Goal: Information Seeking & Learning: Learn about a topic

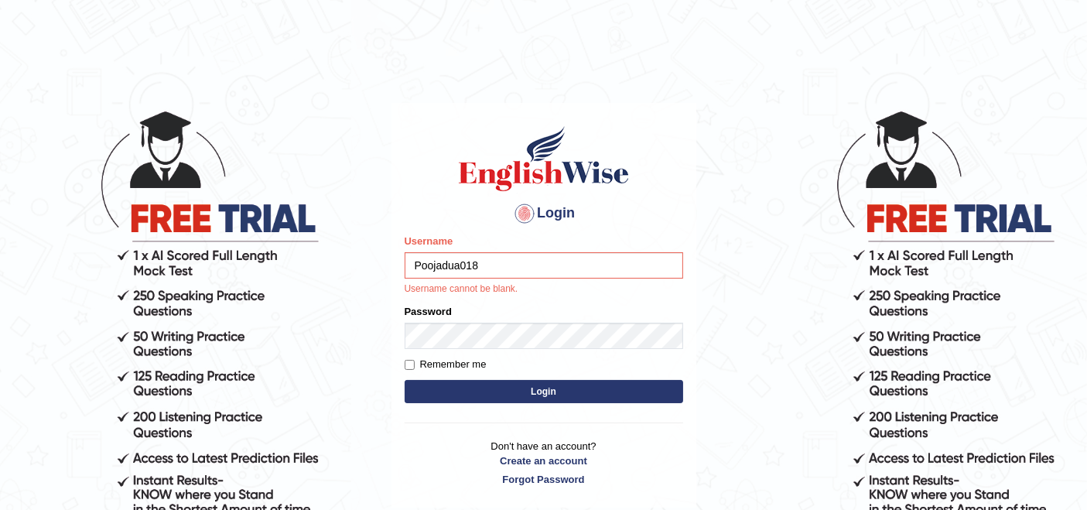
click at [487, 270] on input "Poojadua018" at bounding box center [544, 265] width 279 height 26
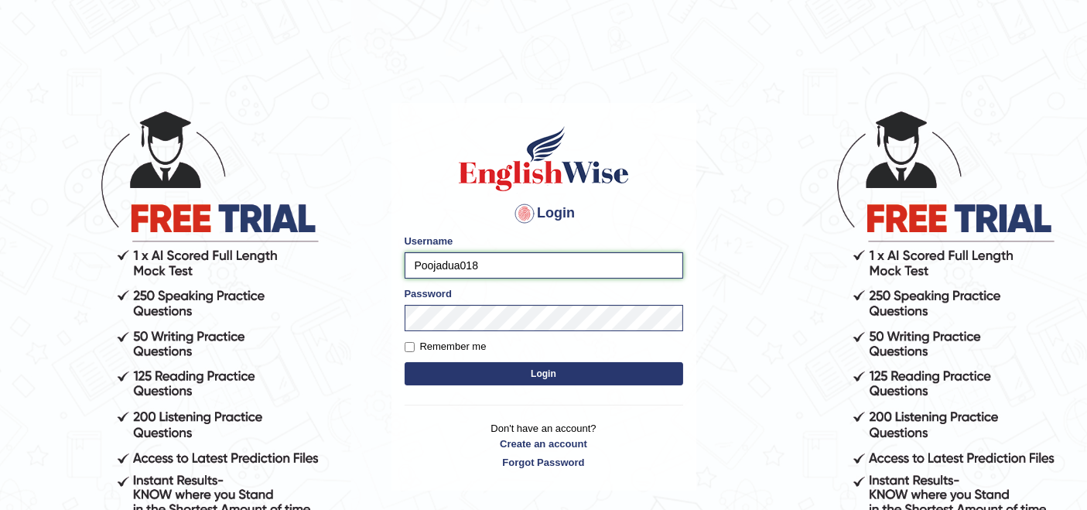
click at [544, 265] on input "Poojadua018" at bounding box center [544, 265] width 279 height 26
type input "P"
paste input "karanvir_parramatta"
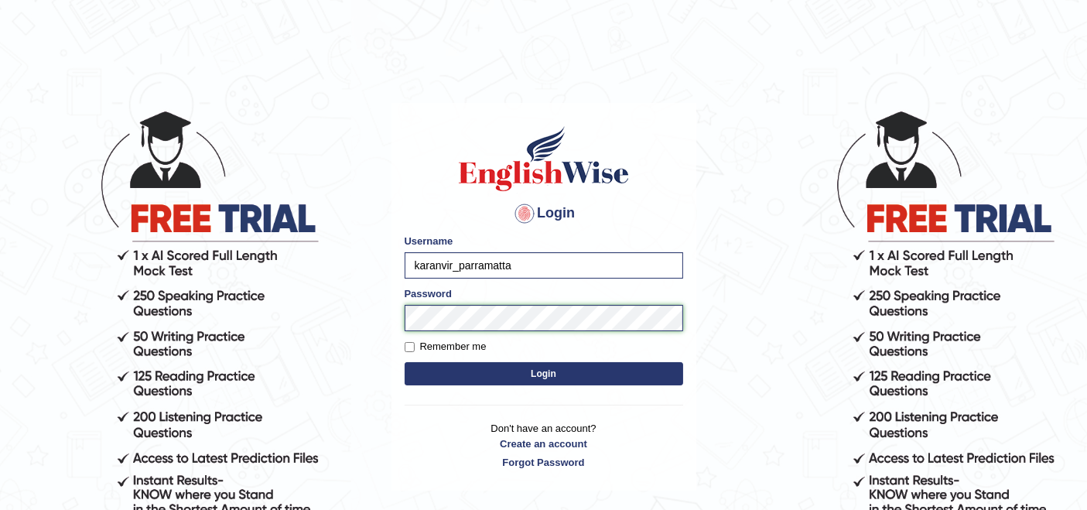
type input "karanvir_parramatta"
click at [498, 369] on button "Login" at bounding box center [544, 373] width 279 height 23
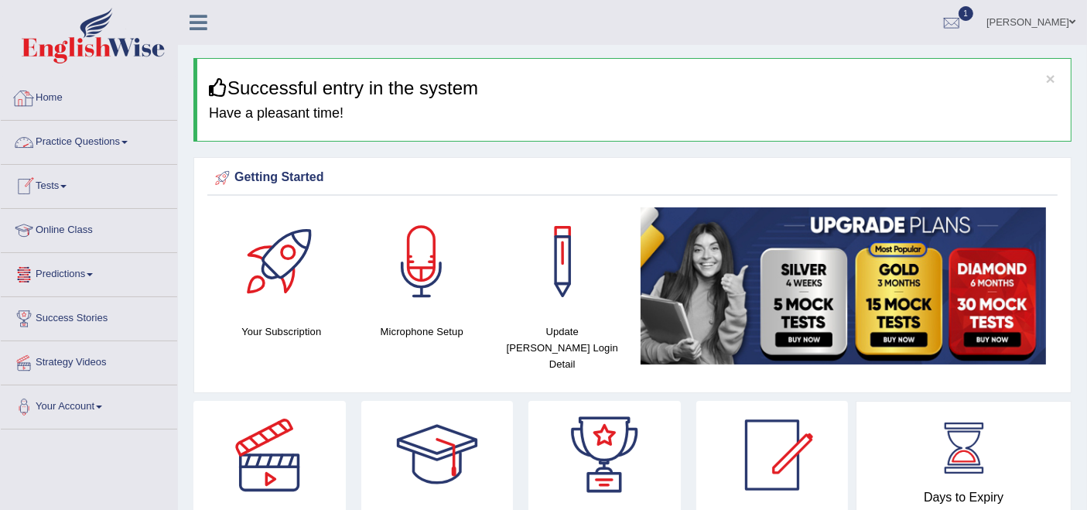
click at [103, 142] on link "Practice Questions" at bounding box center [89, 140] width 176 height 39
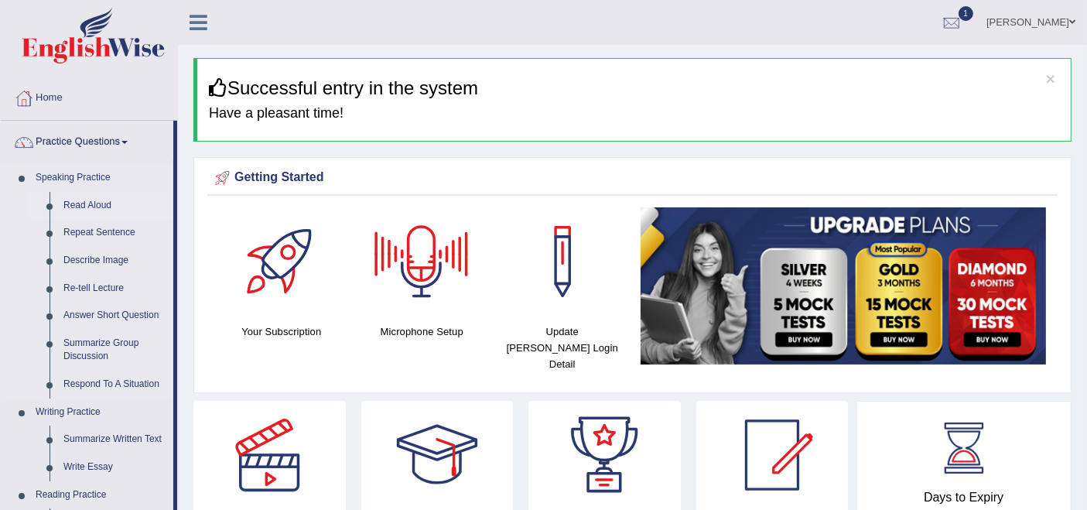
click at [89, 200] on link "Read Aloud" at bounding box center [114, 206] width 117 height 28
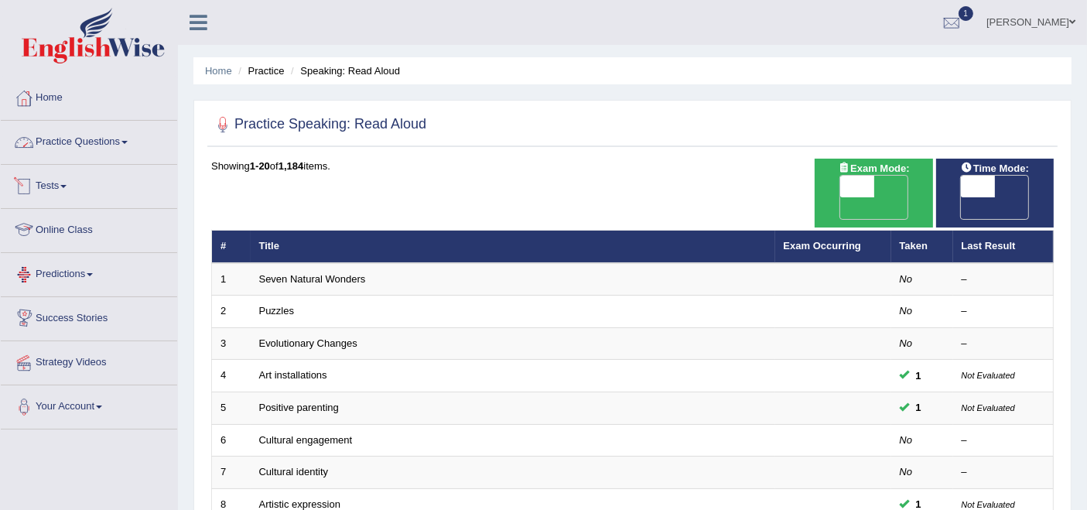
click at [93, 149] on link "Practice Questions" at bounding box center [89, 140] width 176 height 39
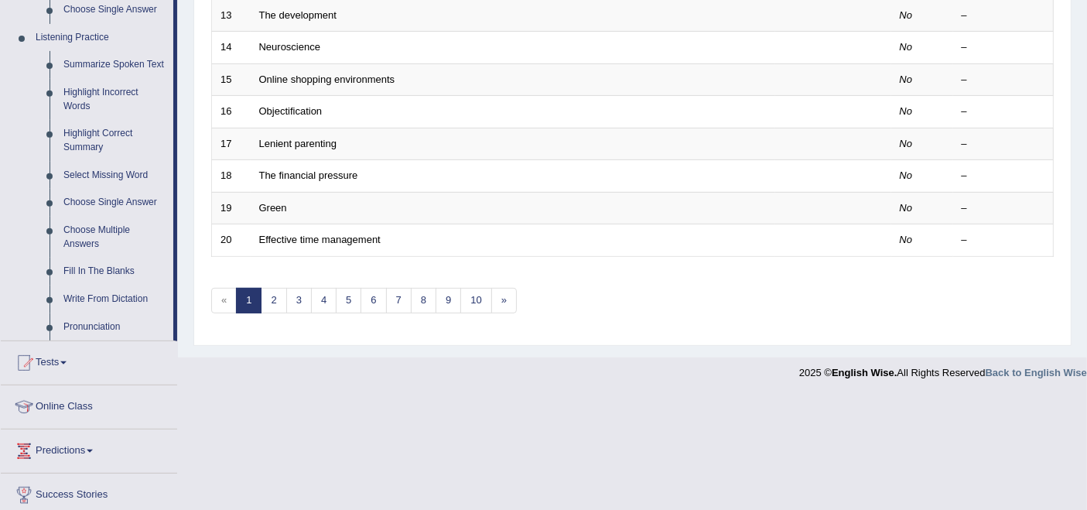
scroll to position [687, 0]
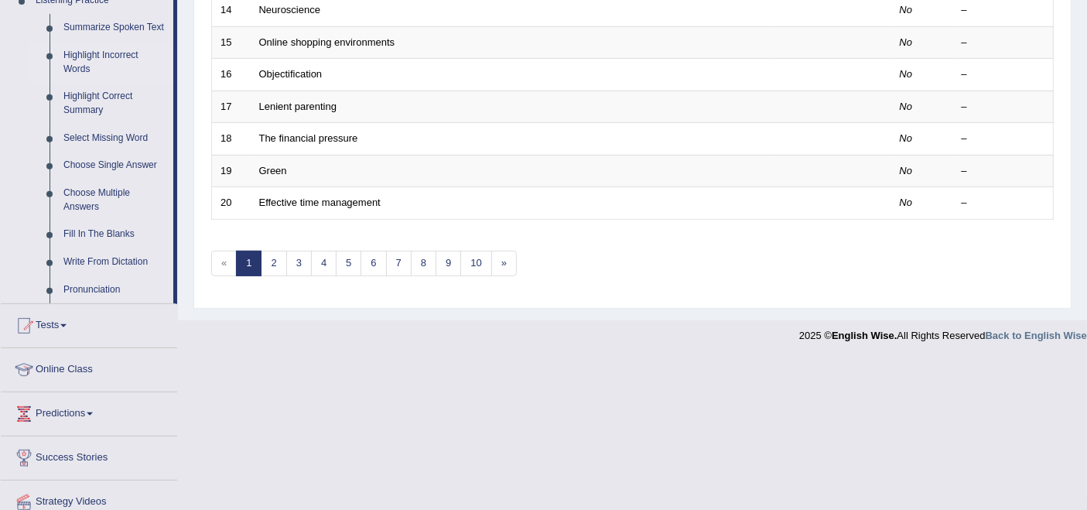
click at [108, 55] on link "Highlight Incorrect Words" at bounding box center [114, 62] width 117 height 41
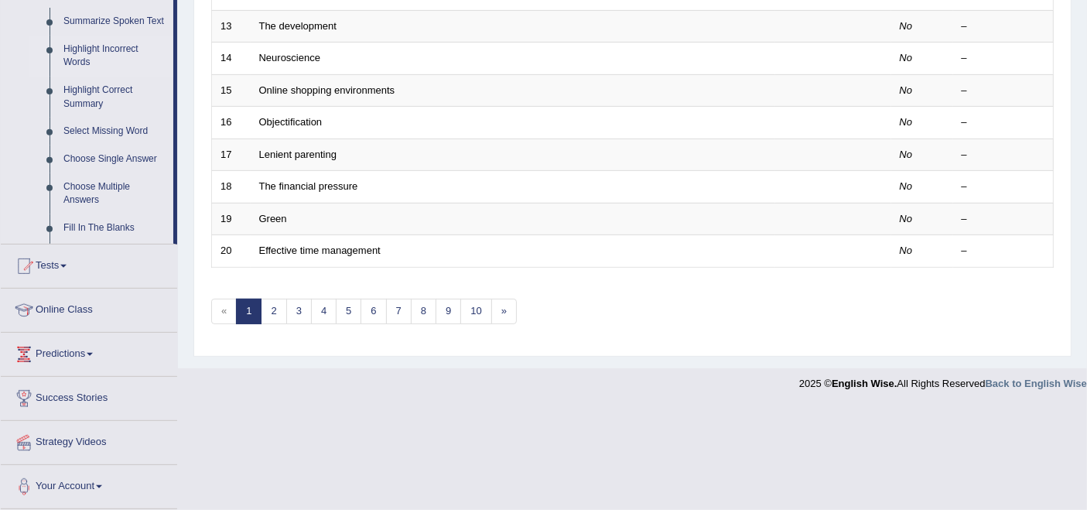
scroll to position [510, 0]
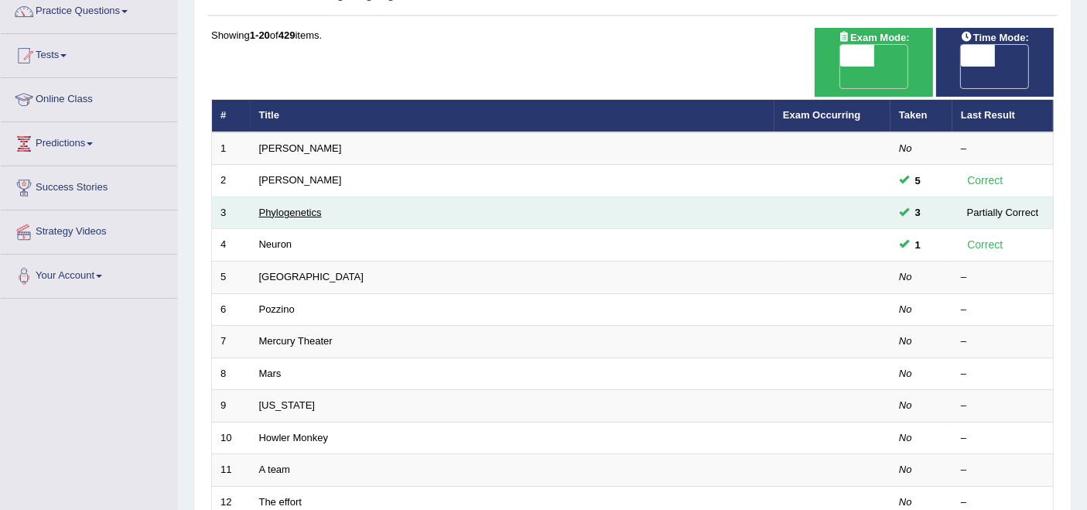
scroll to position [172, 0]
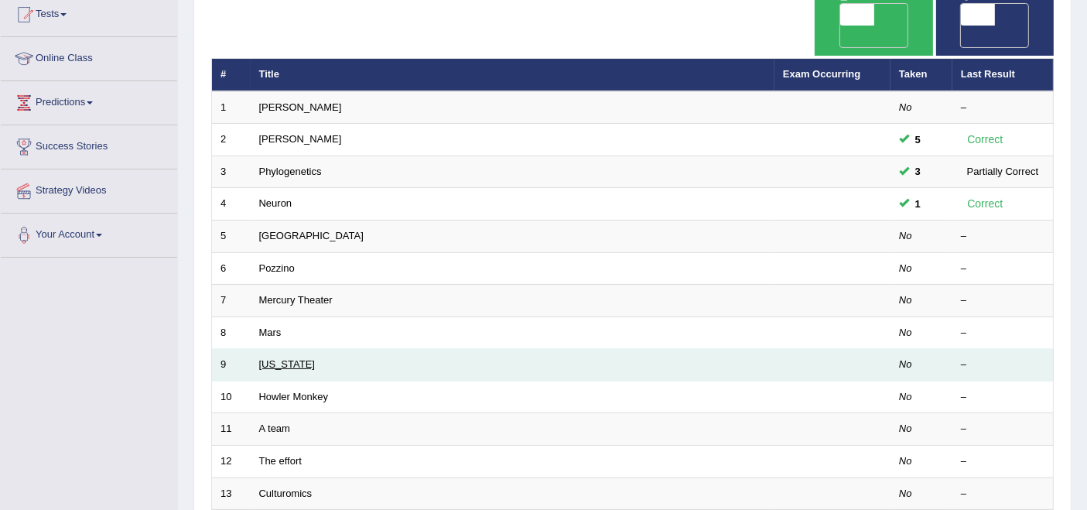
click at [281, 358] on link "[US_STATE]" at bounding box center [287, 364] width 56 height 12
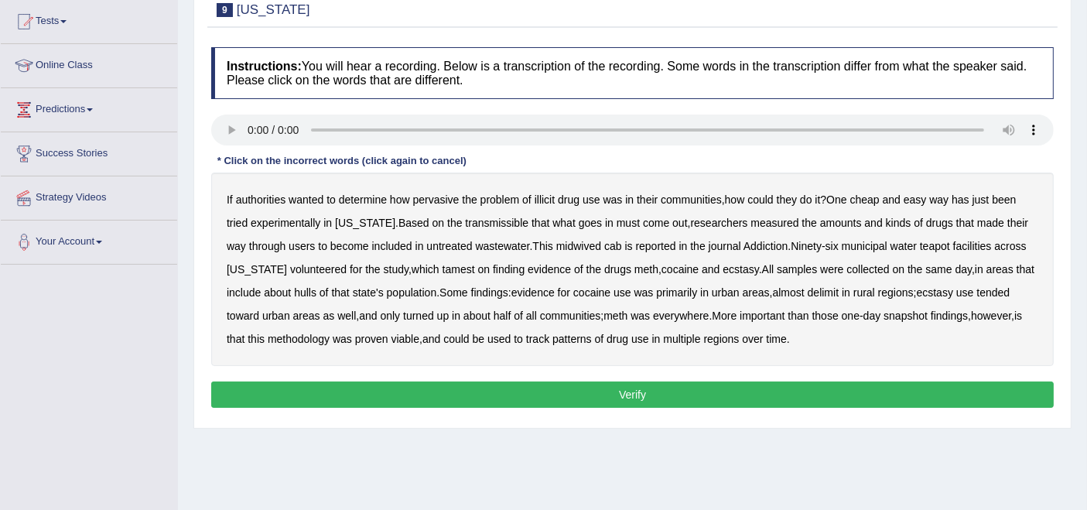
scroll to position [172, 0]
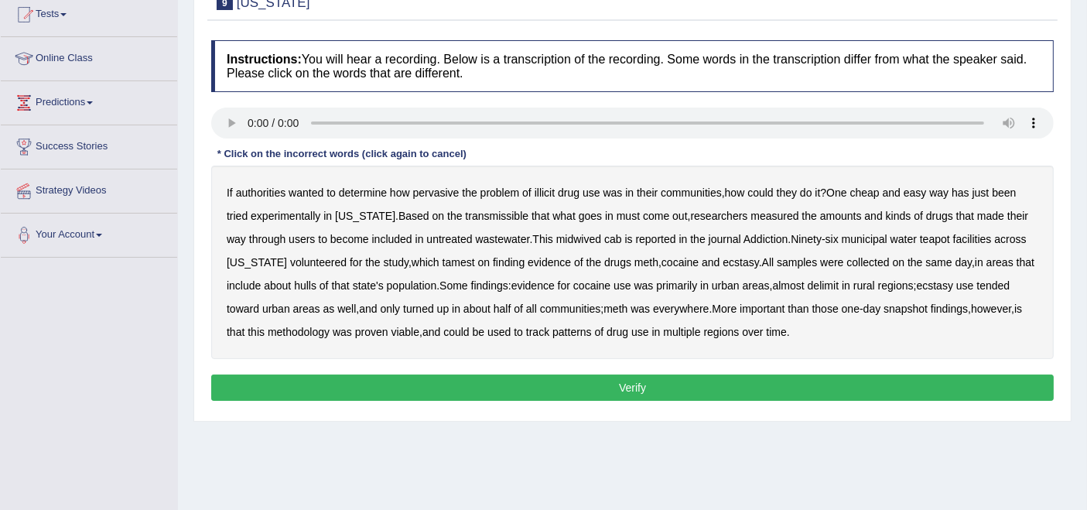
click at [491, 211] on b "transmissible" at bounding box center [496, 216] width 63 height 12
click at [563, 236] on b "midwived" at bounding box center [578, 239] width 45 height 12
click at [444, 257] on b "tamest" at bounding box center [459, 262] width 33 height 12
click at [310, 286] on b "hulls" at bounding box center [305, 285] width 22 height 12
click at [821, 287] on b "delimit" at bounding box center [823, 285] width 31 height 12
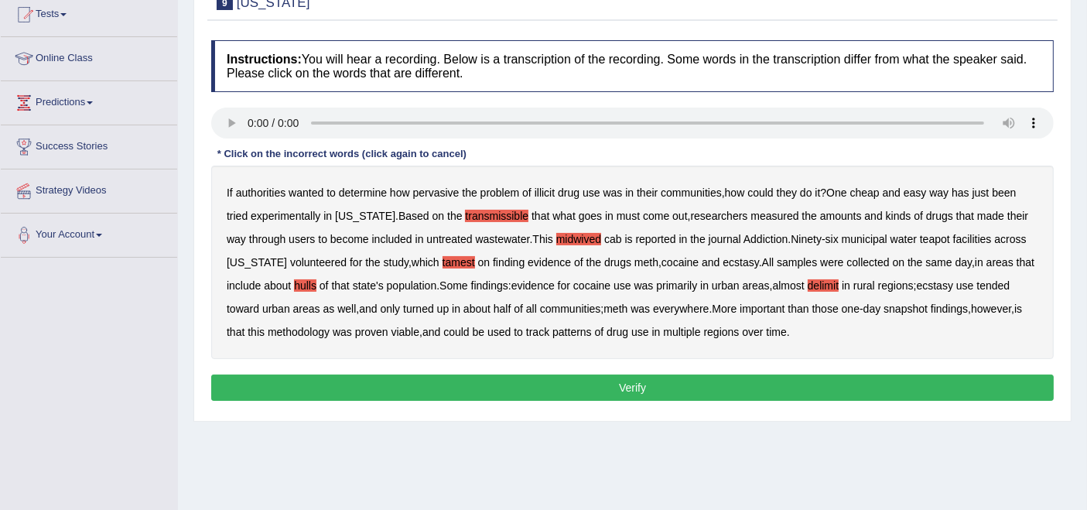
click at [1007, 284] on b "tended" at bounding box center [993, 285] width 33 height 12
click at [672, 380] on button "Verify" at bounding box center [632, 388] width 843 height 26
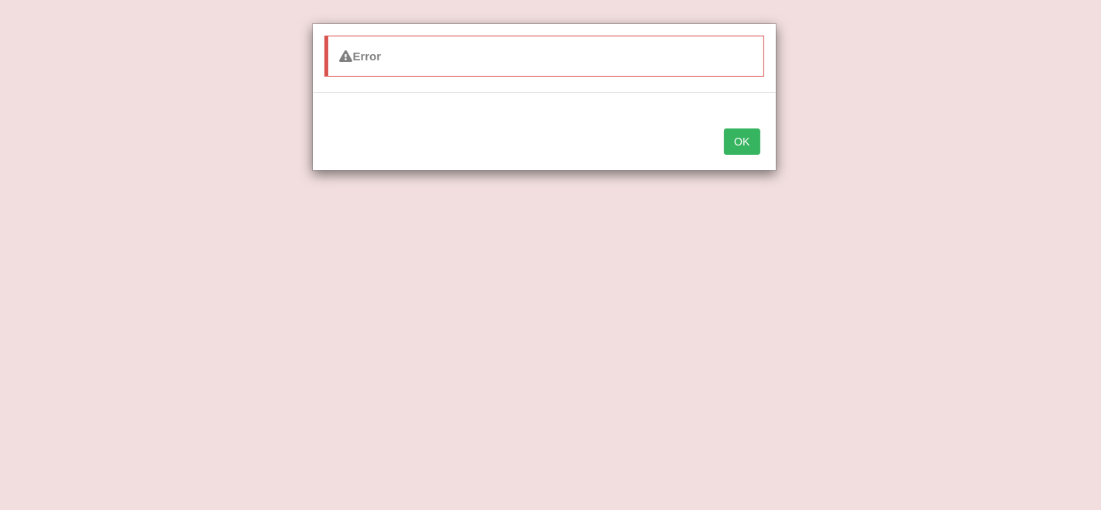
click at [744, 135] on button "OK" at bounding box center [742, 141] width 36 height 26
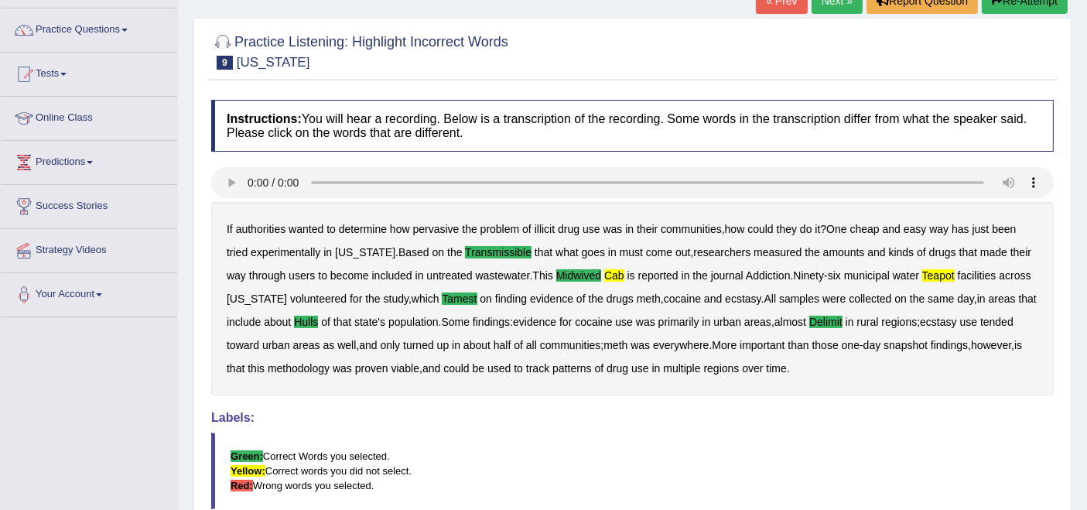
scroll to position [86, 0]
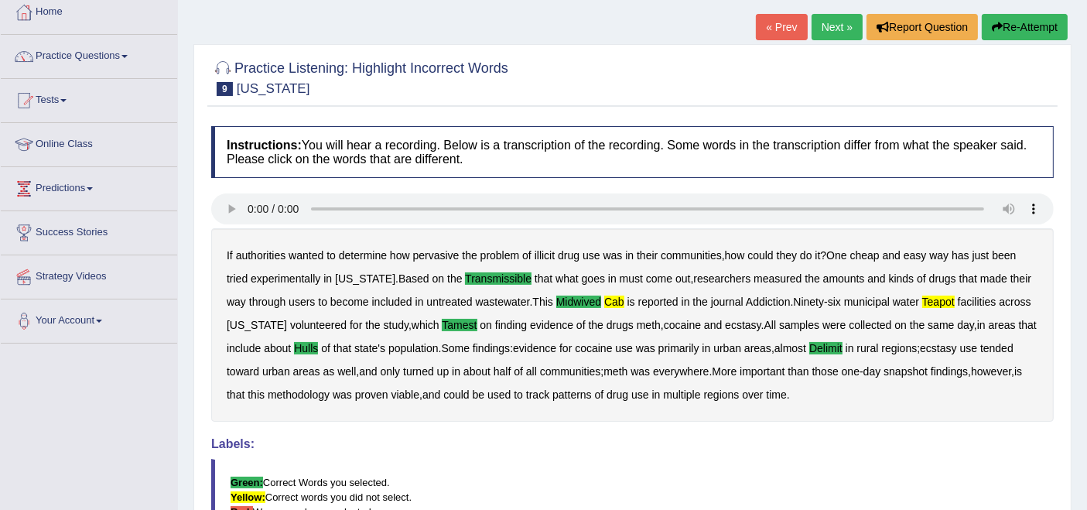
click at [834, 19] on link "Next »" at bounding box center [837, 27] width 51 height 26
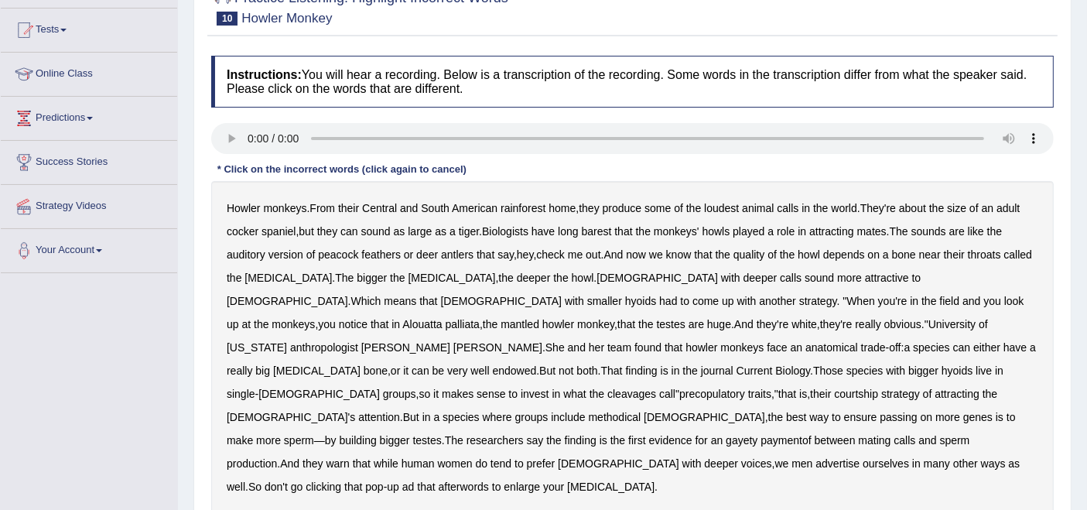
scroll to position [172, 0]
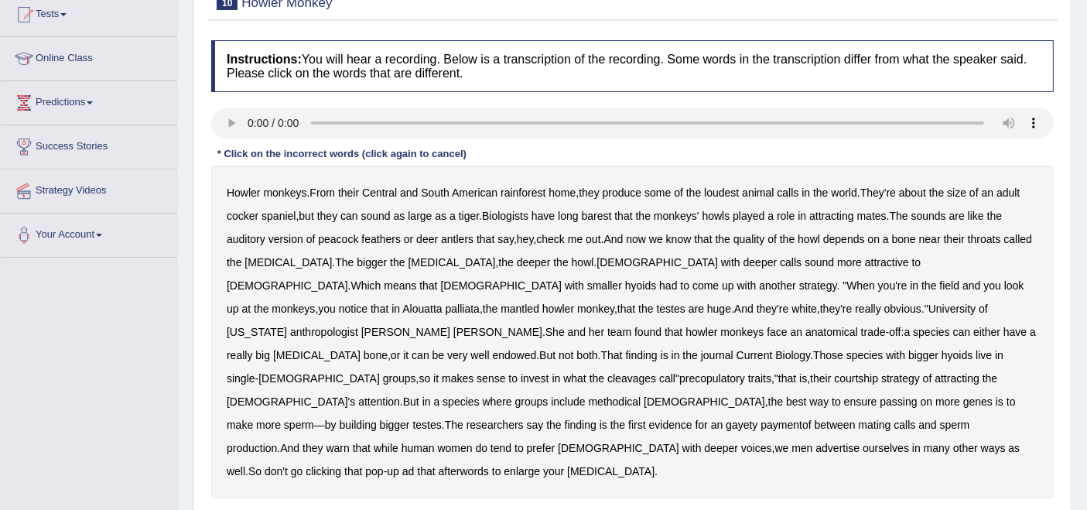
click at [607, 214] on b "barest" at bounding box center [597, 216] width 30 height 12
click at [639, 372] on b "cleavages" at bounding box center [632, 378] width 49 height 12
click at [589, 395] on b "methodical" at bounding box center [615, 401] width 53 height 12
click at [726, 419] on b "gayety" at bounding box center [742, 425] width 32 height 12
click at [761, 419] on b "paymentof" at bounding box center [786, 425] width 50 height 12
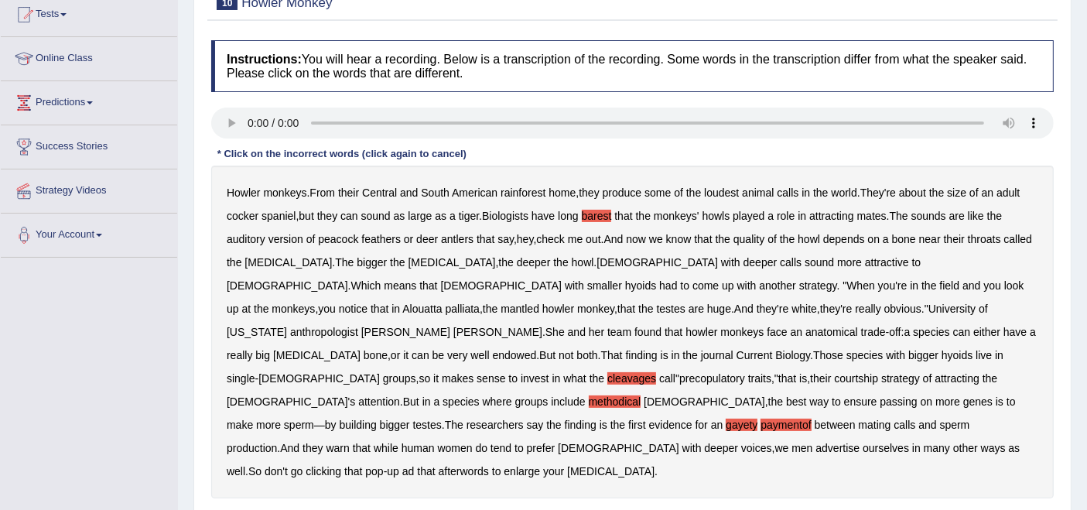
click at [489, 465] on b "afterwords" at bounding box center [464, 471] width 50 height 12
click at [761, 419] on b "paymentof" at bounding box center [786, 425] width 50 height 12
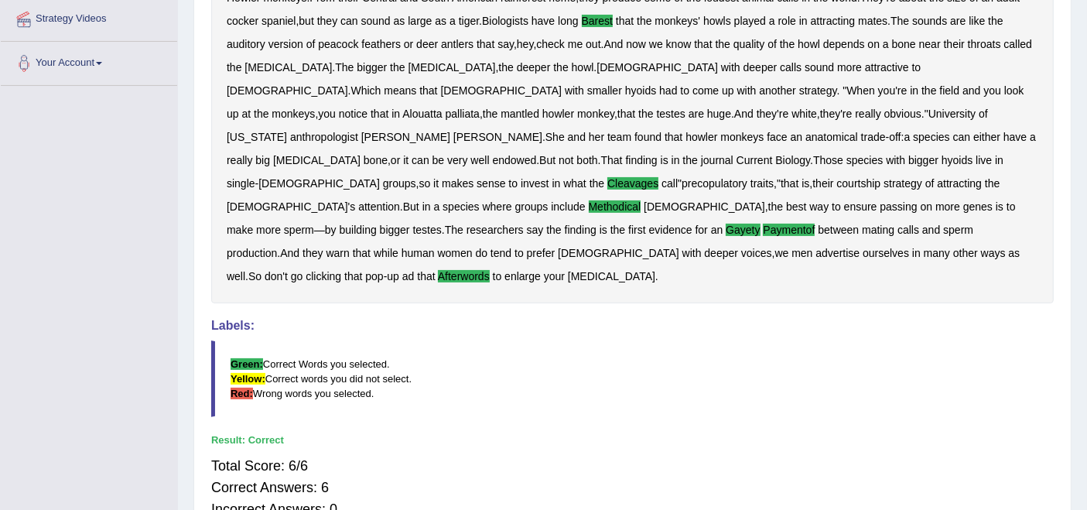
scroll to position [86, 0]
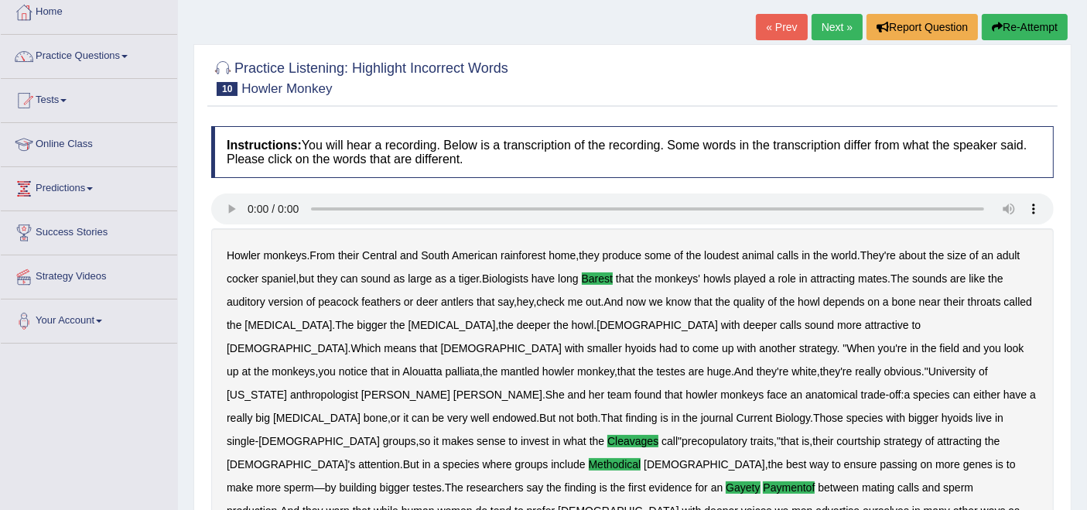
click at [830, 20] on link "Next »" at bounding box center [837, 27] width 51 height 26
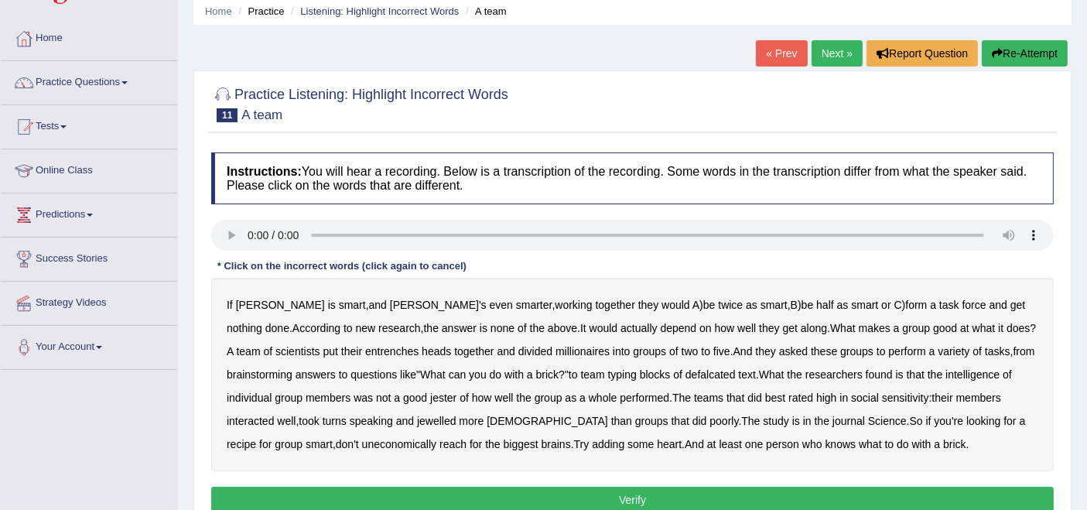
scroll to position [86, 0]
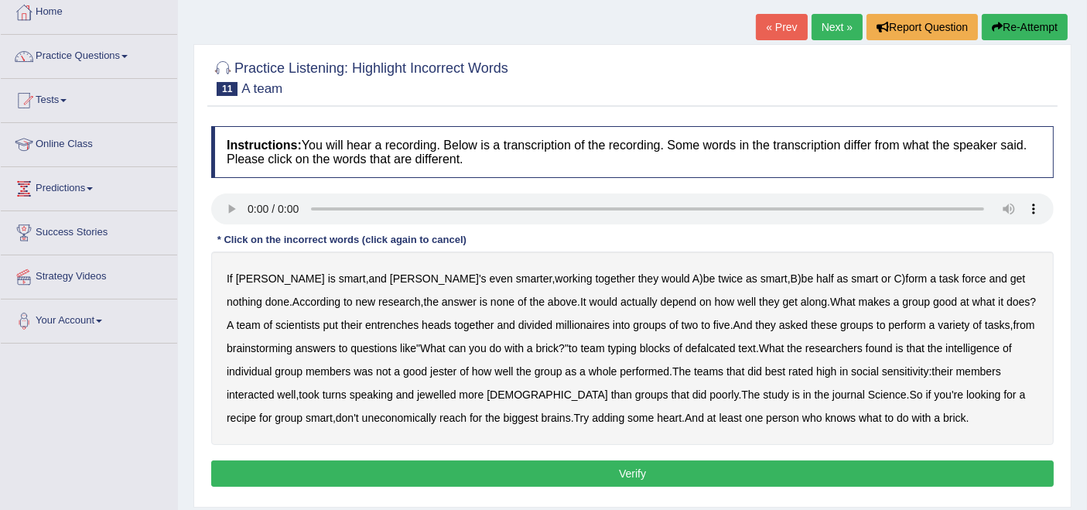
click at [365, 321] on b "entrenches" at bounding box center [391, 325] width 53 height 12
click at [556, 327] on b "millionaires" at bounding box center [583, 325] width 54 height 12
click at [686, 346] on b "defalcated" at bounding box center [711, 348] width 50 height 12
click at [430, 372] on b "jester" at bounding box center [443, 371] width 26 height 12
click at [417, 389] on b "jewelled" at bounding box center [436, 395] width 39 height 12
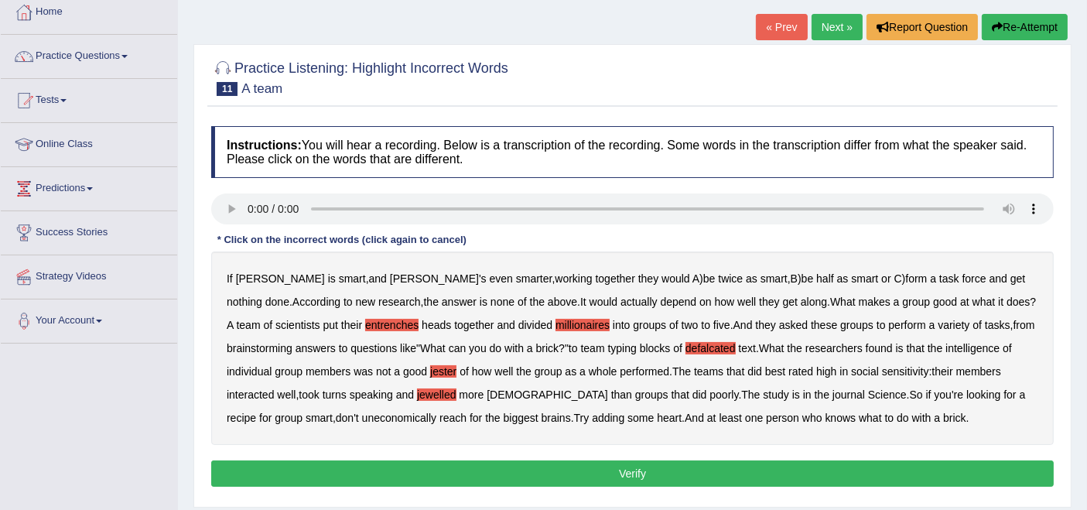
click at [362, 420] on b "uneconomically" at bounding box center [399, 418] width 75 height 12
click at [690, 472] on button "Verify" at bounding box center [632, 473] width 843 height 26
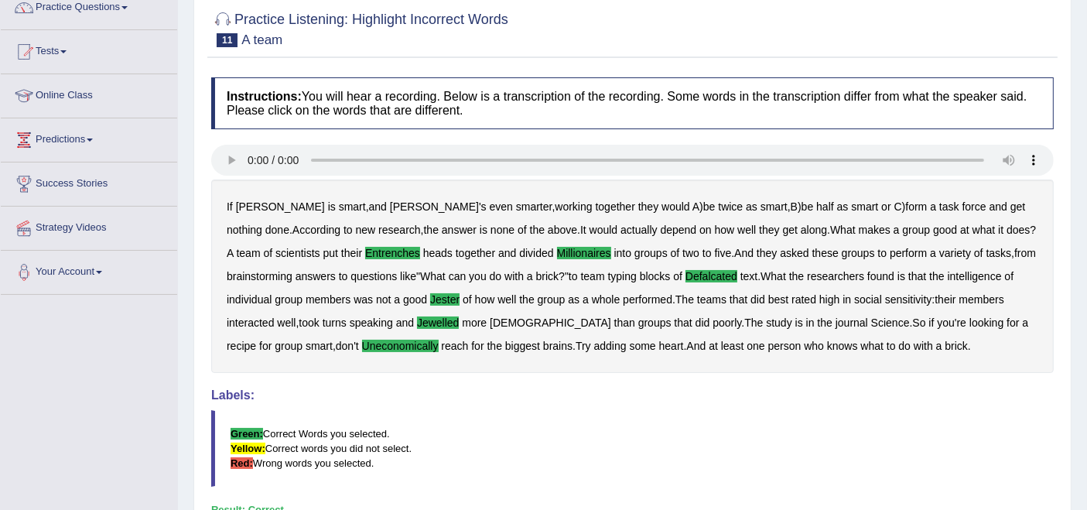
scroll to position [0, 0]
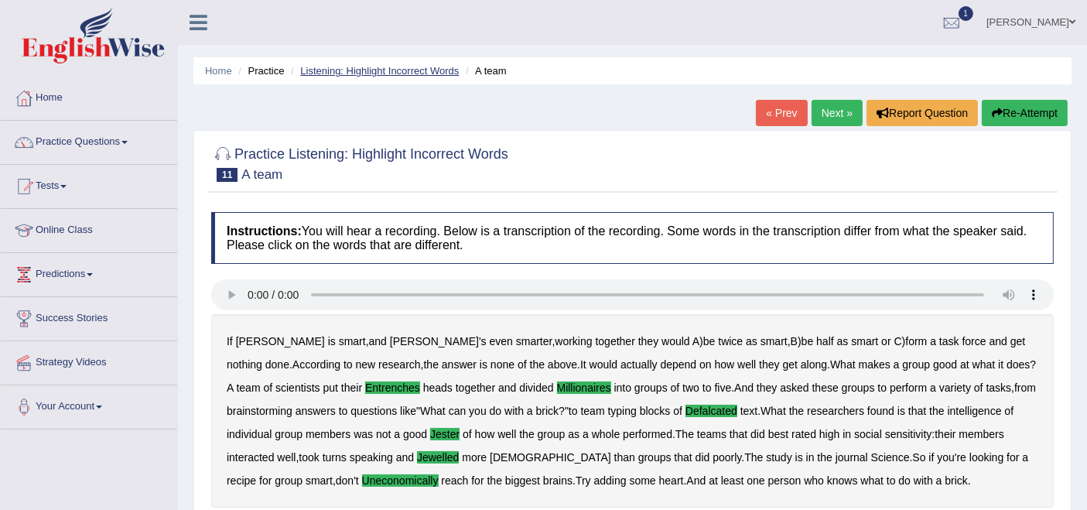
click at [368, 67] on link "Listening: Highlight Incorrect Words" at bounding box center [379, 71] width 159 height 12
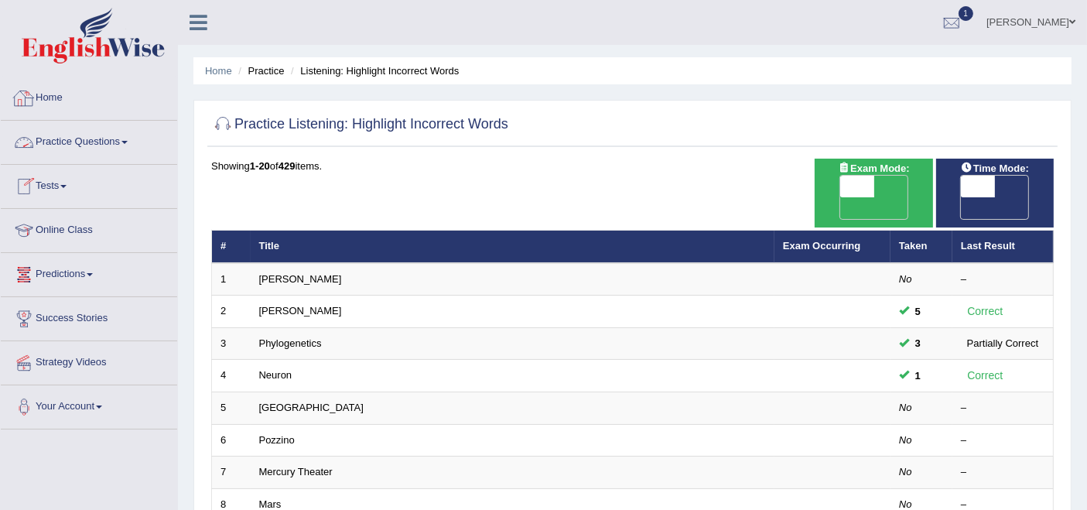
click at [265, 67] on li "Practice" at bounding box center [260, 70] width 50 height 15
click at [80, 140] on link "Practice Questions" at bounding box center [89, 140] width 176 height 39
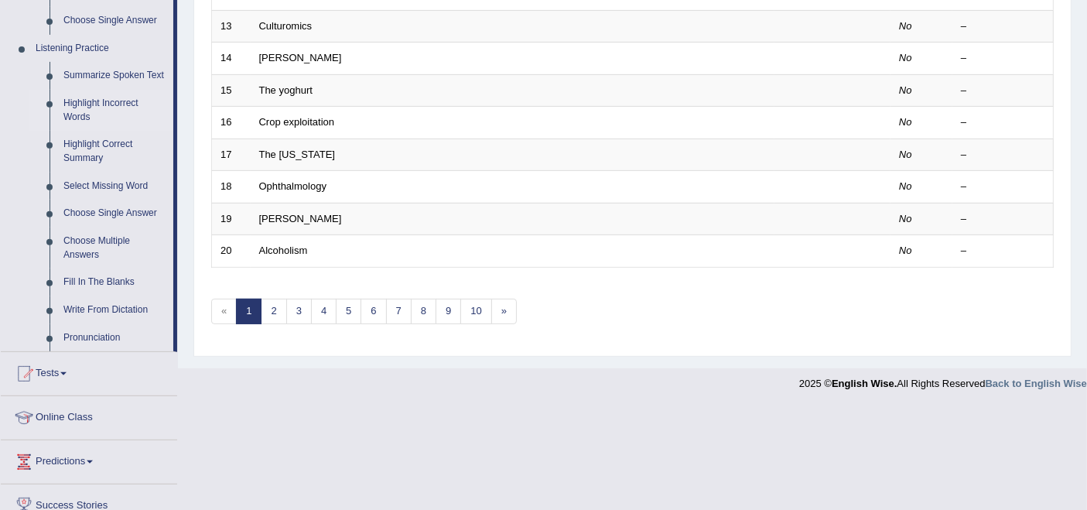
scroll to position [745, 0]
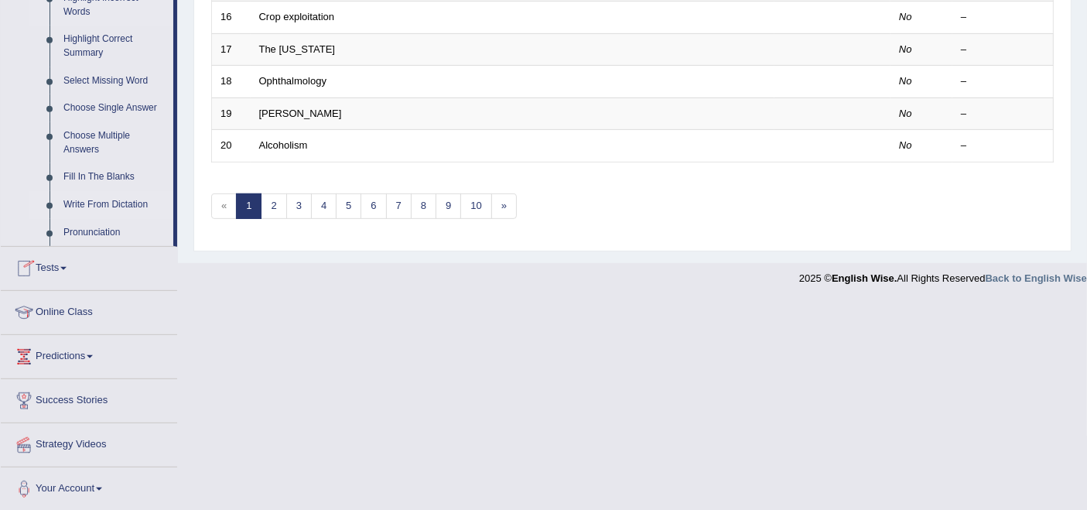
click at [84, 197] on link "Write From Dictation" at bounding box center [114, 205] width 117 height 28
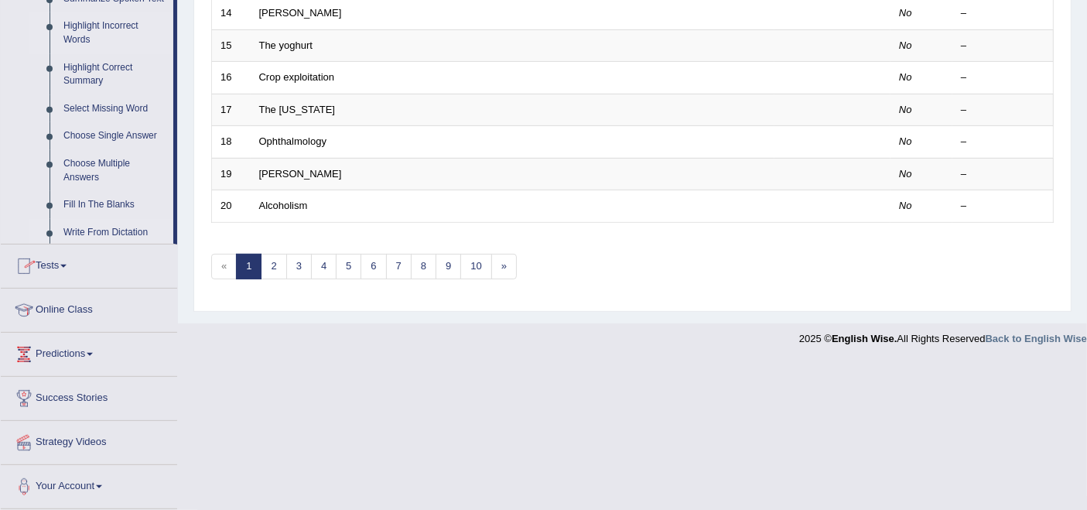
scroll to position [571, 0]
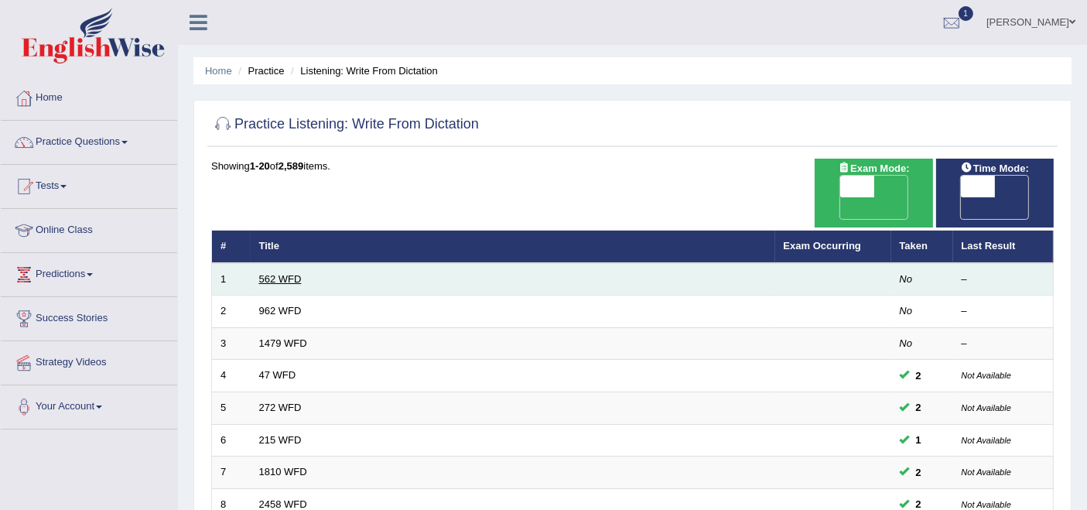
click at [297, 273] on link "562 WFD" at bounding box center [280, 279] width 43 height 12
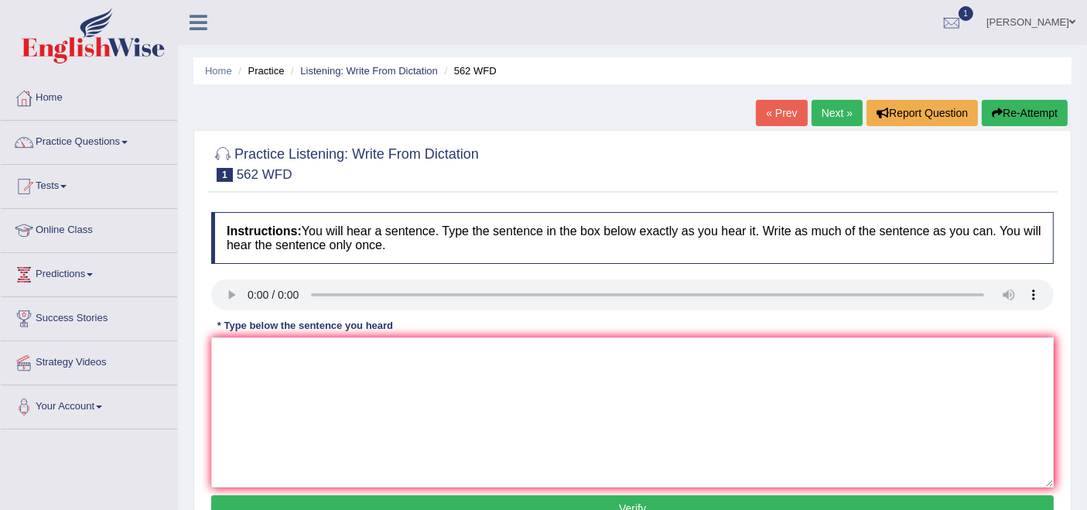
drag, startPoint x: 230, startPoint y: 304, endPoint x: 563, endPoint y: 176, distance: 356.7
click at [563, 176] on div at bounding box center [632, 162] width 843 height 47
click at [276, 380] on textarea at bounding box center [632, 412] width 843 height 150
click at [392, 358] on textarea "The gap between the rich and the oor didnot decrease." at bounding box center [632, 412] width 843 height 150
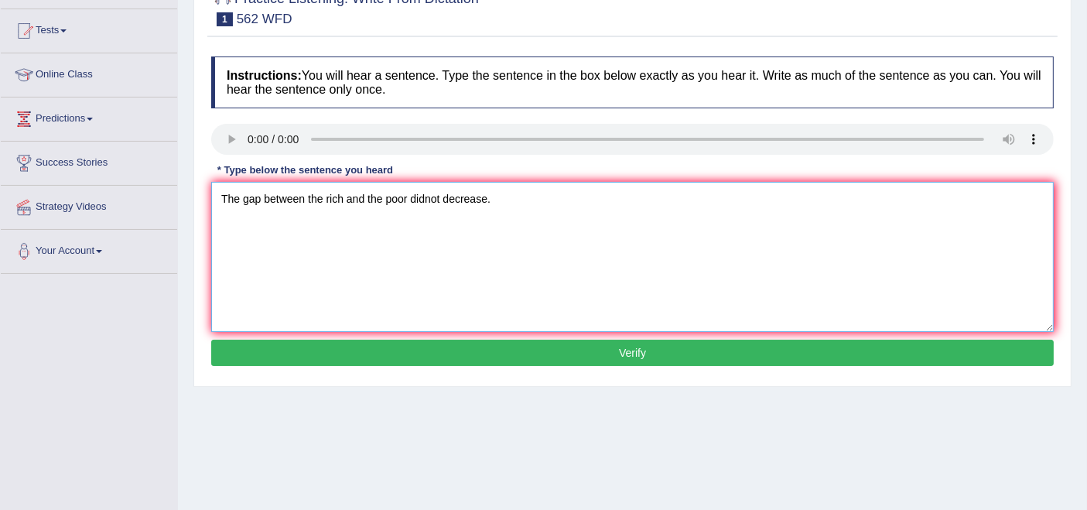
scroll to position [172, 0]
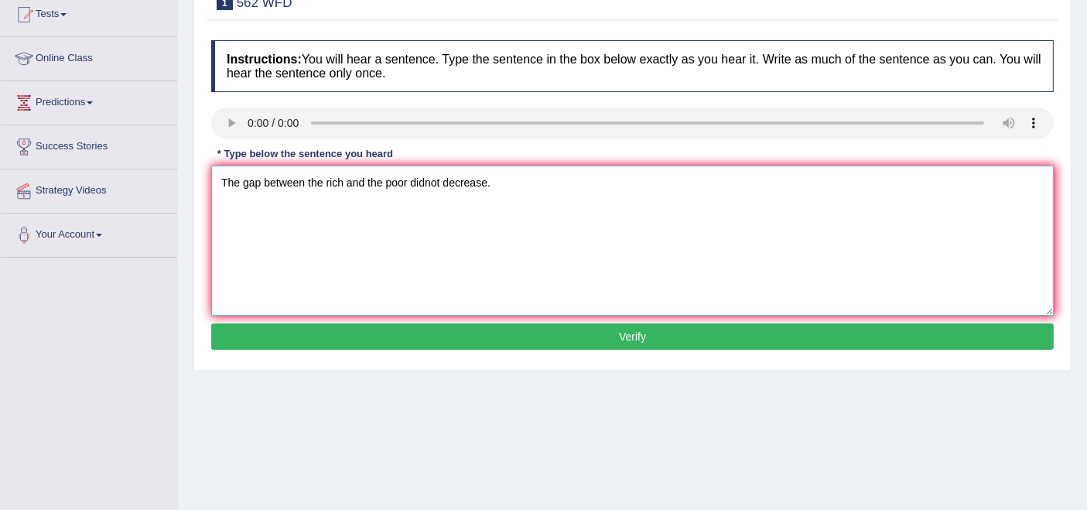
click at [423, 184] on textarea "The gap between the rich and the poor didnot decrease." at bounding box center [632, 241] width 843 height 150
type textarea "The gap between the rich and the poor did not decrease."
click at [469, 341] on button "Verify" at bounding box center [632, 337] width 843 height 26
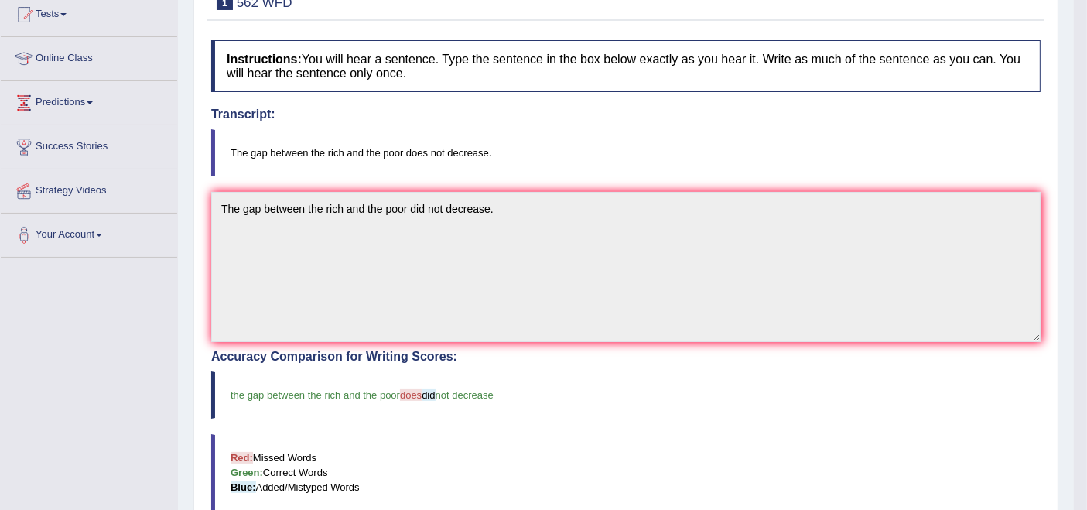
scroll to position [86, 0]
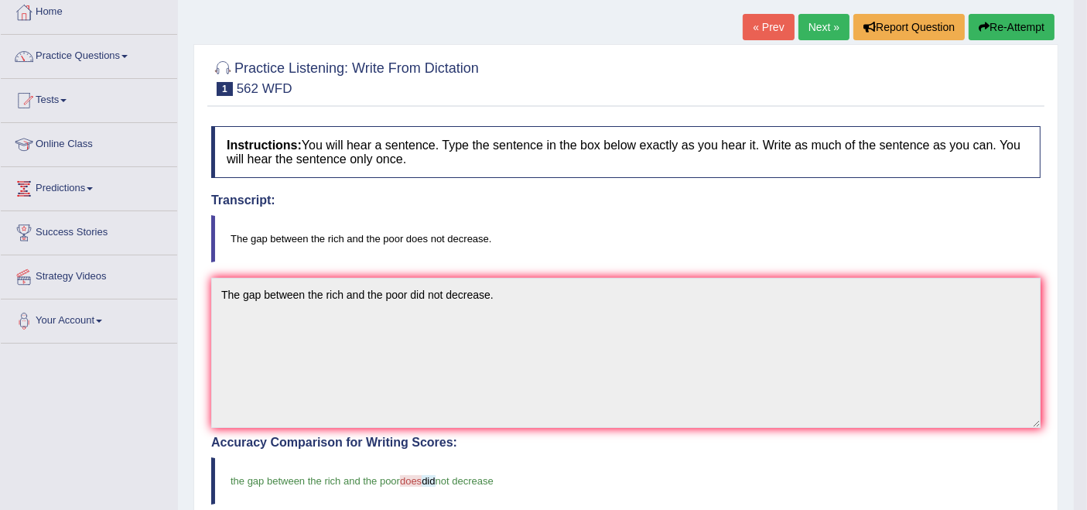
click at [820, 34] on link "Next »" at bounding box center [824, 27] width 51 height 26
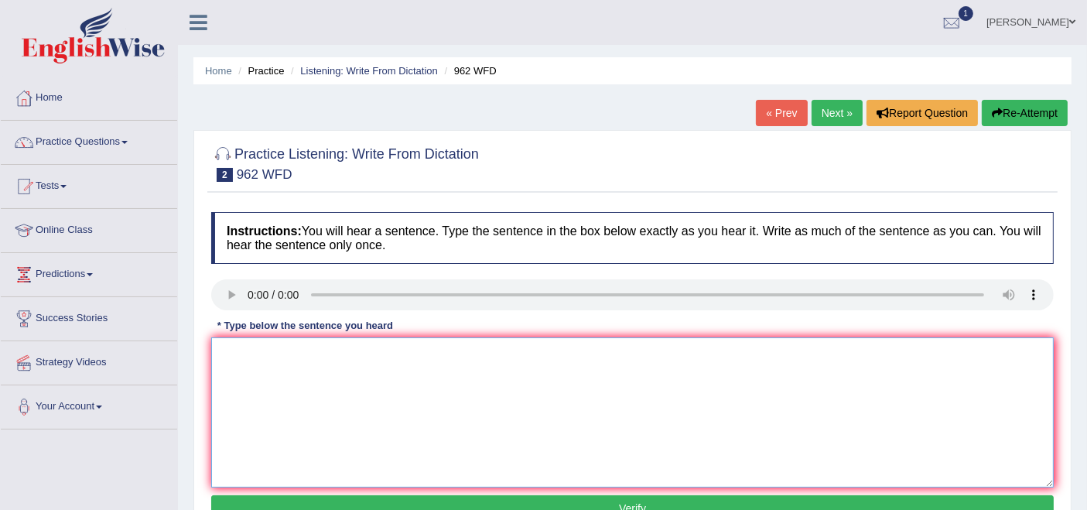
click at [271, 371] on textarea at bounding box center [632, 412] width 843 height 150
click at [225, 368] on textarea "iyhany questions about the exam please raise your hands." at bounding box center [632, 412] width 843 height 150
click at [419, 357] on textarea "If you have any questions about the exam please raise your hands." at bounding box center [632, 412] width 843 height 150
type textarea "If you have any questions about the exam, please raise your hands."
click at [356, 503] on button "Verify" at bounding box center [632, 508] width 843 height 26
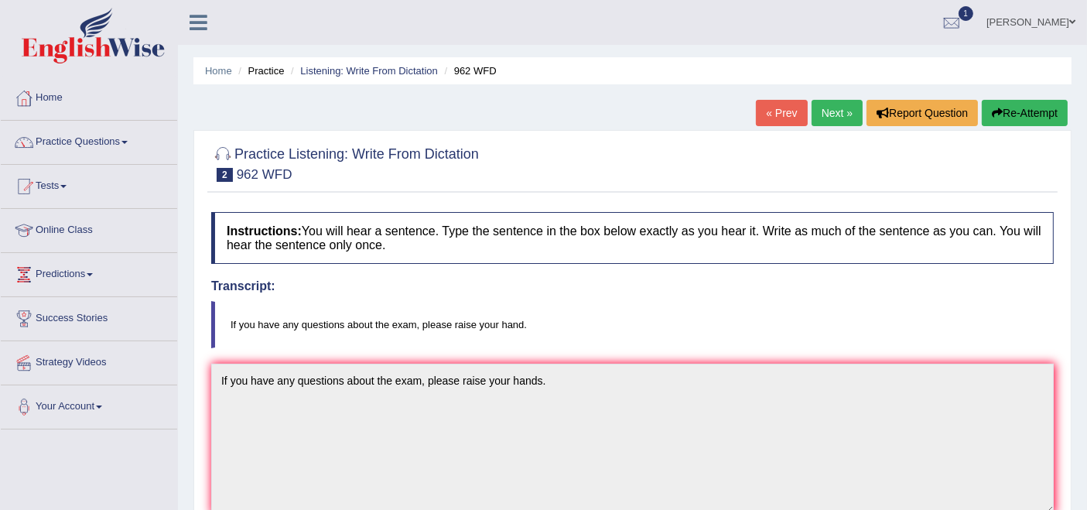
click at [859, 106] on div "« Prev Next » Report Question Re-Attempt" at bounding box center [914, 115] width 316 height 30
click at [848, 112] on link "Next »" at bounding box center [837, 113] width 51 height 26
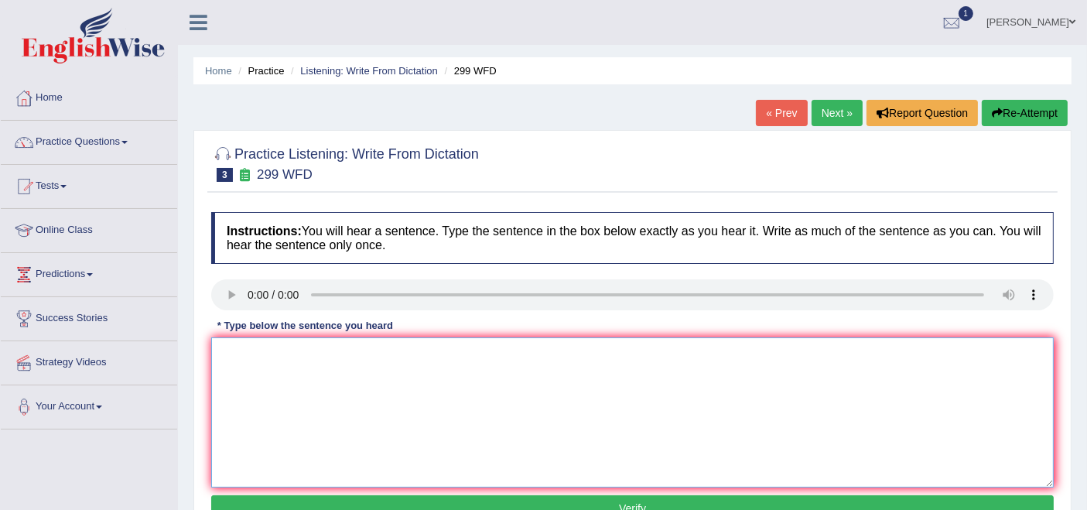
click at [270, 374] on textarea at bounding box center [632, 412] width 843 height 150
click at [223, 353] on textarea "srwbe visiting the c;lassrooms with voting forms." at bounding box center [632, 412] width 843 height 150
click at [433, 352] on textarea "Student representatives wiil be visiting the c;lassrooms with voting forms." at bounding box center [632, 412] width 843 height 150
click at [356, 357] on textarea "Student representatives wiil be visiting the classrooms with voting forms." at bounding box center [632, 412] width 843 height 150
click at [257, 352] on textarea "Student representatives will be visiting the classrooms with voting forms." at bounding box center [632, 412] width 843 height 150
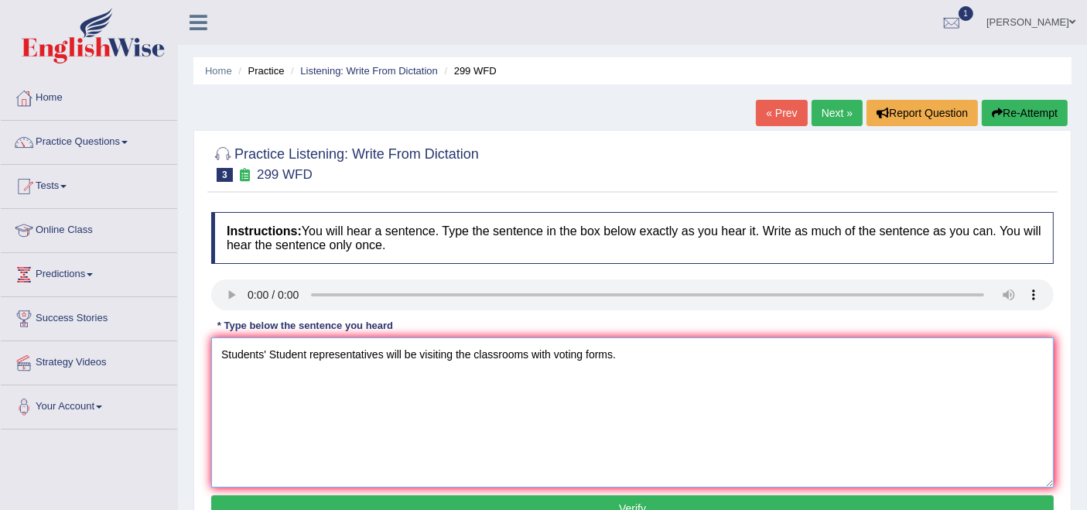
scroll to position [86, 0]
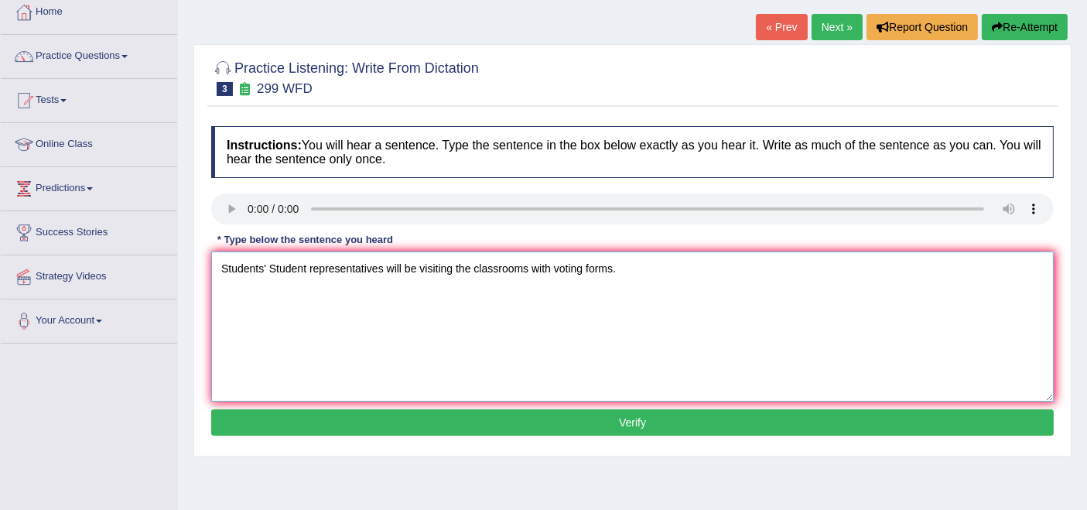
type textarea "Students' Student representatives will be visiting the classrooms with voting f…"
click at [327, 421] on button "Verify" at bounding box center [632, 422] width 843 height 26
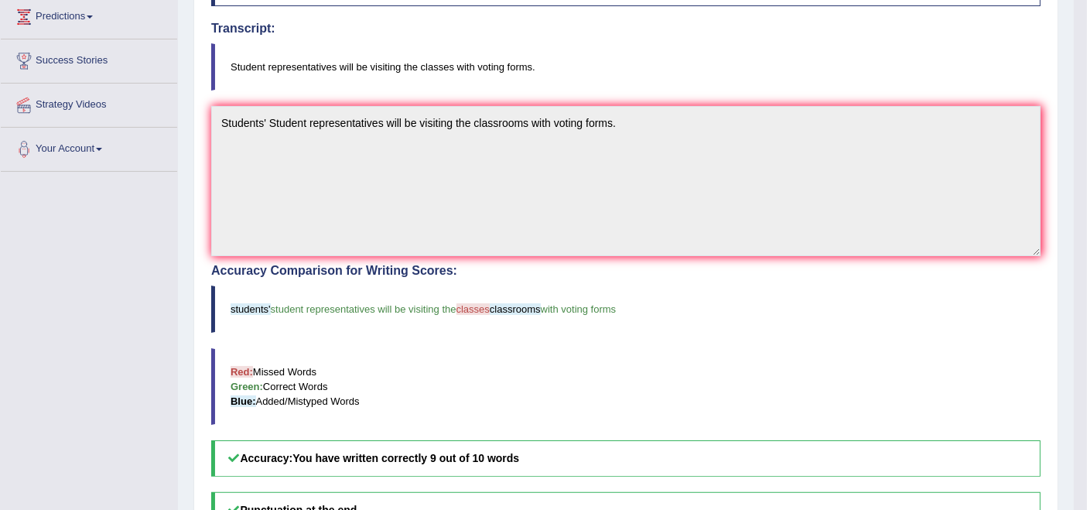
scroll to position [0, 0]
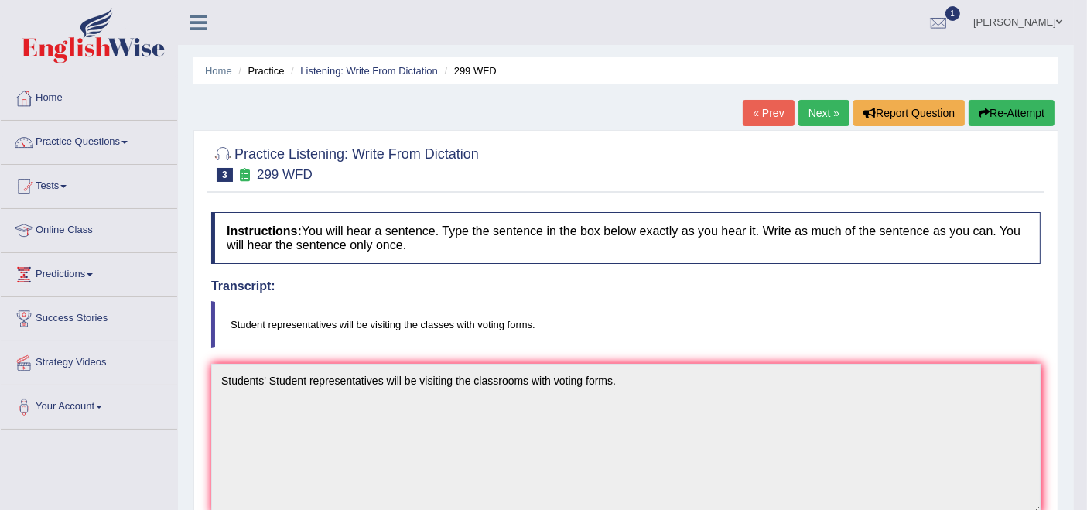
click at [829, 114] on link "Next »" at bounding box center [824, 113] width 51 height 26
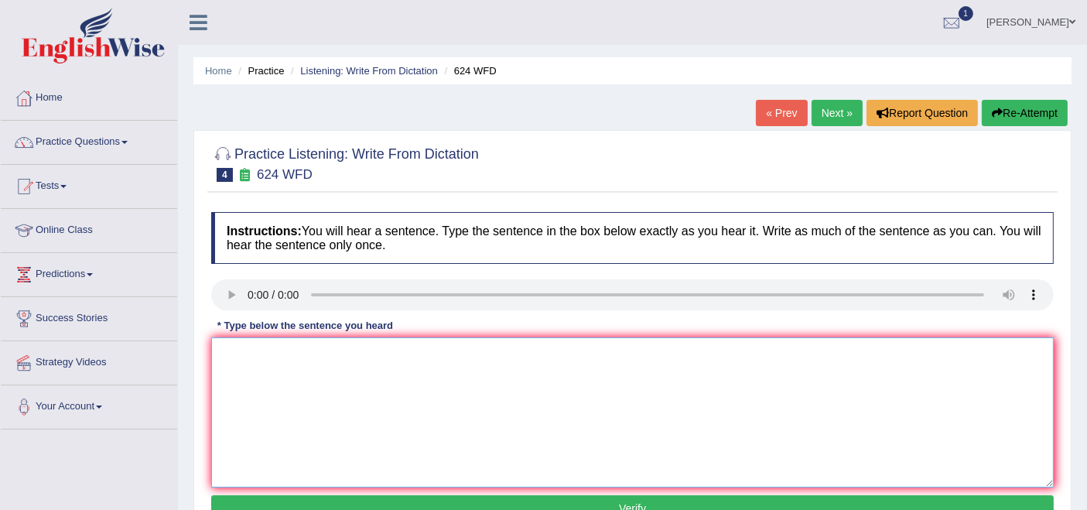
click at [249, 393] on textarea at bounding box center [632, 412] width 843 height 150
click at [227, 356] on textarea "our courses will help in improving critical thinking and analytical skills." at bounding box center [632, 412] width 843 height 150
click at [322, 355] on textarea "Our courses will help in improving critical thinking and analytical skills." at bounding box center [632, 412] width 843 height 150
click at [382, 348] on textarea "Our courses will help students in improving critical thinking and analytical sk…" at bounding box center [632, 412] width 843 height 150
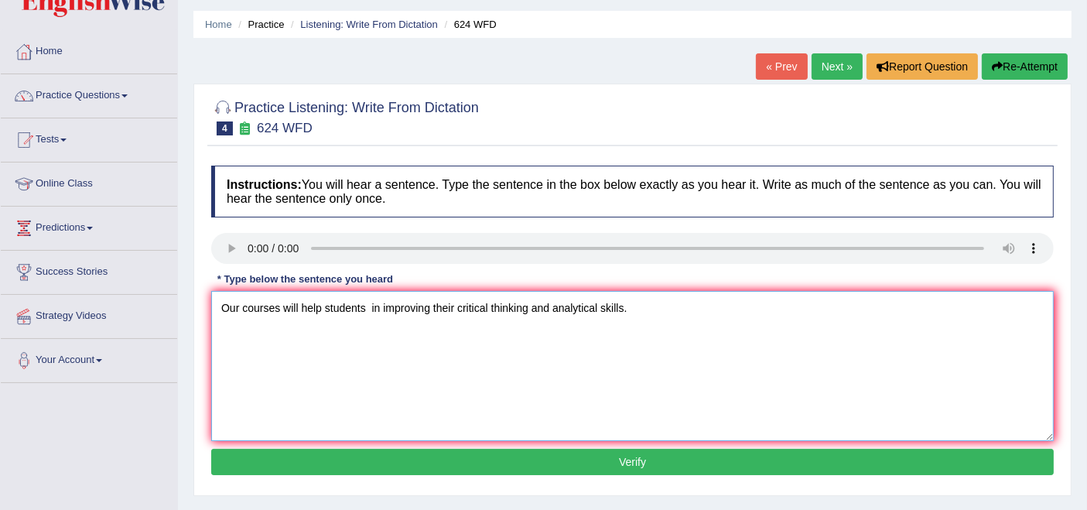
scroll to position [86, 0]
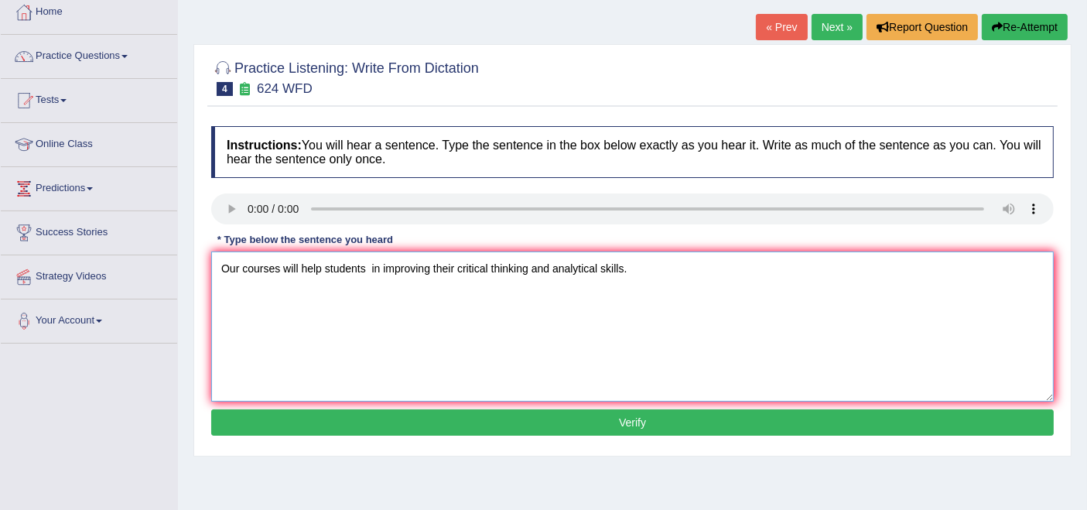
type textarea "Our courses will help students in improving their critical thinking and analyti…"
click at [402, 423] on button "Verify" at bounding box center [632, 422] width 843 height 26
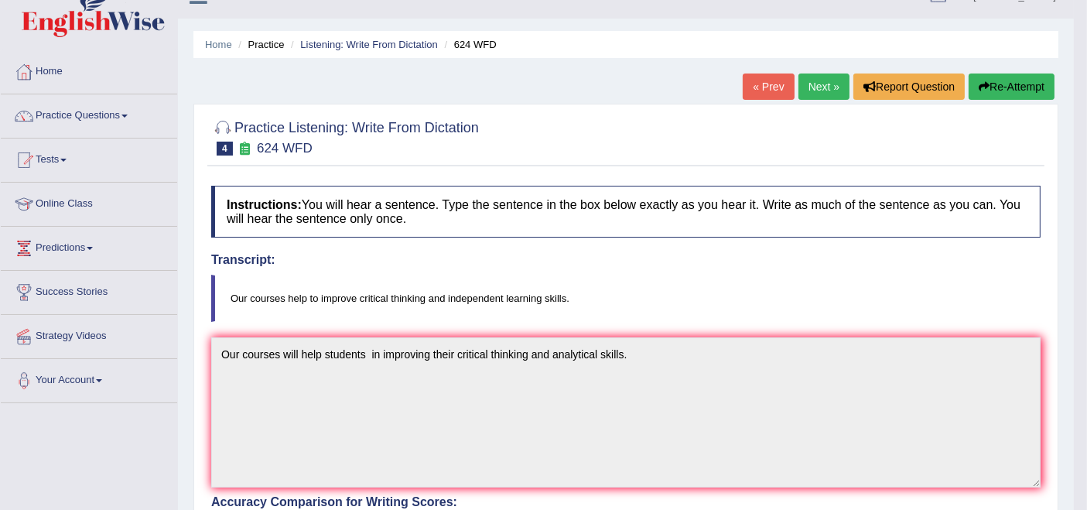
scroll to position [0, 0]
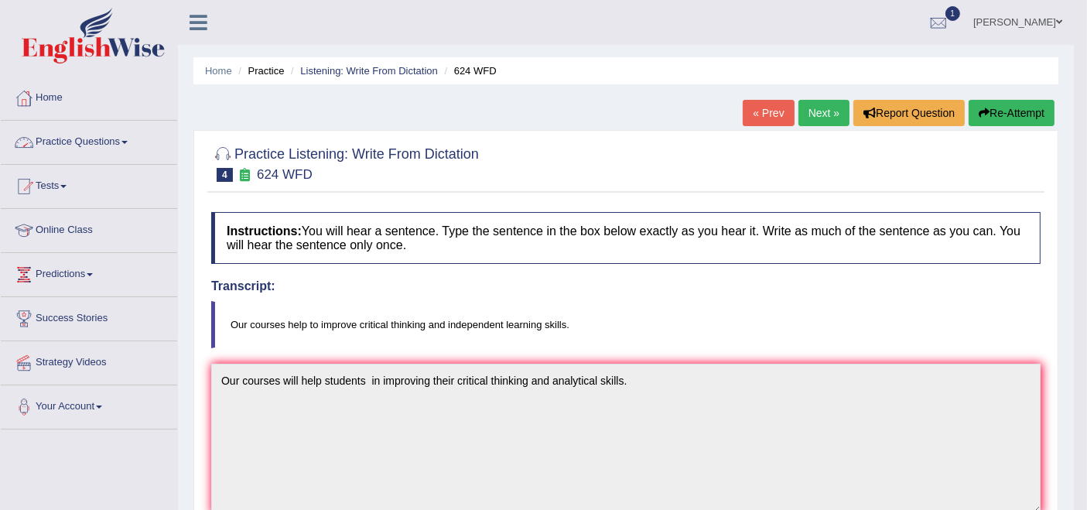
click at [75, 141] on link "Practice Questions" at bounding box center [89, 140] width 176 height 39
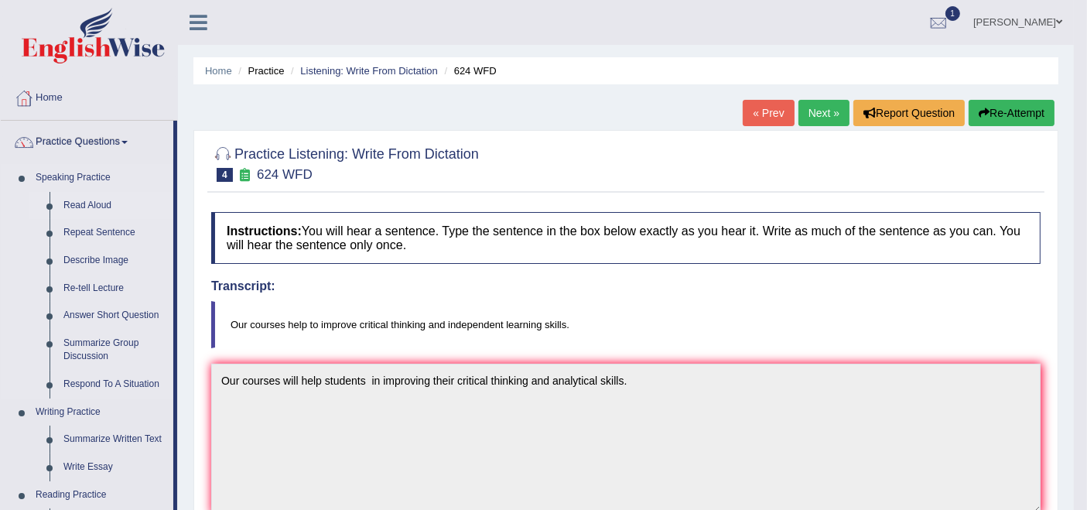
click at [80, 202] on link "Read Aloud" at bounding box center [114, 206] width 117 height 28
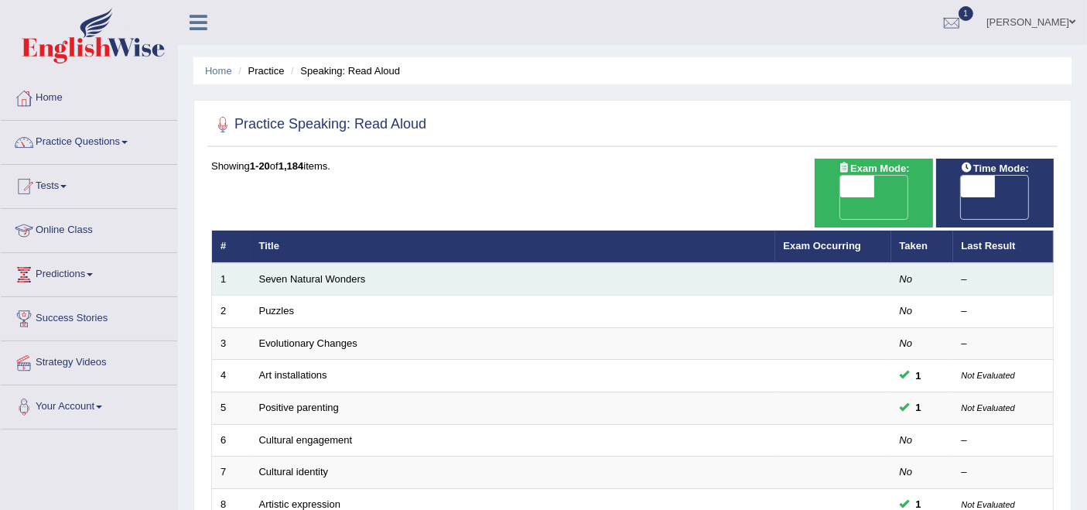
click at [310, 263] on td "Seven Natural Wonders" at bounding box center [513, 279] width 525 height 33
click at [313, 273] on link "Seven Natural Wonders" at bounding box center [312, 279] width 107 height 12
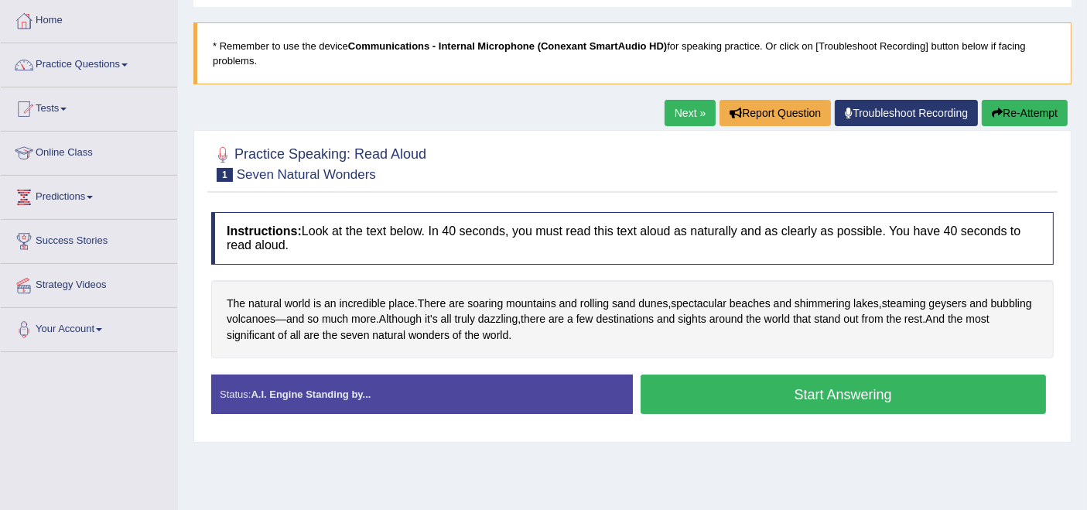
scroll to position [172, 0]
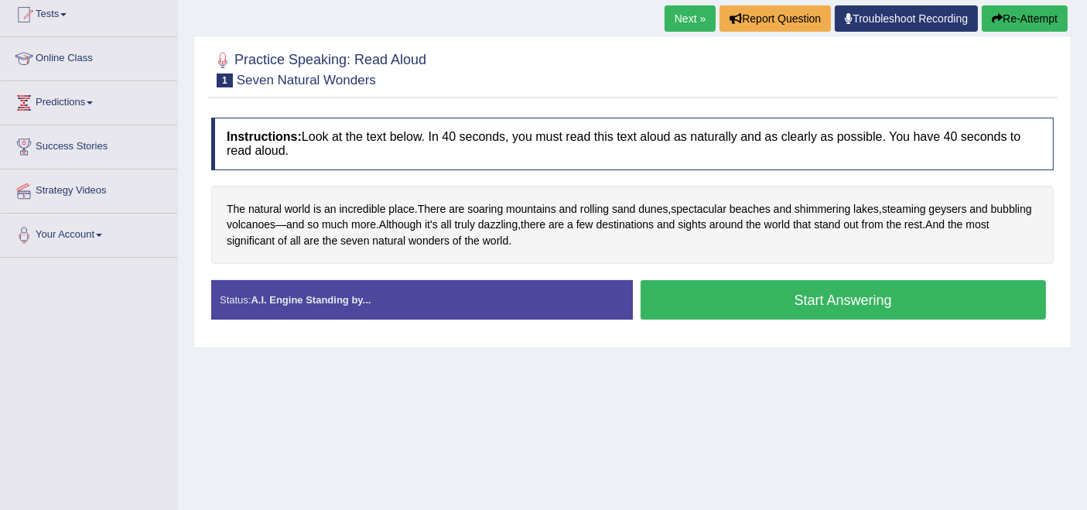
click at [729, 293] on button "Start Answering" at bounding box center [844, 299] width 406 height 39
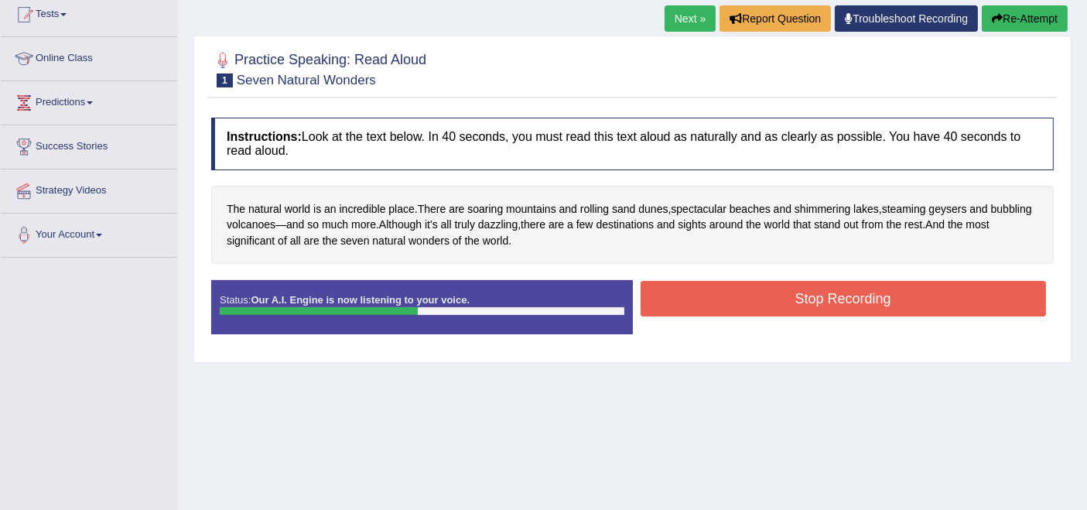
click at [725, 286] on button "Stop Recording" at bounding box center [844, 299] width 406 height 36
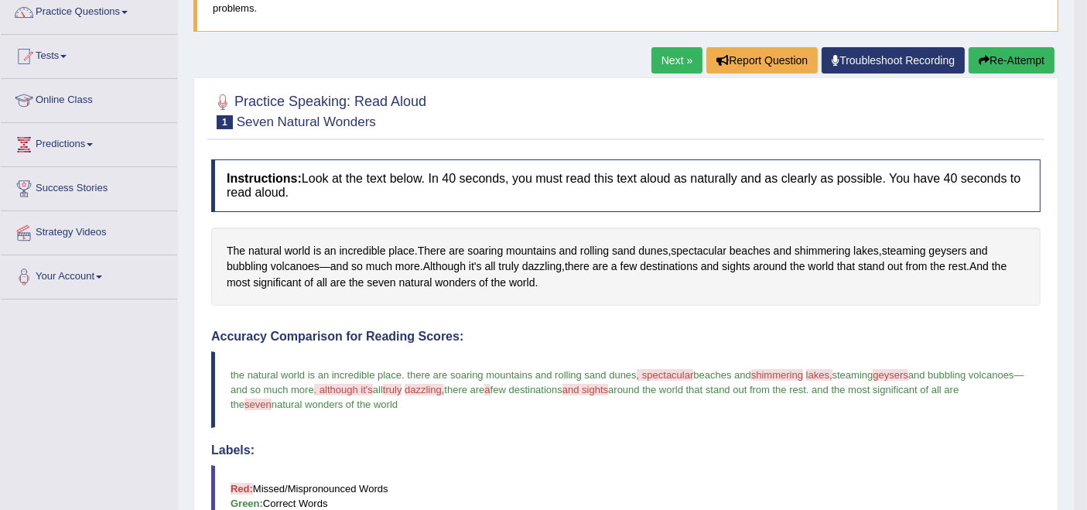
scroll to position [128, 0]
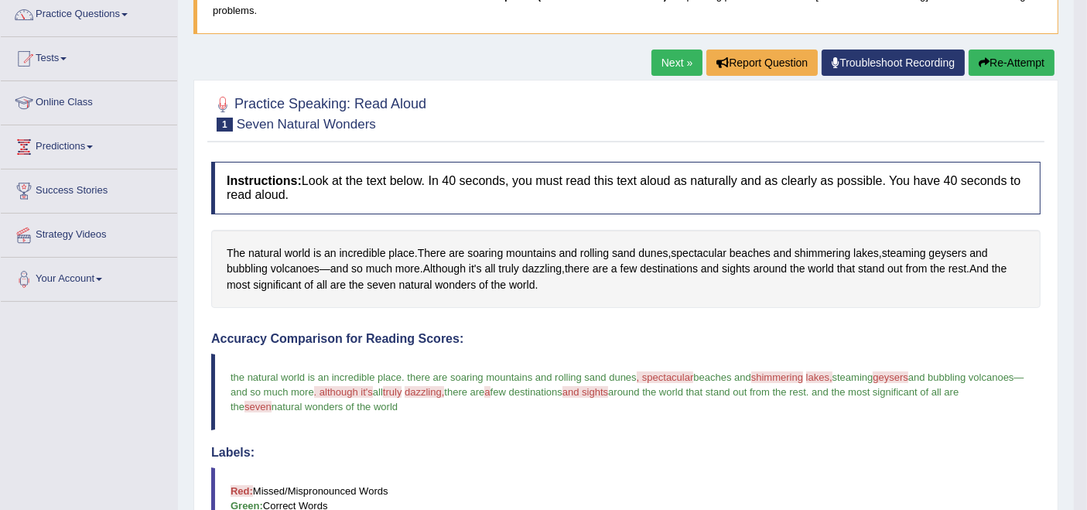
click at [669, 65] on link "Next »" at bounding box center [677, 63] width 51 height 26
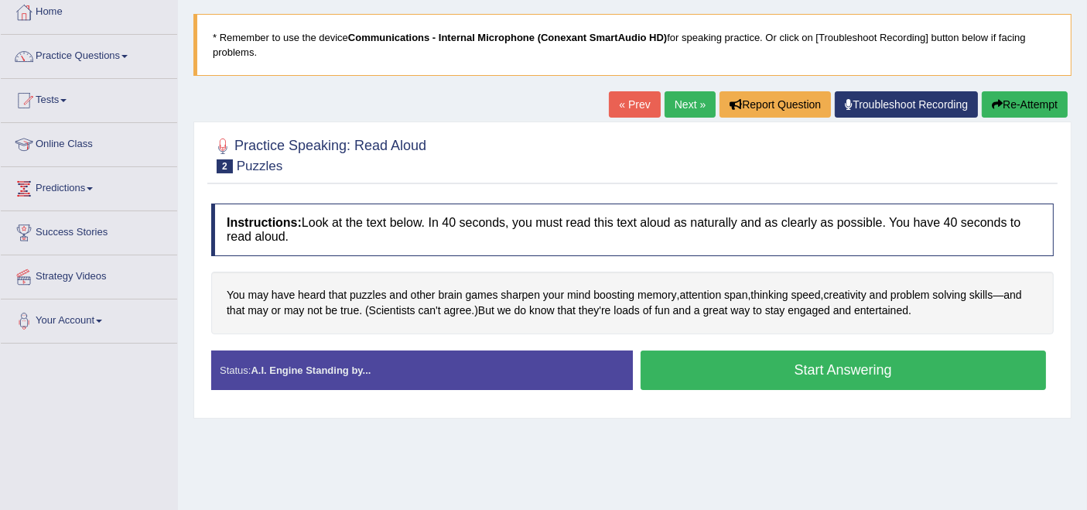
click at [853, 365] on button "Start Answering" at bounding box center [844, 370] width 406 height 39
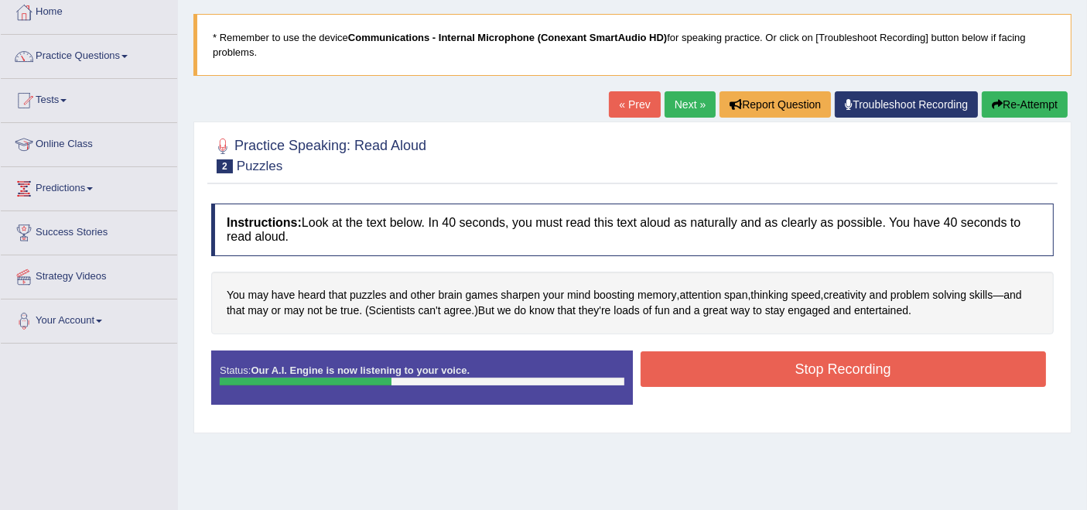
click at [853, 365] on button "Stop Recording" at bounding box center [844, 369] width 406 height 36
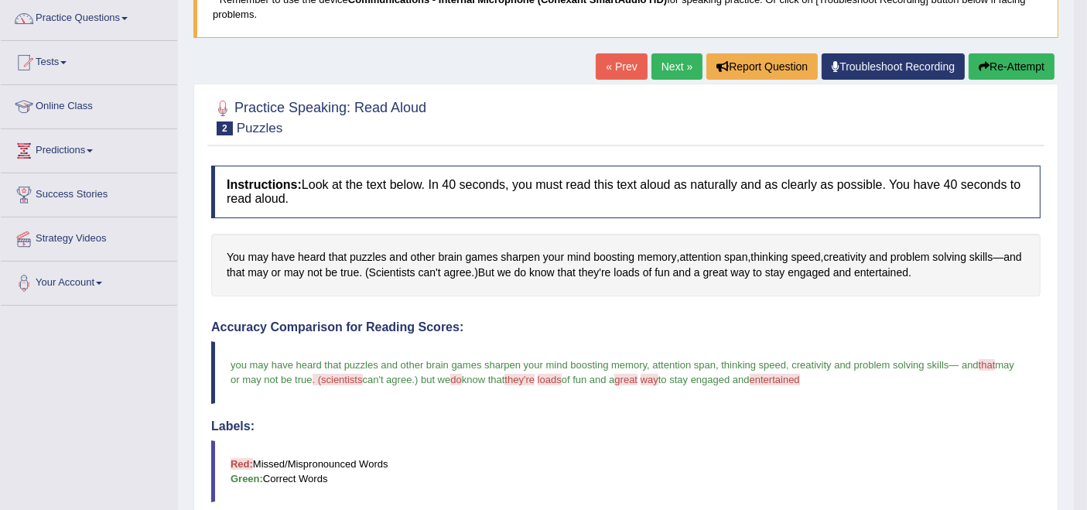
scroll to position [98, 0]
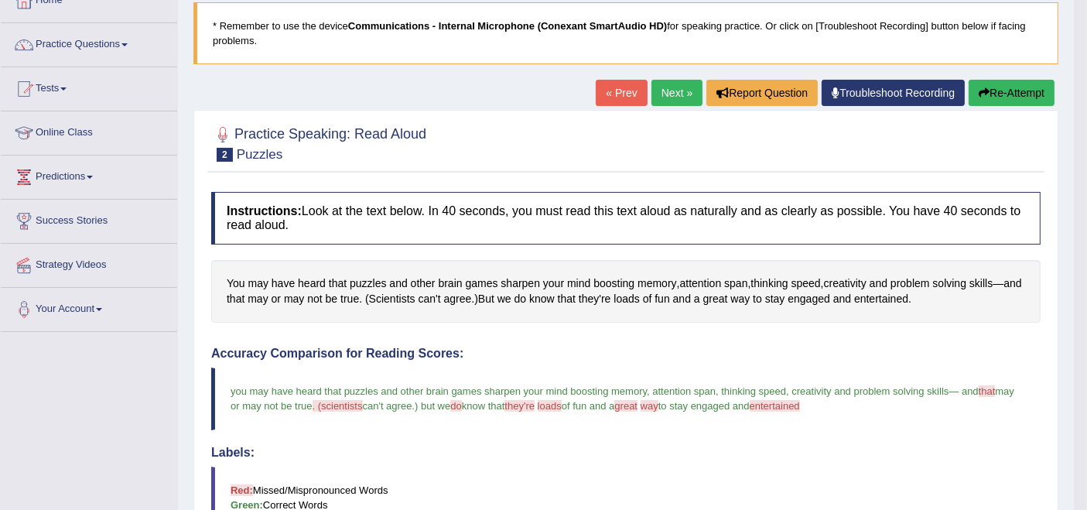
click at [683, 84] on link "Next »" at bounding box center [677, 93] width 51 height 26
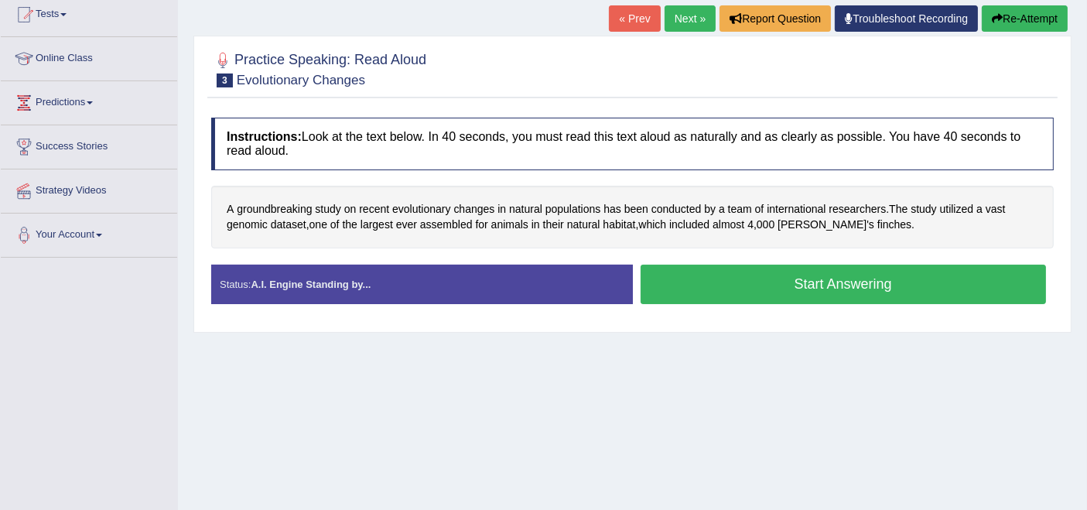
scroll to position [172, 0]
click at [706, 279] on button "Start Answering" at bounding box center [844, 284] width 406 height 39
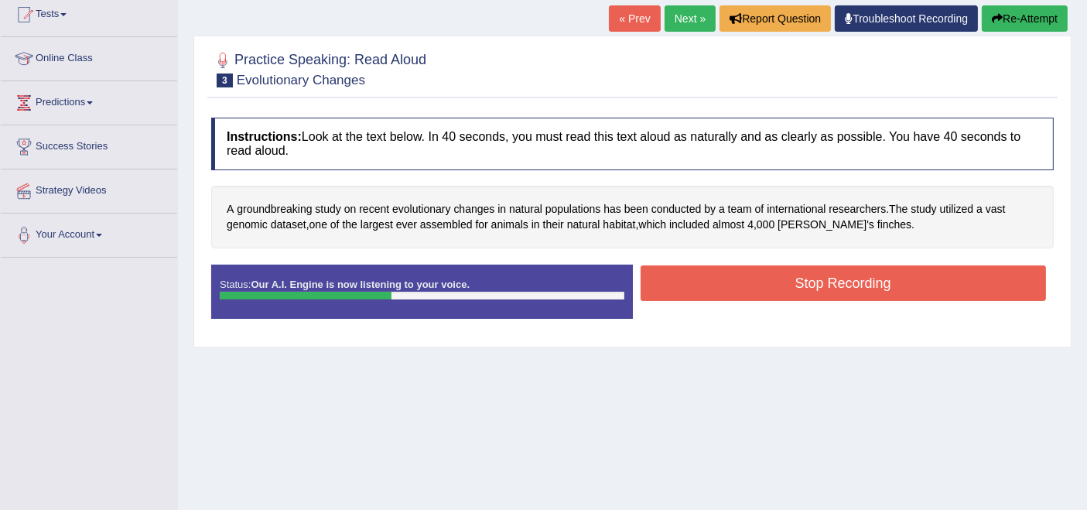
click at [706, 279] on button "Stop Recording" at bounding box center [844, 283] width 406 height 36
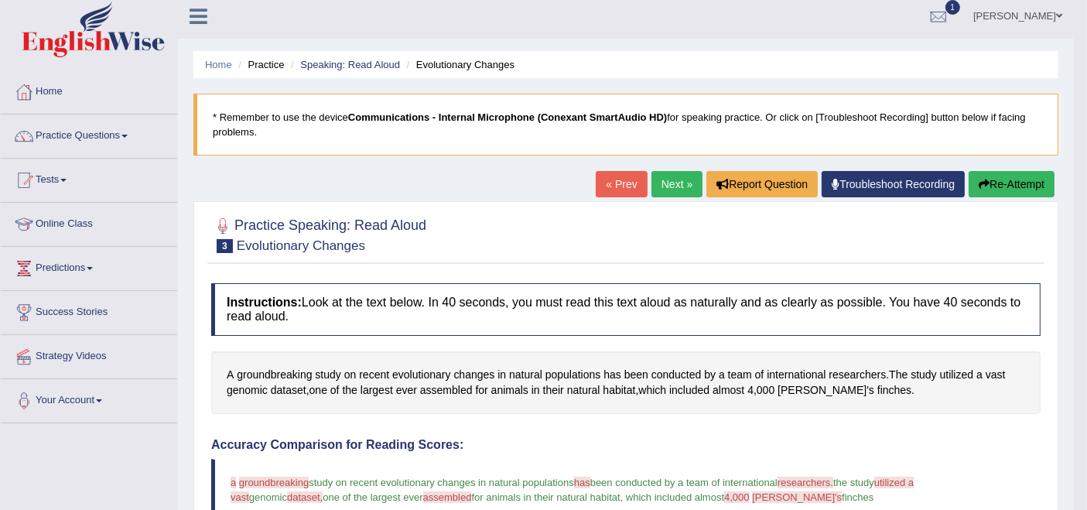
scroll to position [0, 0]
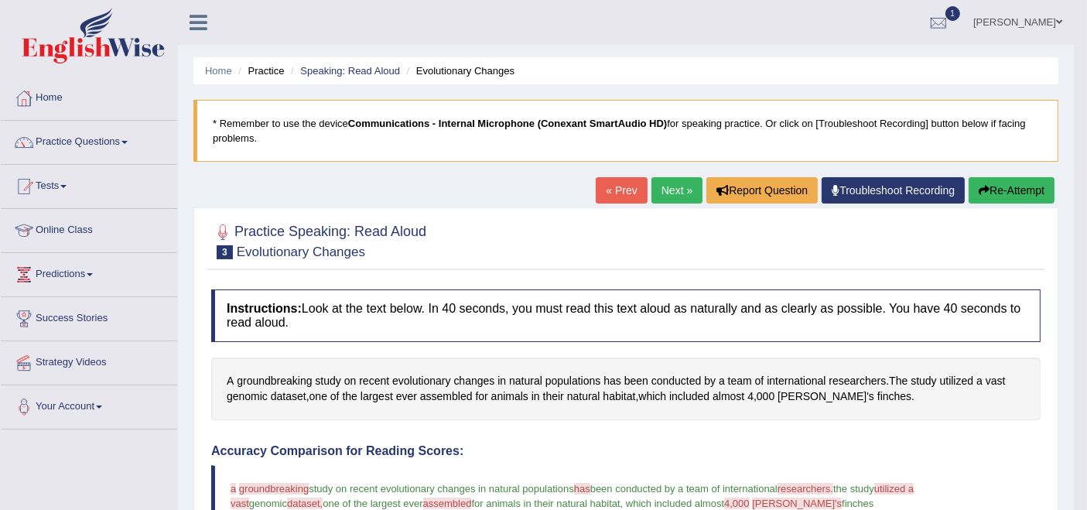
click at [667, 182] on link "Next »" at bounding box center [677, 190] width 51 height 26
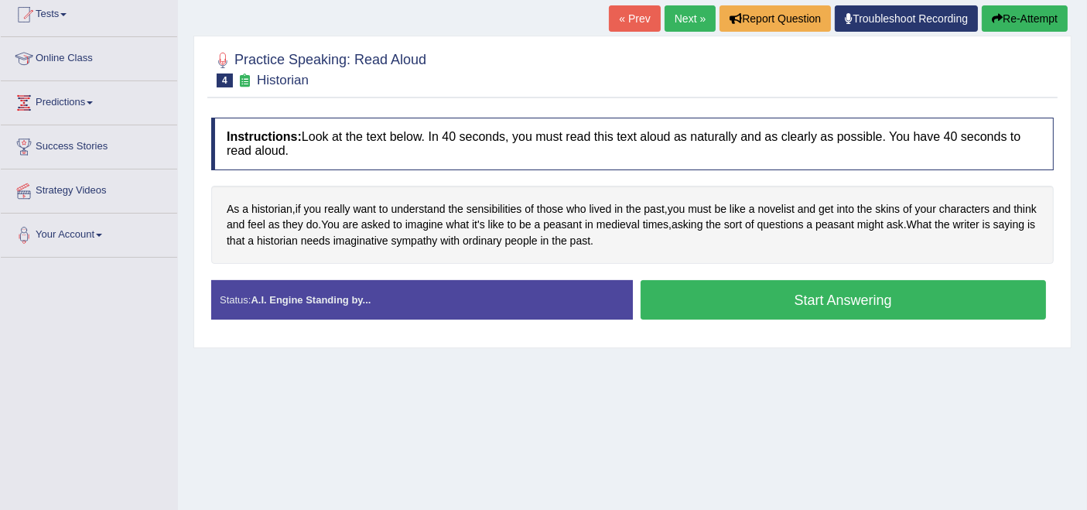
click at [694, 303] on button "Start Answering" at bounding box center [844, 299] width 406 height 39
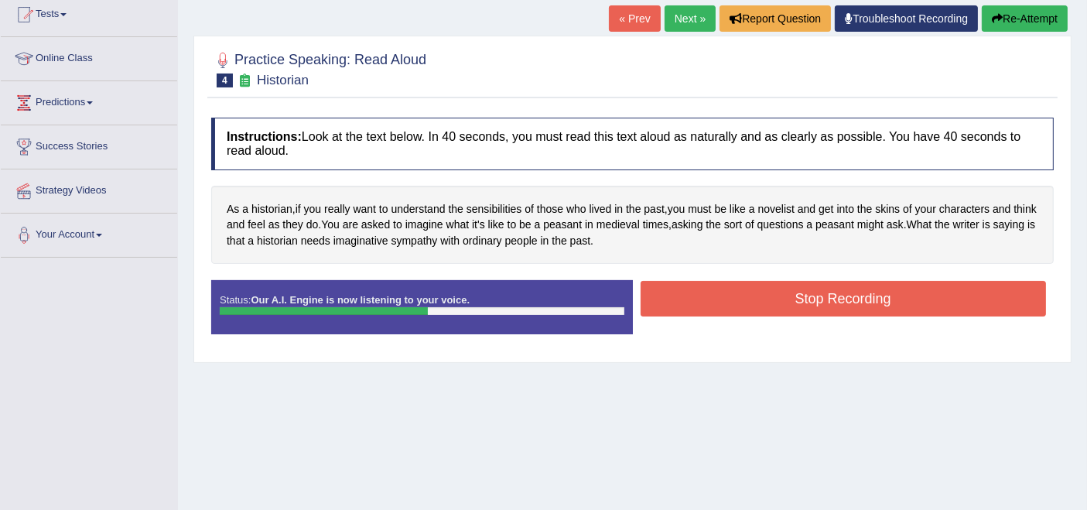
click at [995, 16] on icon "button" at bounding box center [997, 18] width 11 height 11
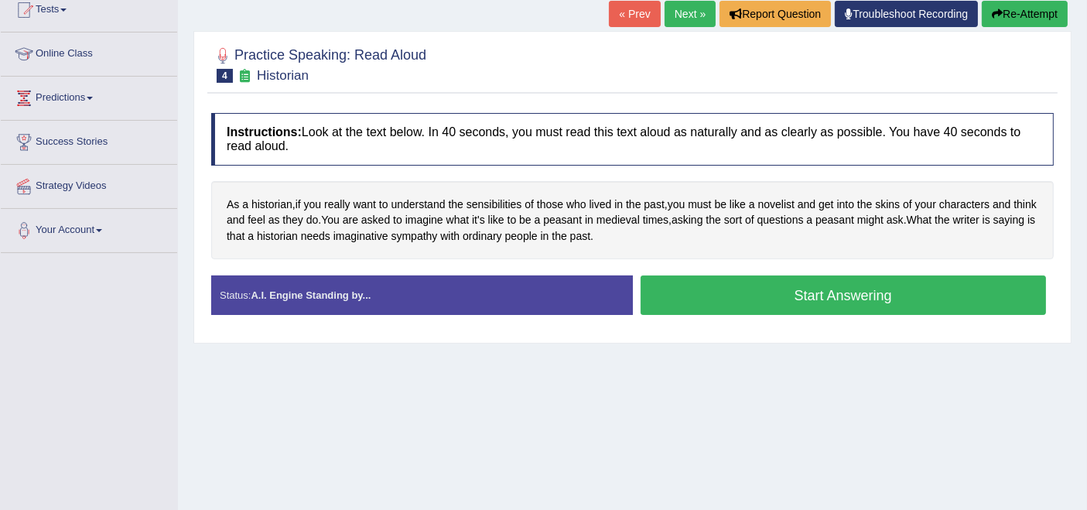
click at [748, 309] on button "Start Answering" at bounding box center [844, 295] width 406 height 39
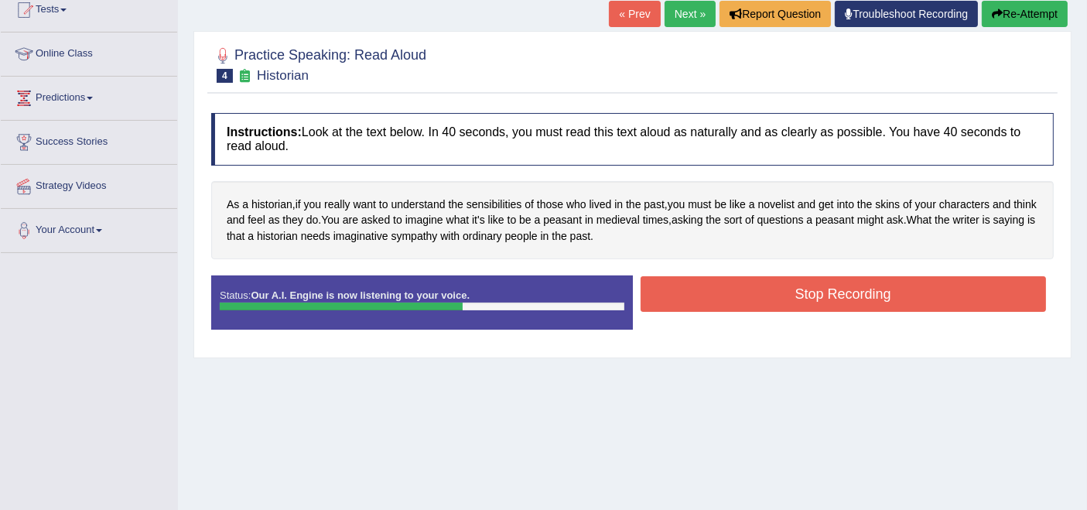
click at [734, 294] on button "Stop Recording" at bounding box center [844, 294] width 406 height 36
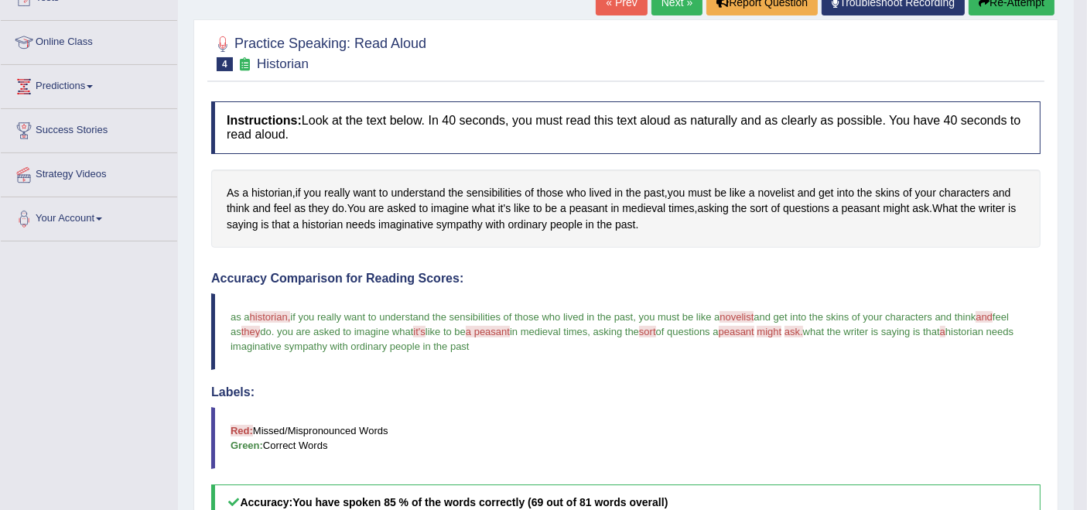
scroll to position [91, 0]
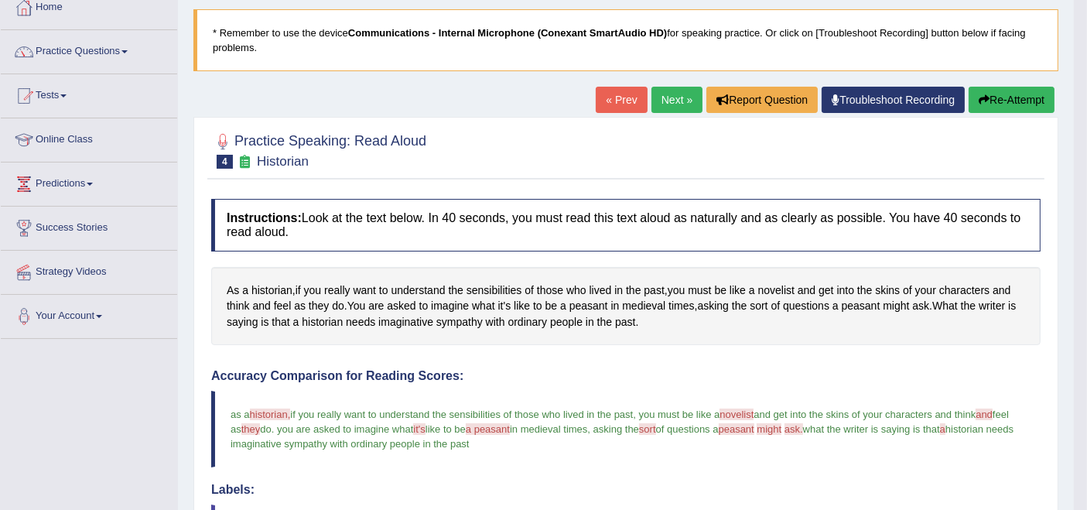
click at [1012, 98] on button "Re-Attempt" at bounding box center [1012, 100] width 86 height 26
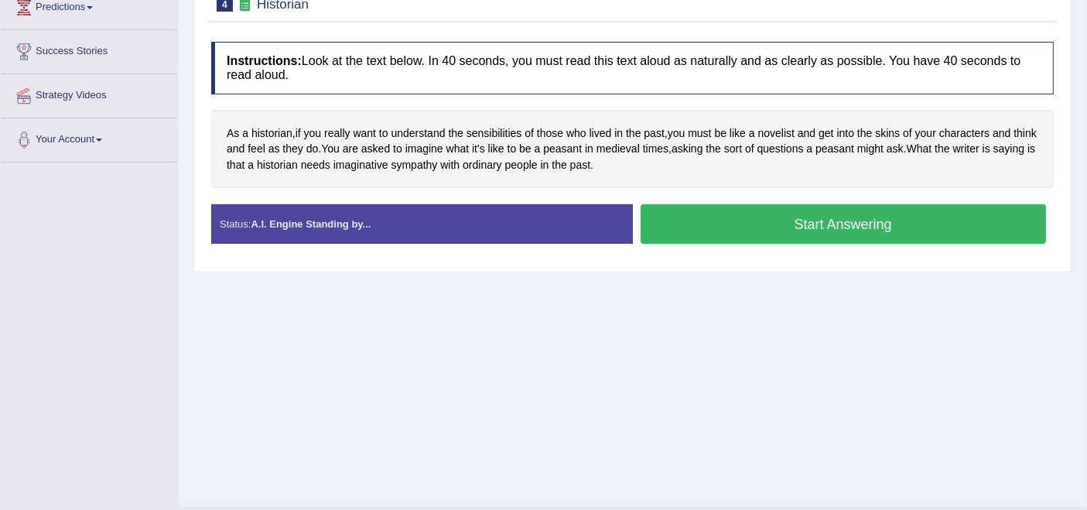
click at [741, 241] on div "Start Answering" at bounding box center [844, 225] width 422 height 43
click at [741, 222] on button "Start Answering" at bounding box center [844, 223] width 406 height 39
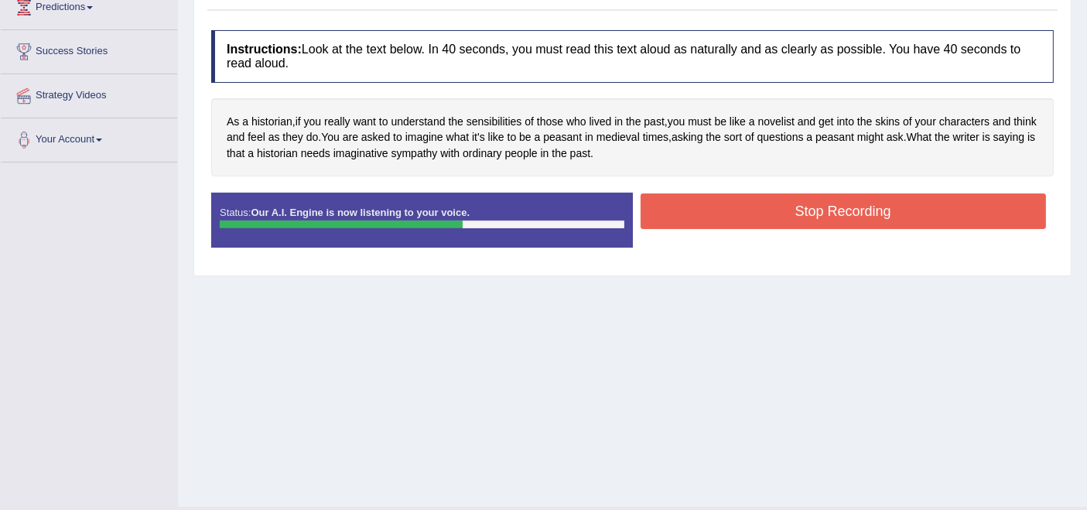
click at [740, 222] on button "Stop Recording" at bounding box center [844, 211] width 406 height 36
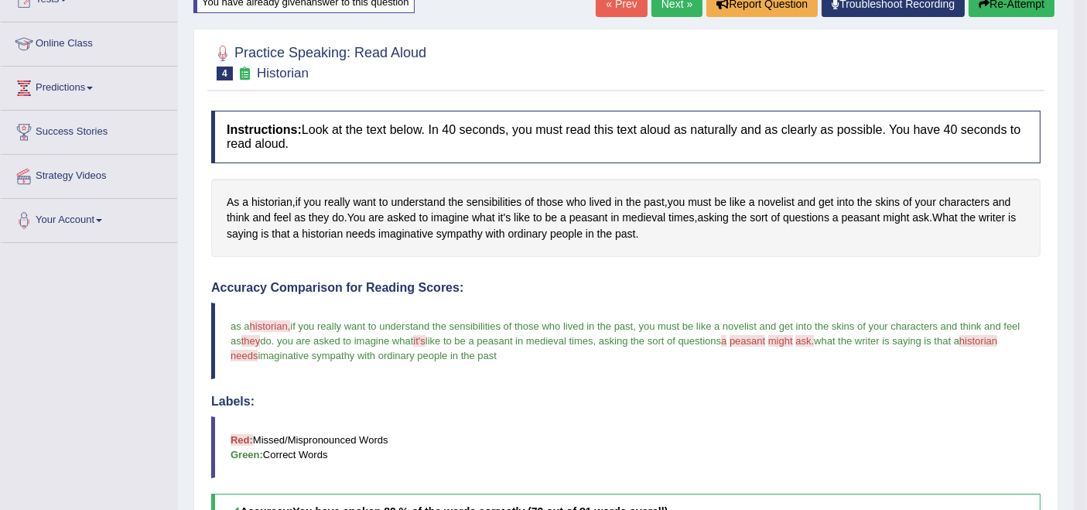
scroll to position [181, 0]
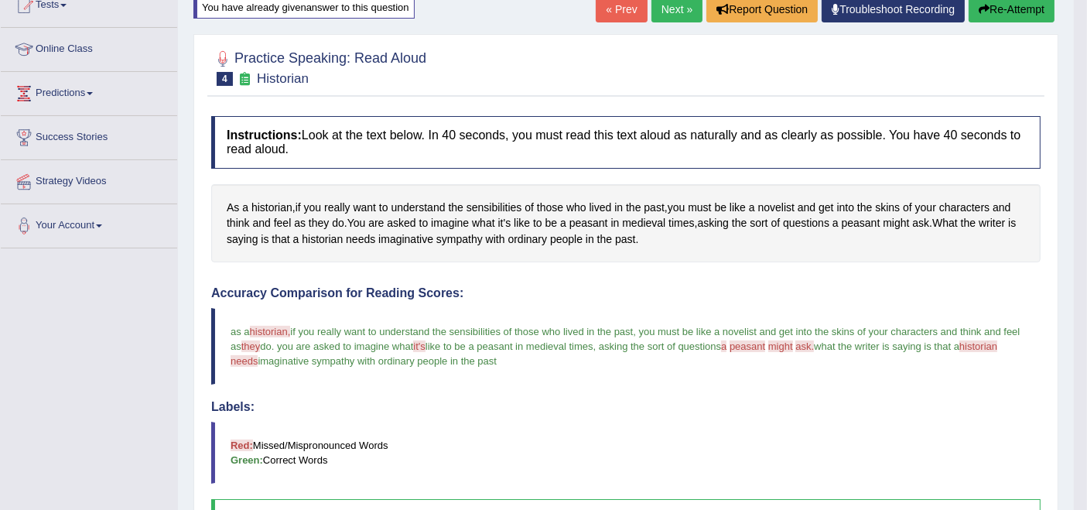
click at [661, 11] on link "Next »" at bounding box center [677, 9] width 51 height 26
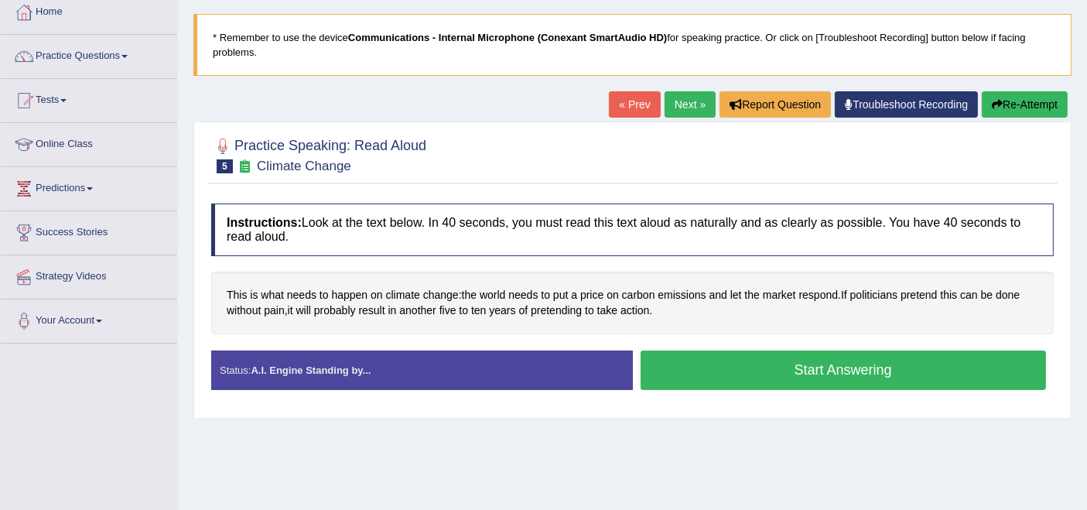
click at [729, 368] on button "Start Answering" at bounding box center [844, 370] width 406 height 39
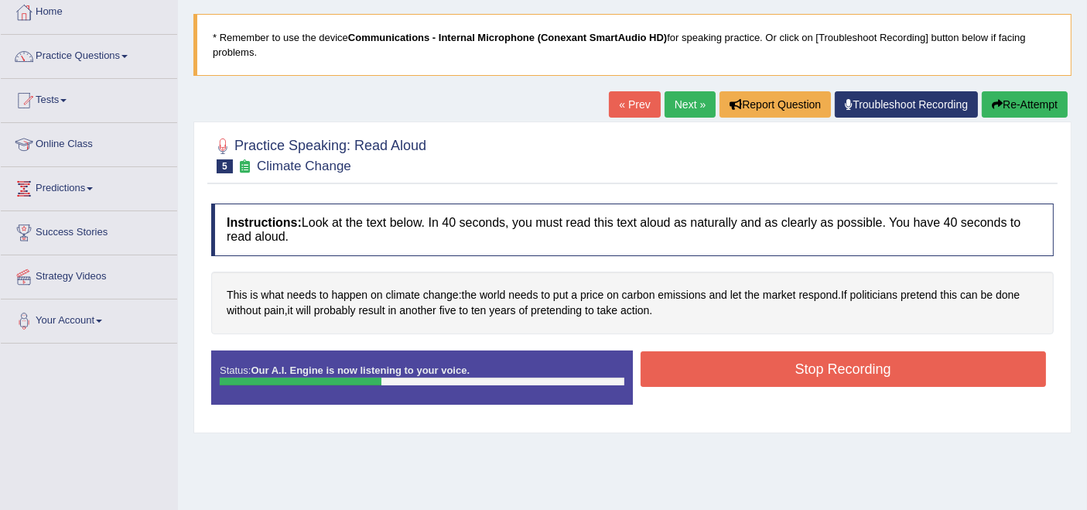
click at [729, 367] on button "Stop Recording" at bounding box center [844, 369] width 406 height 36
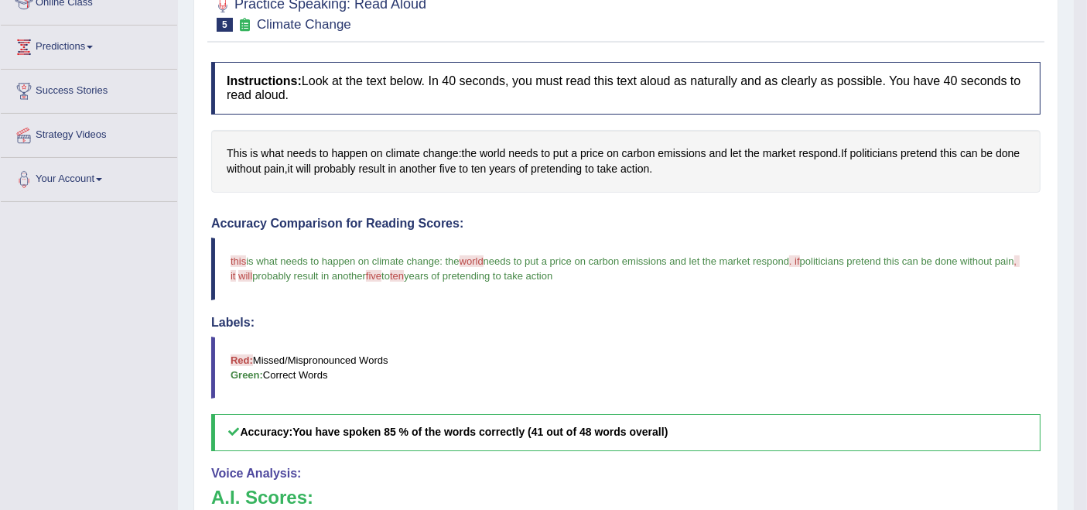
scroll to position [141, 0]
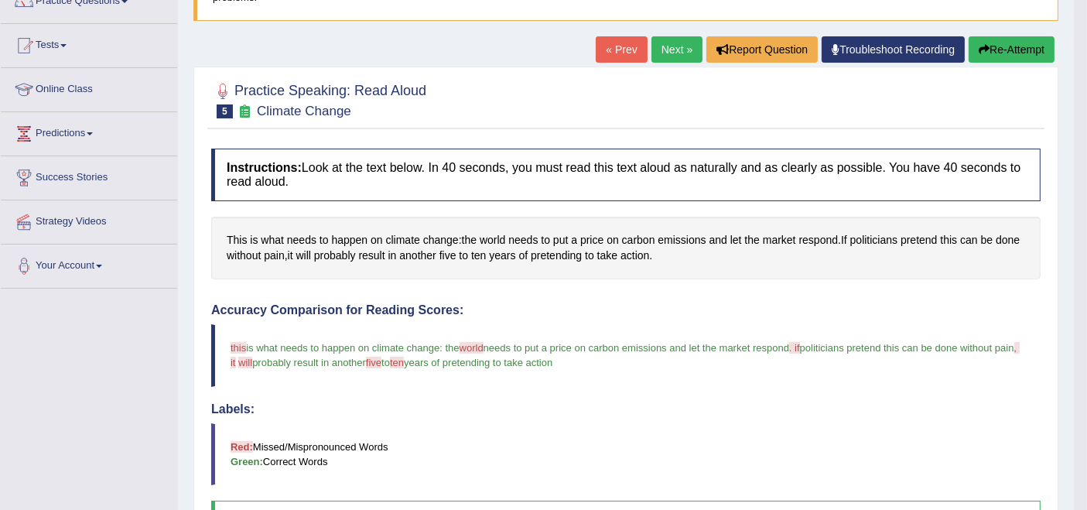
click at [1011, 45] on button "Re-Attempt" at bounding box center [1012, 49] width 86 height 26
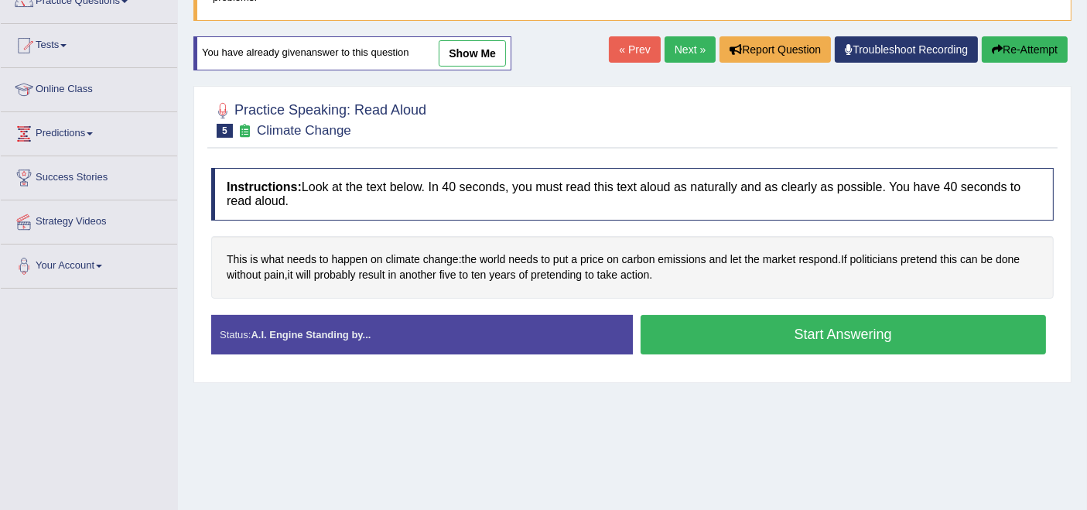
click at [762, 337] on button "Start Answering" at bounding box center [844, 334] width 406 height 39
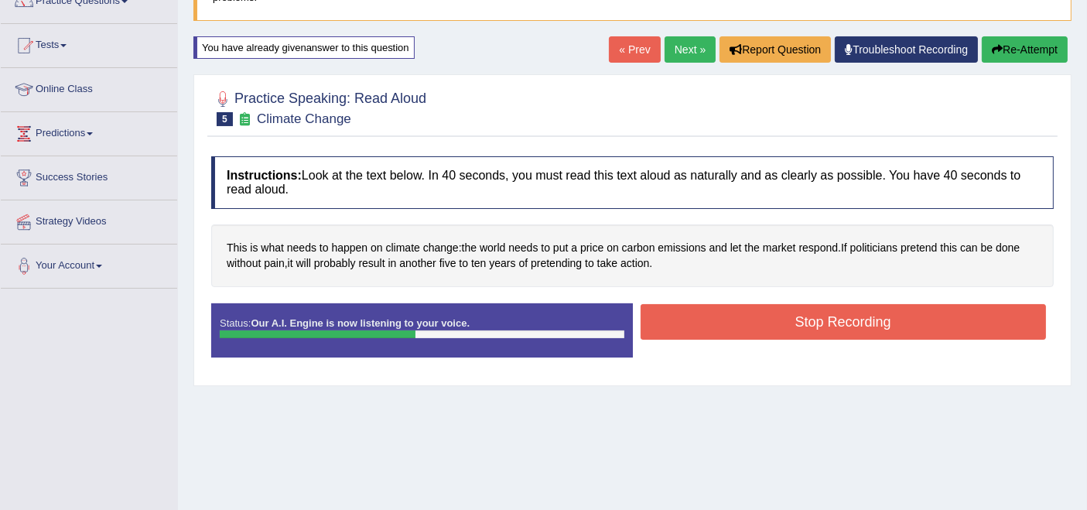
click at [858, 315] on button "Stop Recording" at bounding box center [844, 322] width 406 height 36
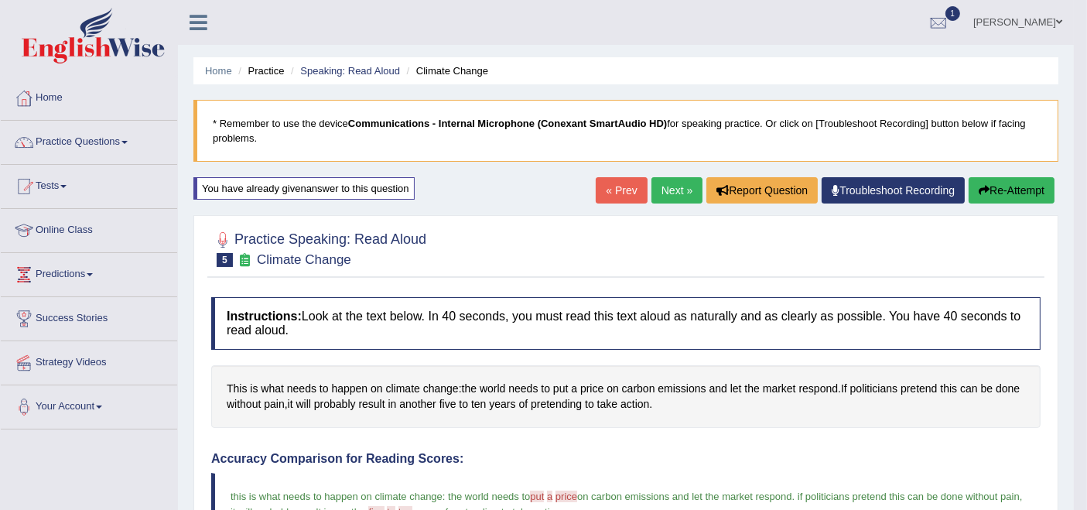
click at [1000, 200] on button "Re-Attempt" at bounding box center [1012, 190] width 86 height 26
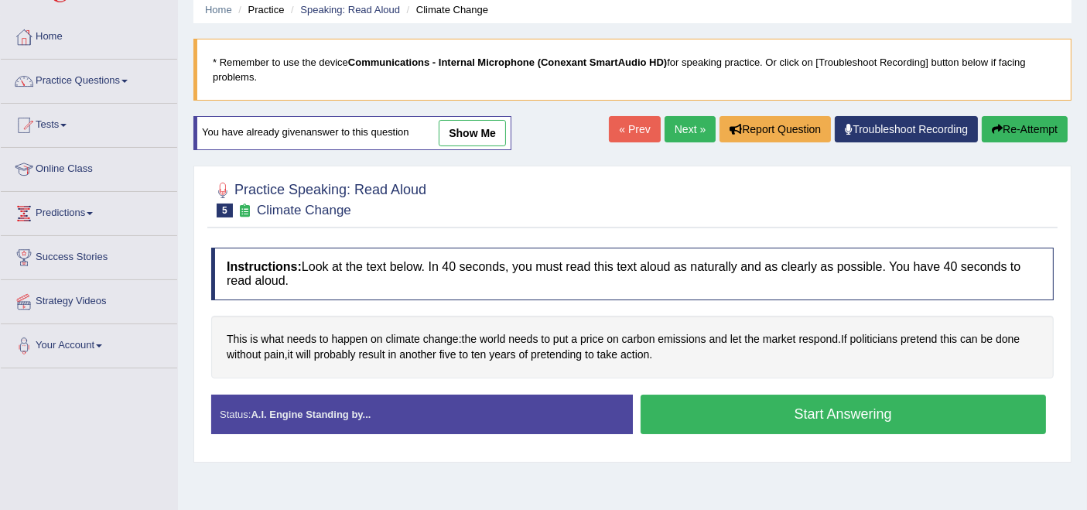
scroll to position [86, 0]
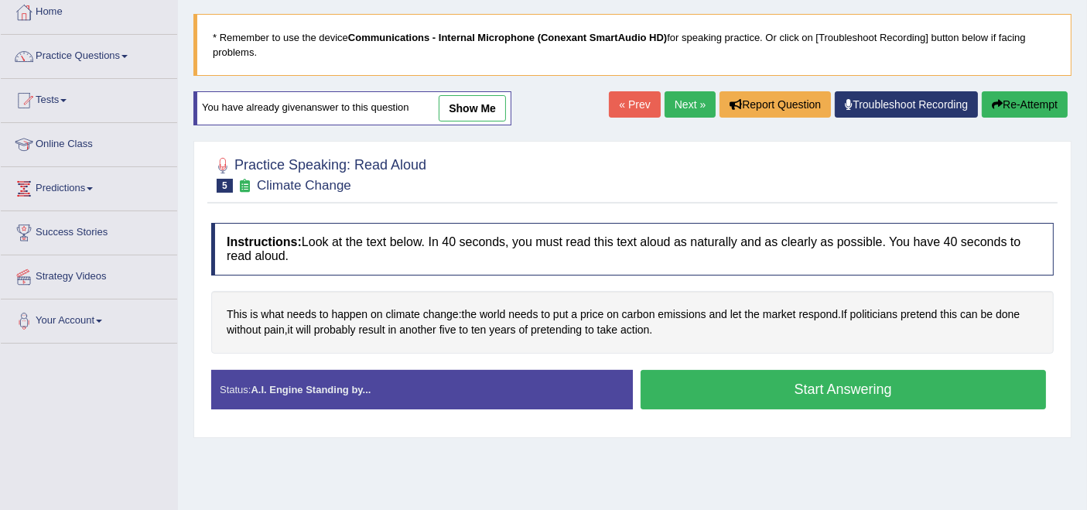
click at [730, 384] on button "Start Answering" at bounding box center [844, 389] width 406 height 39
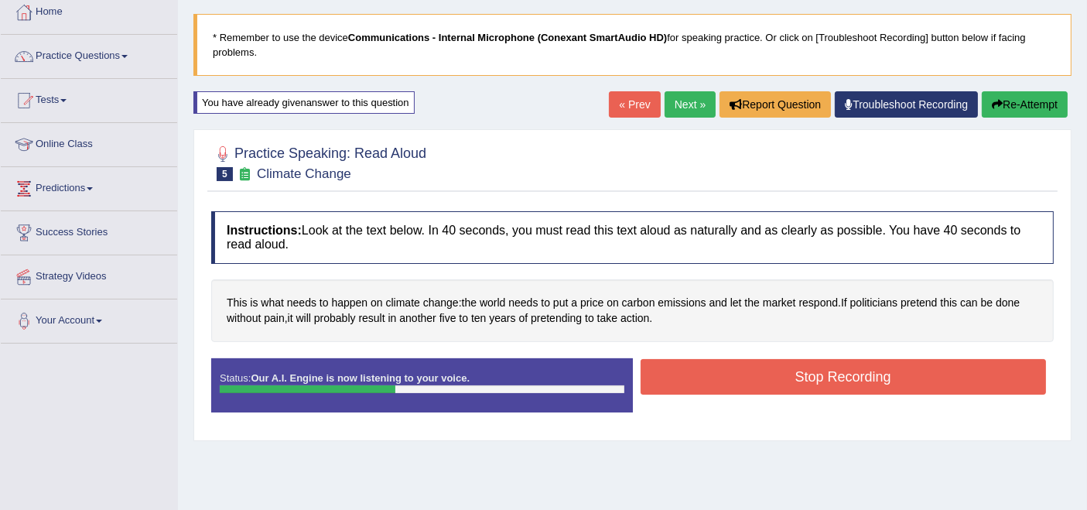
click at [729, 383] on button "Stop Recording" at bounding box center [844, 377] width 406 height 36
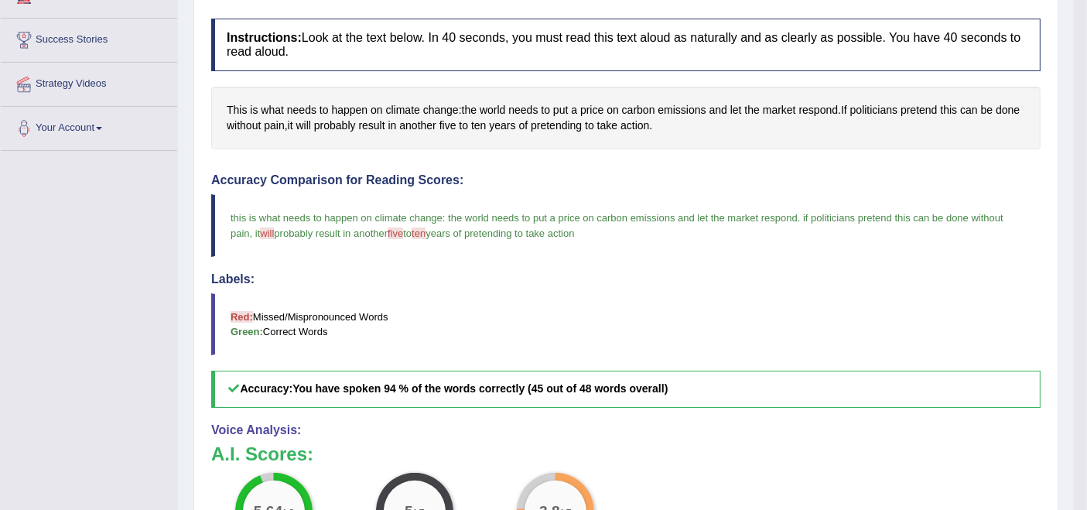
scroll to position [172, 0]
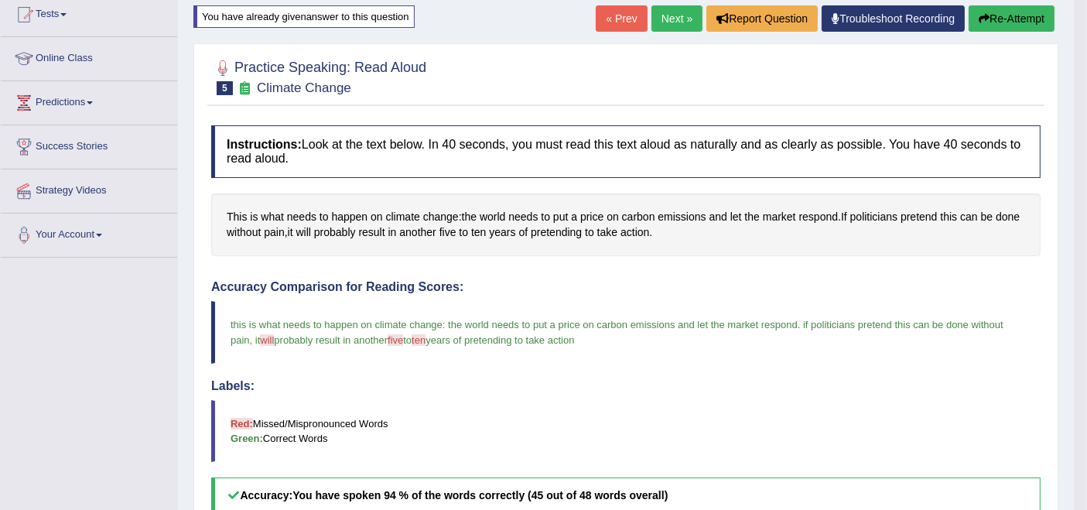
click at [661, 17] on link "Next »" at bounding box center [677, 18] width 51 height 26
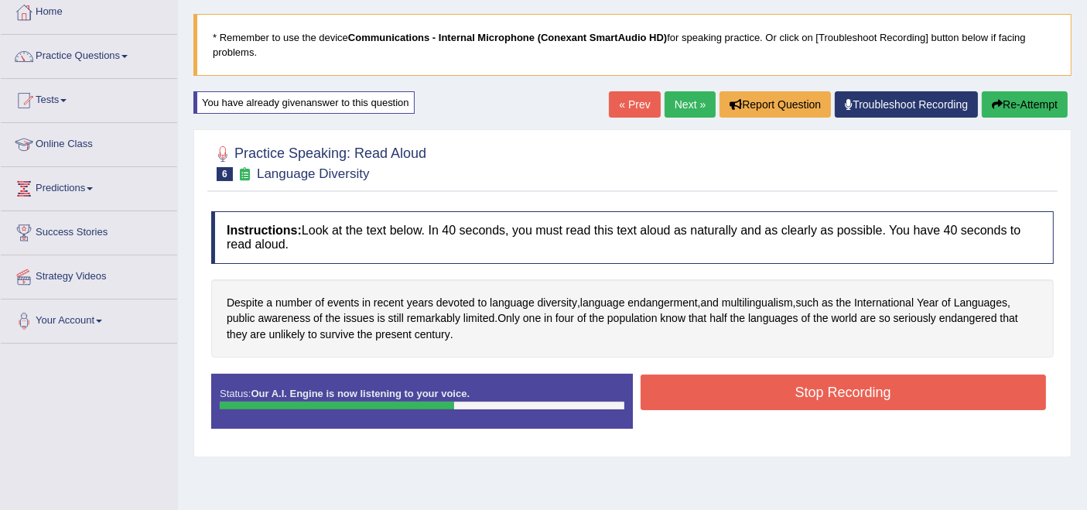
click at [811, 406] on button "Stop Recording" at bounding box center [844, 393] width 406 height 36
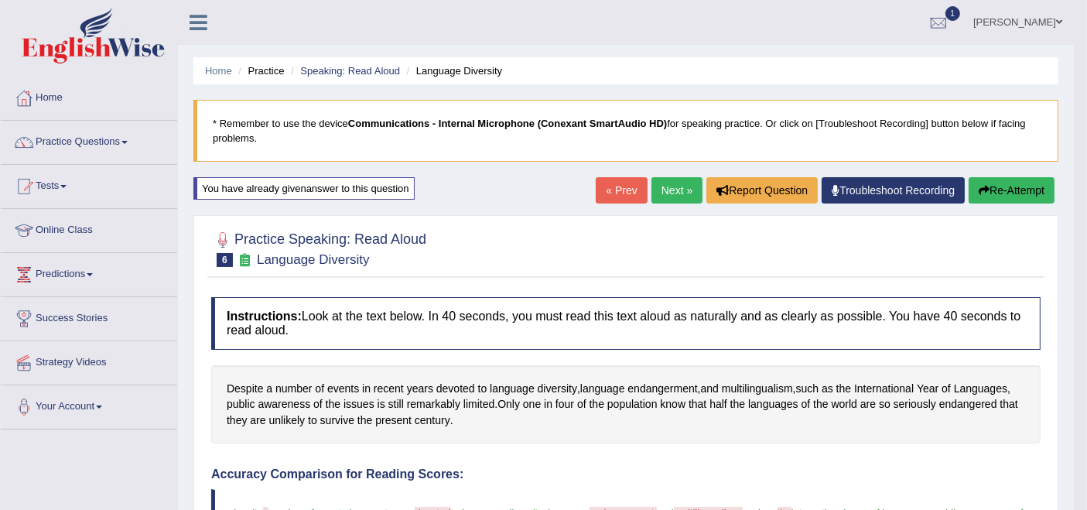
click at [991, 191] on button "Re-Attempt" at bounding box center [1012, 190] width 86 height 26
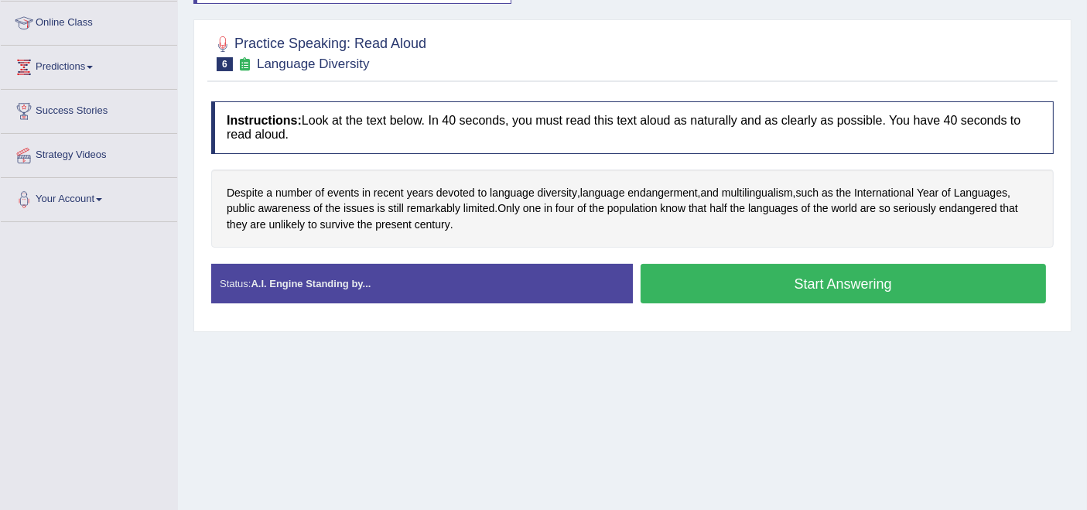
scroll to position [258, 0]
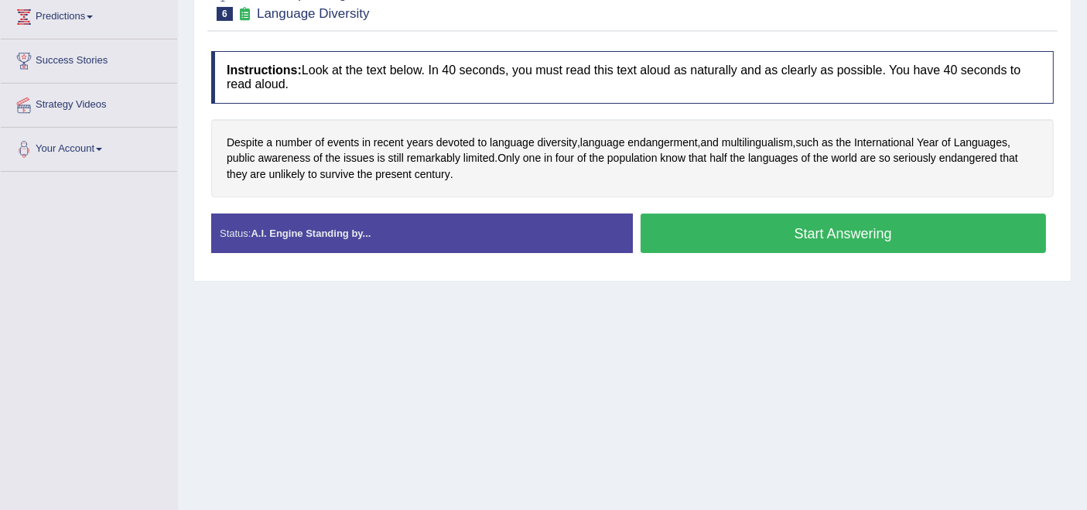
click at [685, 221] on button "Start Answering" at bounding box center [844, 233] width 406 height 39
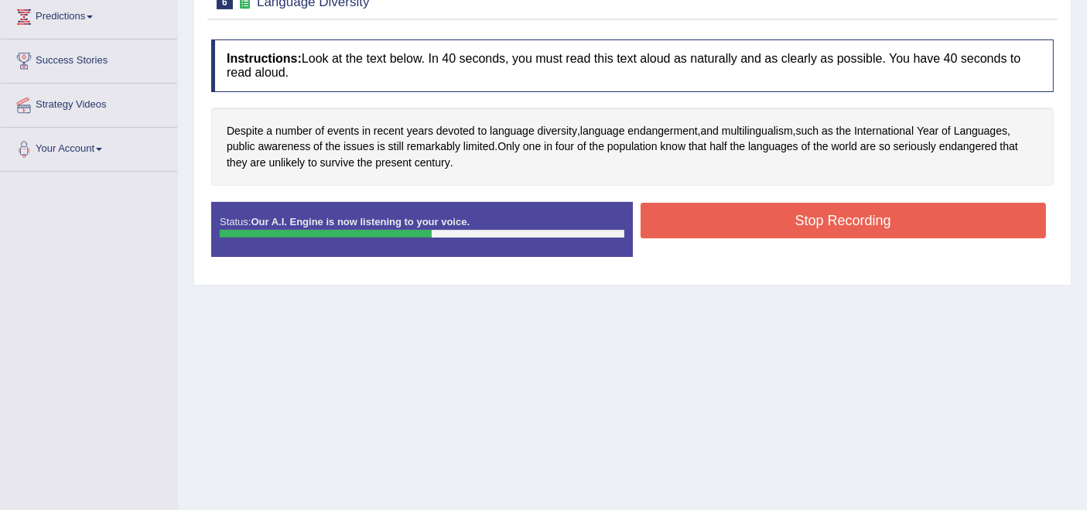
click at [809, 228] on button "Stop Recording" at bounding box center [844, 221] width 406 height 36
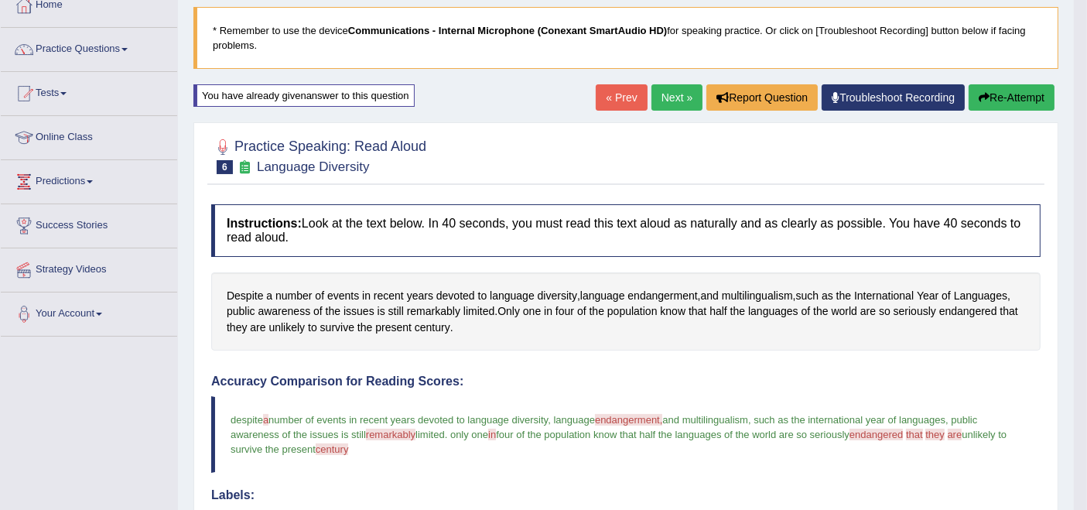
scroll to position [86, 0]
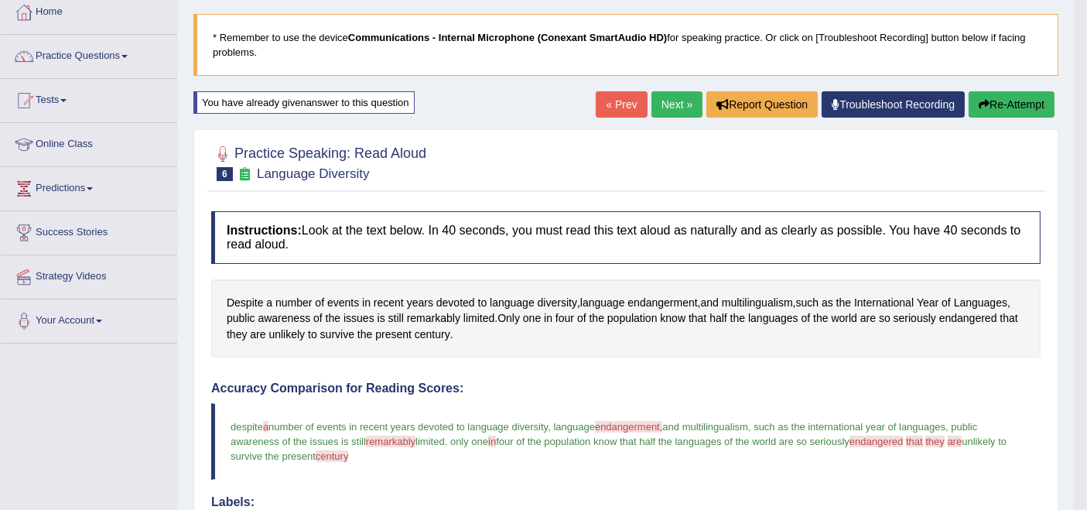
click at [661, 104] on link "Next »" at bounding box center [677, 104] width 51 height 26
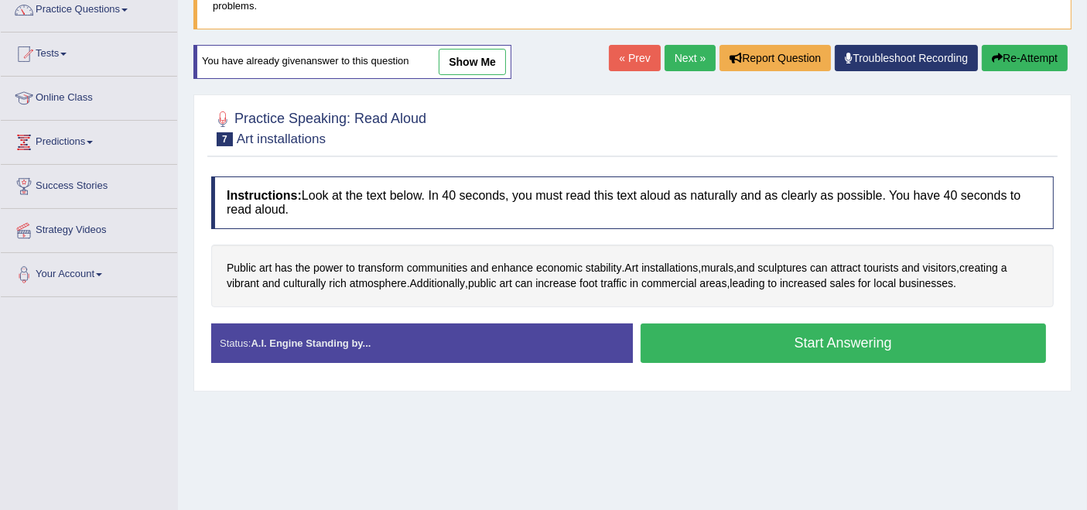
scroll to position [172, 0]
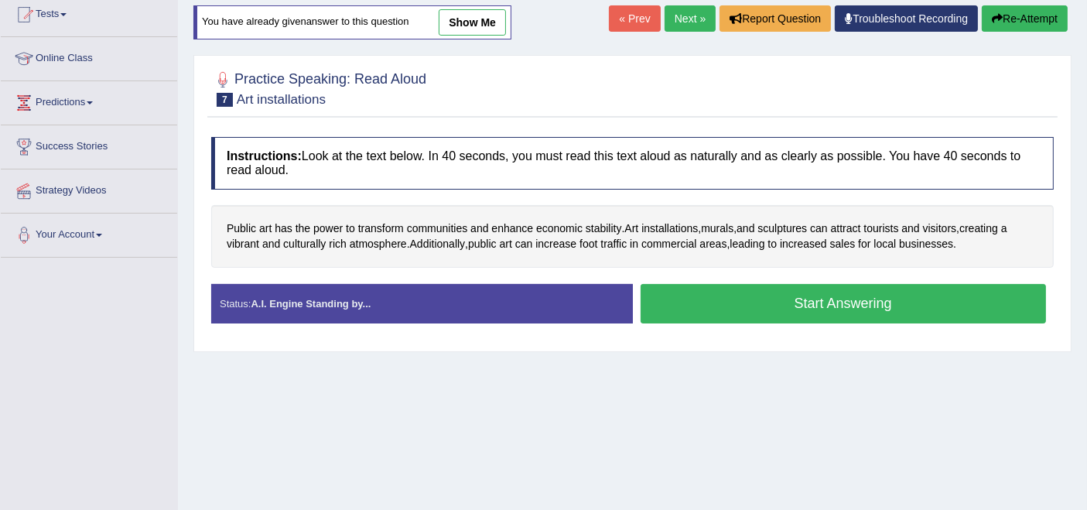
click at [804, 291] on button "Start Answering" at bounding box center [844, 303] width 406 height 39
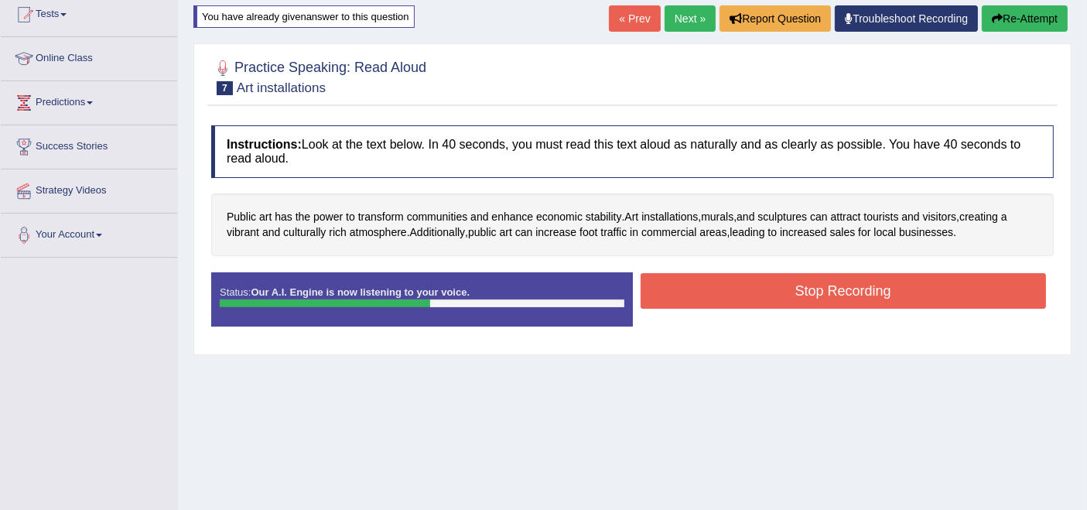
click at [794, 296] on button "Stop Recording" at bounding box center [844, 291] width 406 height 36
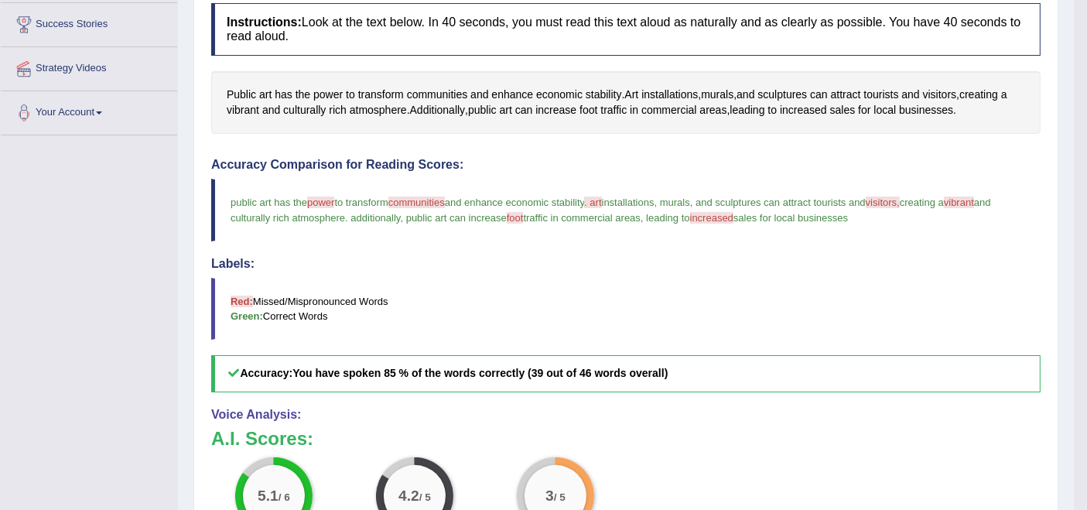
scroll to position [86, 0]
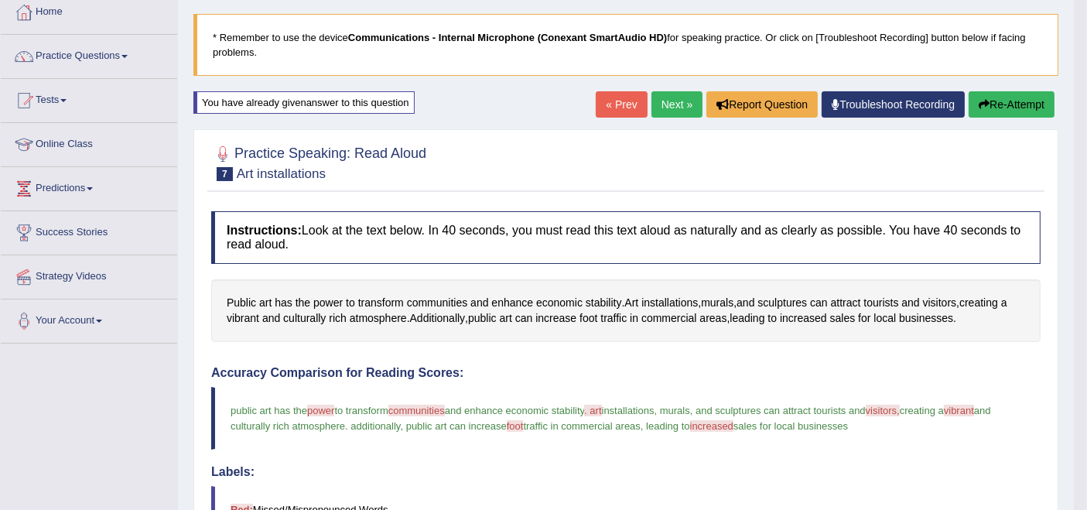
click at [1018, 105] on button "Re-Attempt" at bounding box center [1012, 104] width 86 height 26
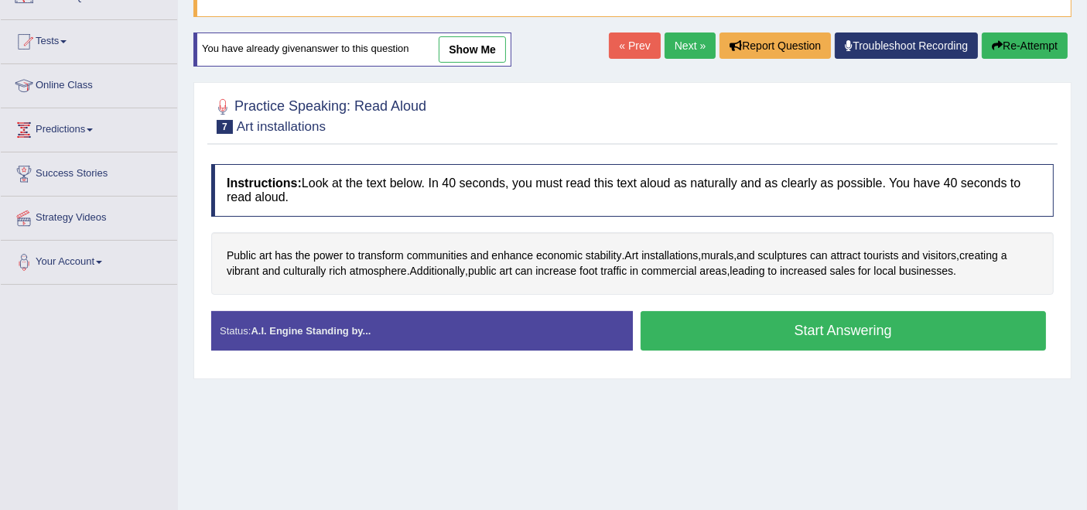
scroll to position [172, 0]
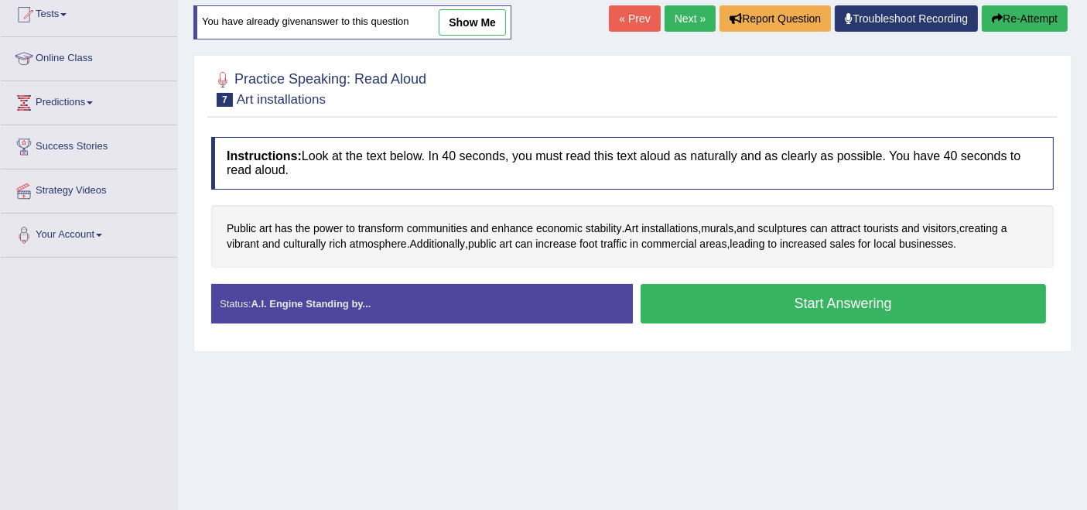
click at [716, 297] on button "Start Answering" at bounding box center [844, 303] width 406 height 39
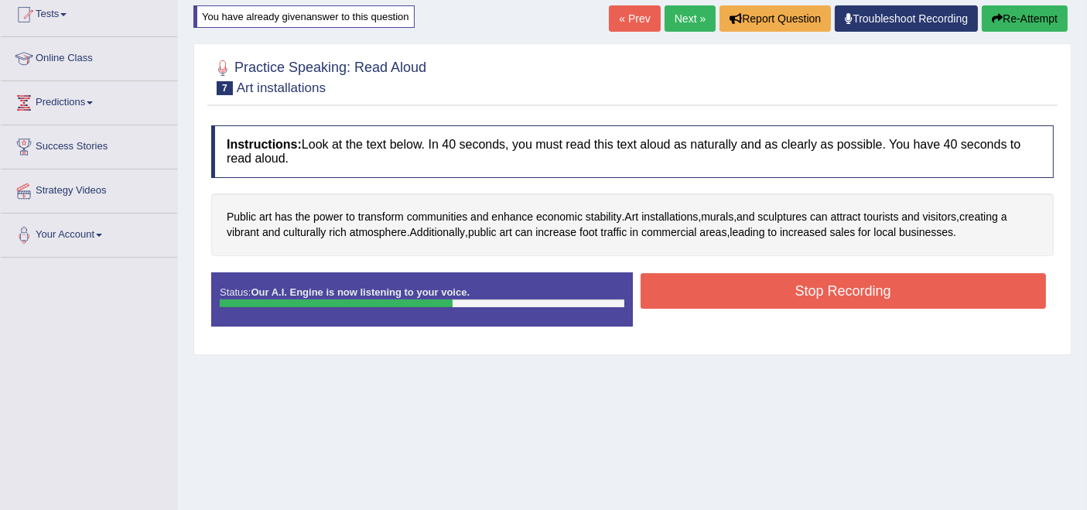
click at [715, 286] on button "Stop Recording" at bounding box center [844, 291] width 406 height 36
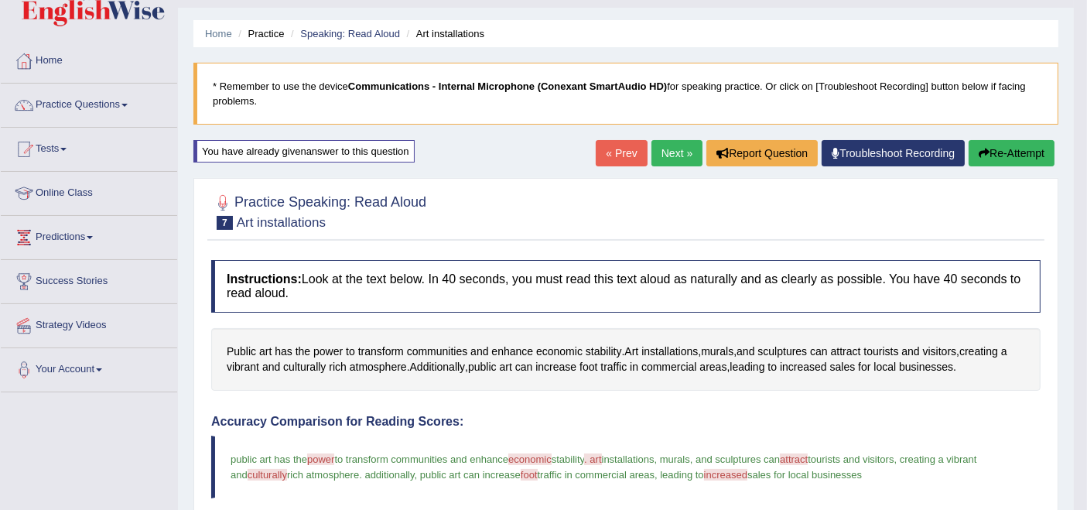
scroll to position [0, 0]
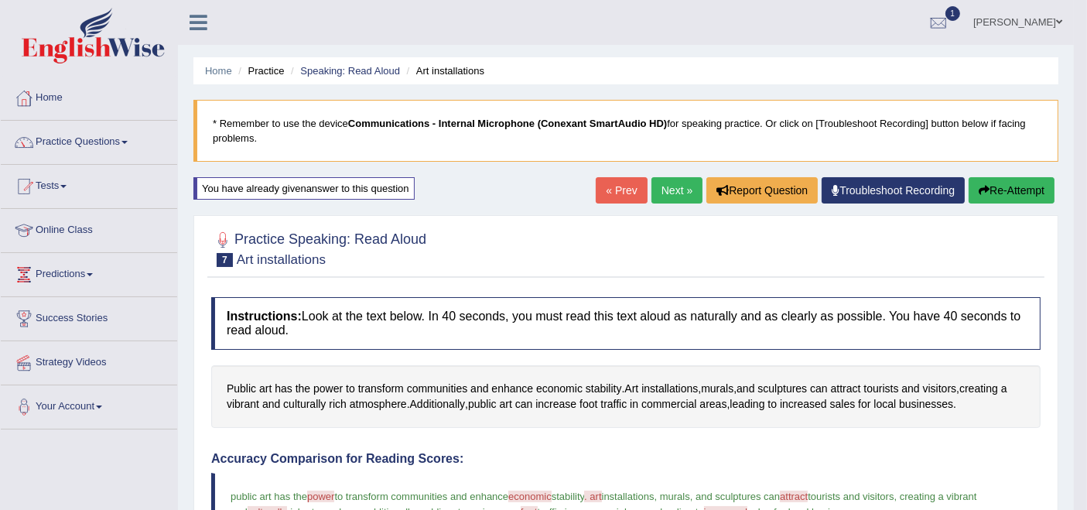
click at [677, 190] on link "Next »" at bounding box center [677, 190] width 51 height 26
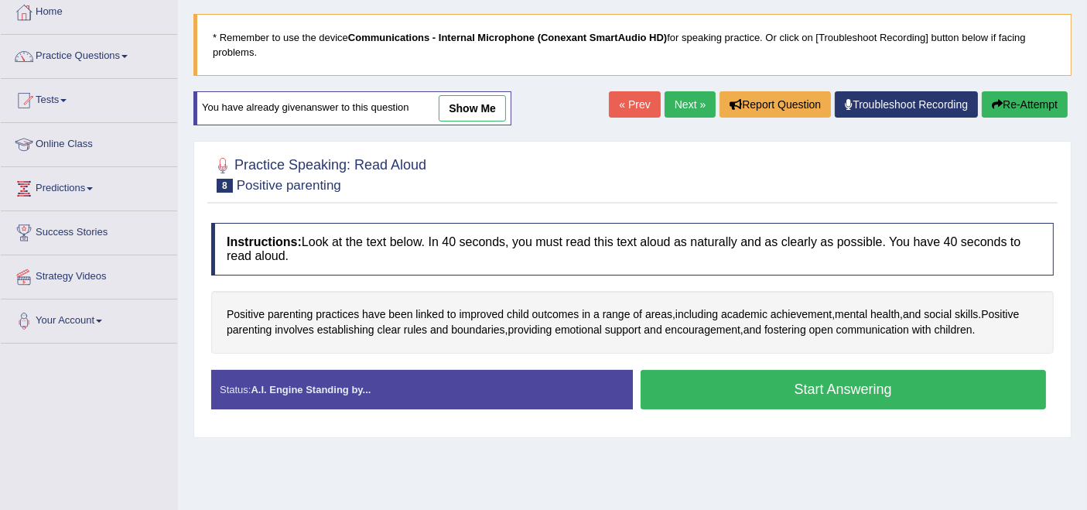
click at [741, 399] on button "Start Answering" at bounding box center [844, 389] width 406 height 39
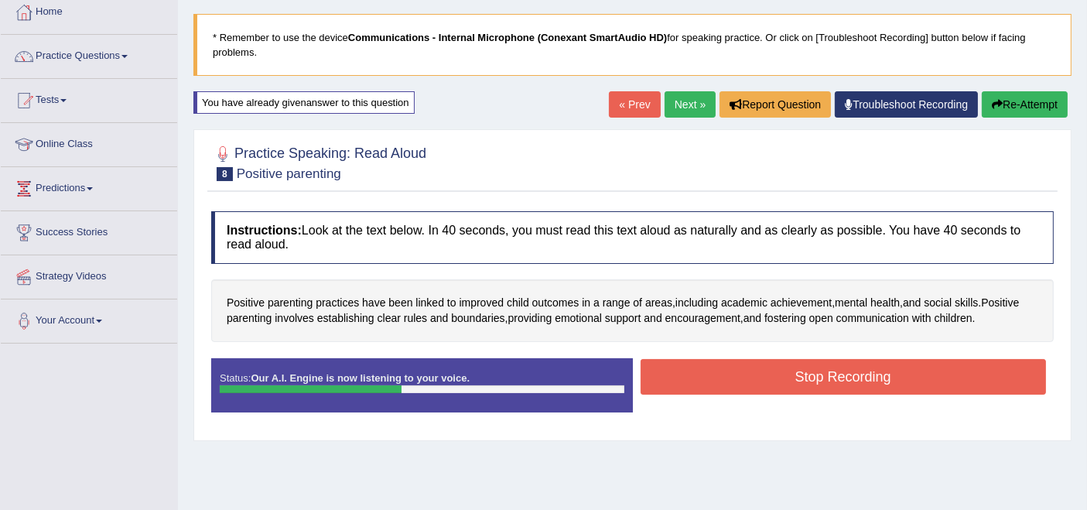
click at [736, 384] on button "Stop Recording" at bounding box center [844, 377] width 406 height 36
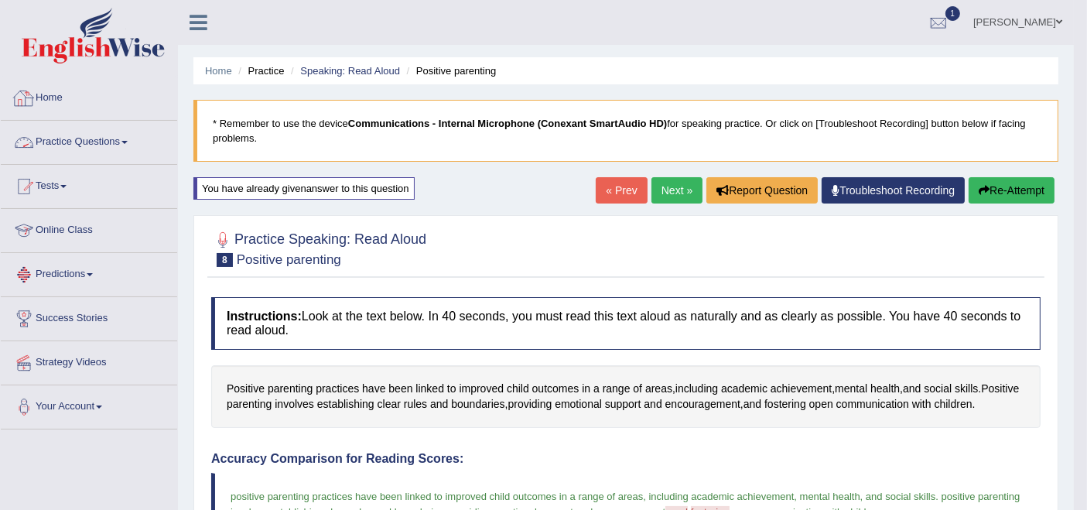
click at [115, 133] on link "Practice Questions" at bounding box center [89, 140] width 176 height 39
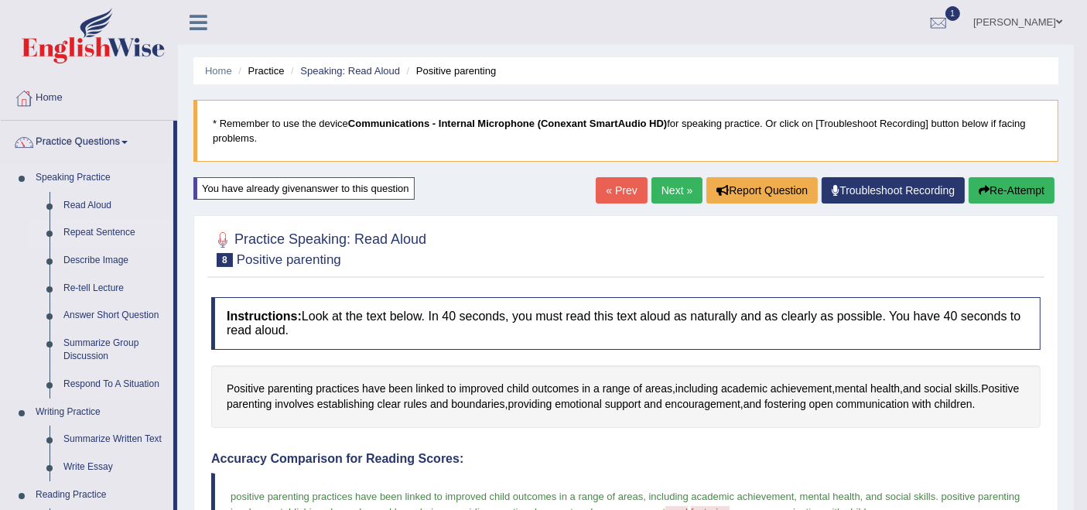
click at [98, 237] on link "Repeat Sentence" at bounding box center [114, 233] width 117 height 28
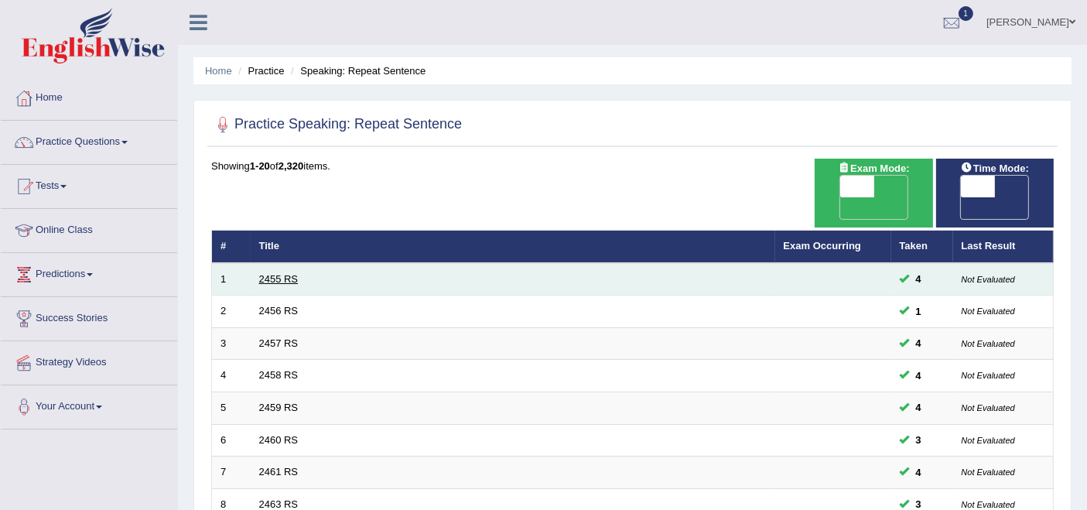
click at [276, 273] on link "2455 RS" at bounding box center [278, 279] width 39 height 12
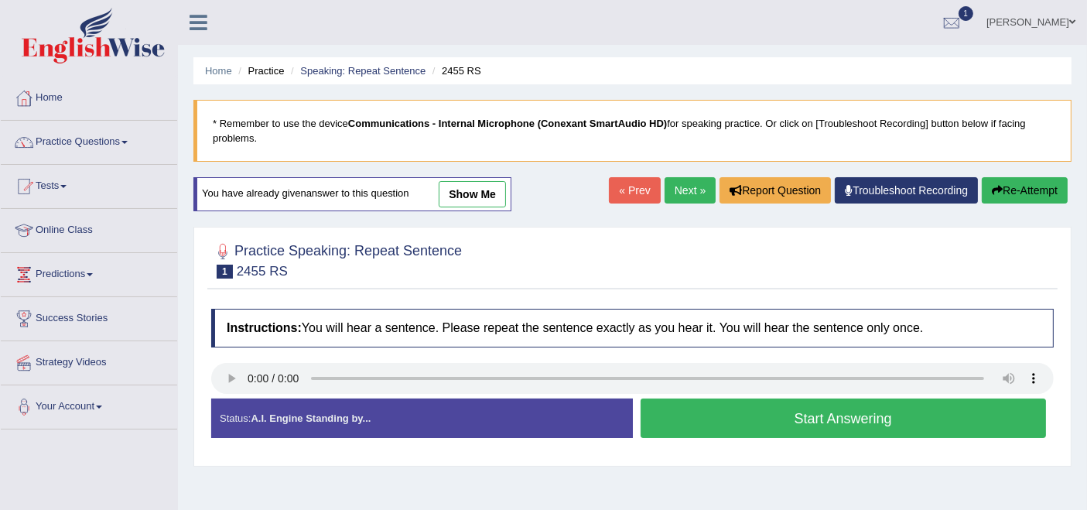
click at [766, 427] on button "Start Answering" at bounding box center [844, 418] width 406 height 39
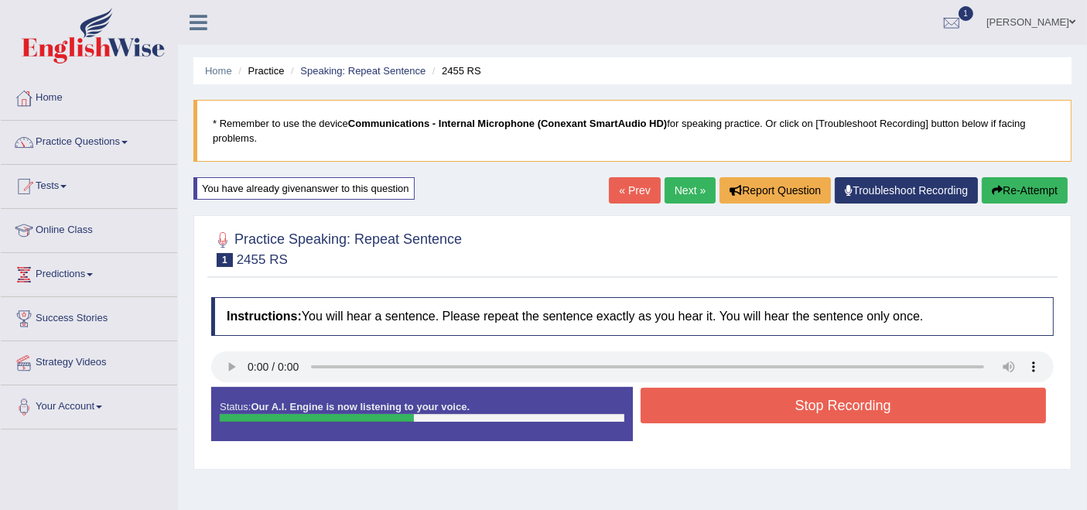
click at [766, 402] on button "Stop Recording" at bounding box center [844, 406] width 406 height 36
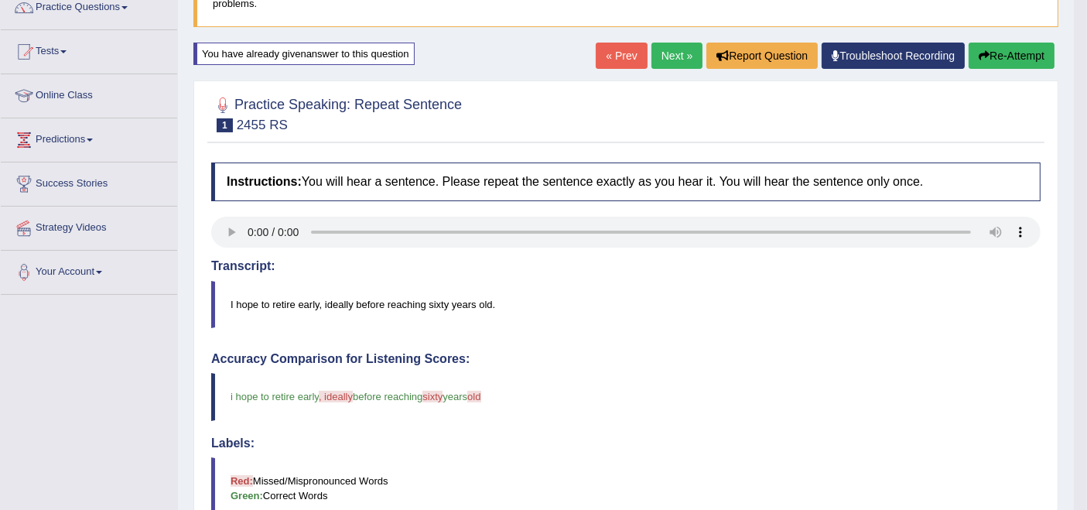
scroll to position [86, 0]
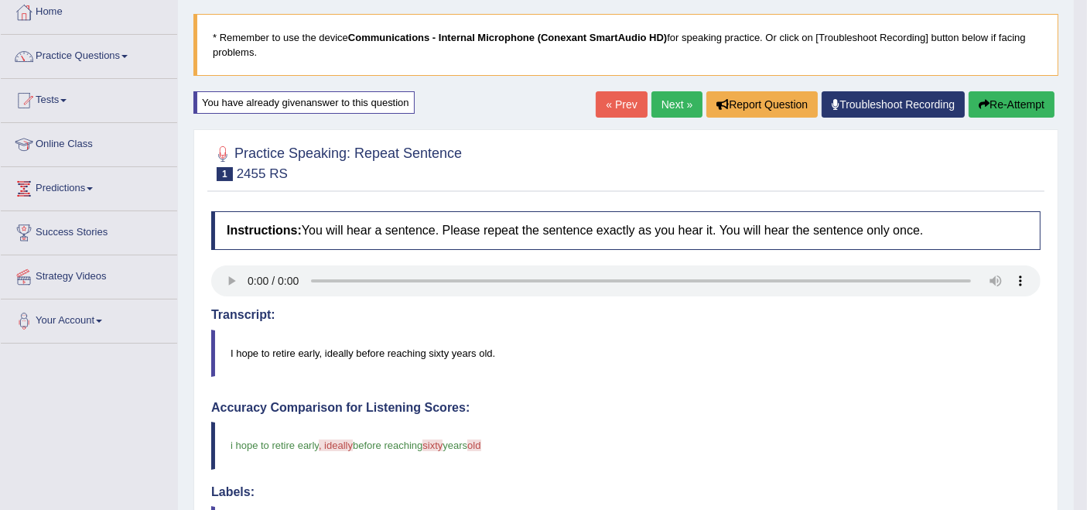
click at [656, 90] on div "Home Practice Speaking: Repeat Sentence 2455 RS * Remember to use the device Co…" at bounding box center [626, 429] width 896 height 1030
click at [662, 96] on link "Next »" at bounding box center [677, 104] width 51 height 26
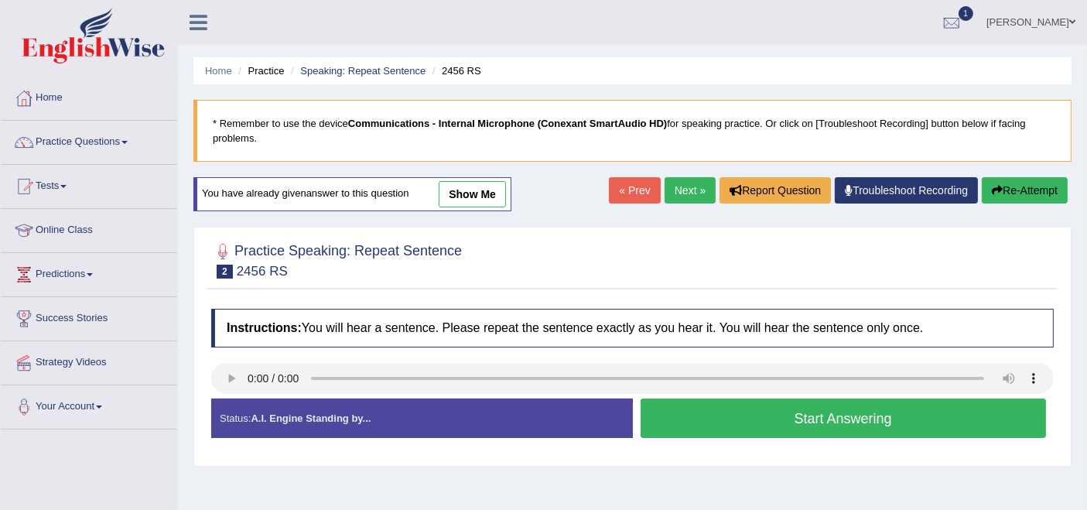
click at [745, 413] on button "Start Answering" at bounding box center [844, 418] width 406 height 39
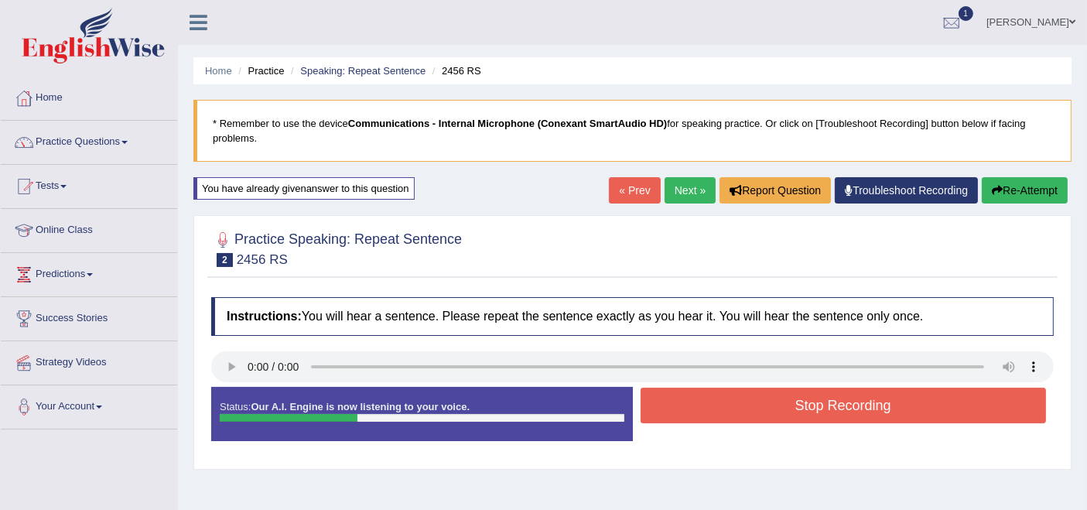
click at [745, 413] on button "Stop Recording" at bounding box center [844, 406] width 406 height 36
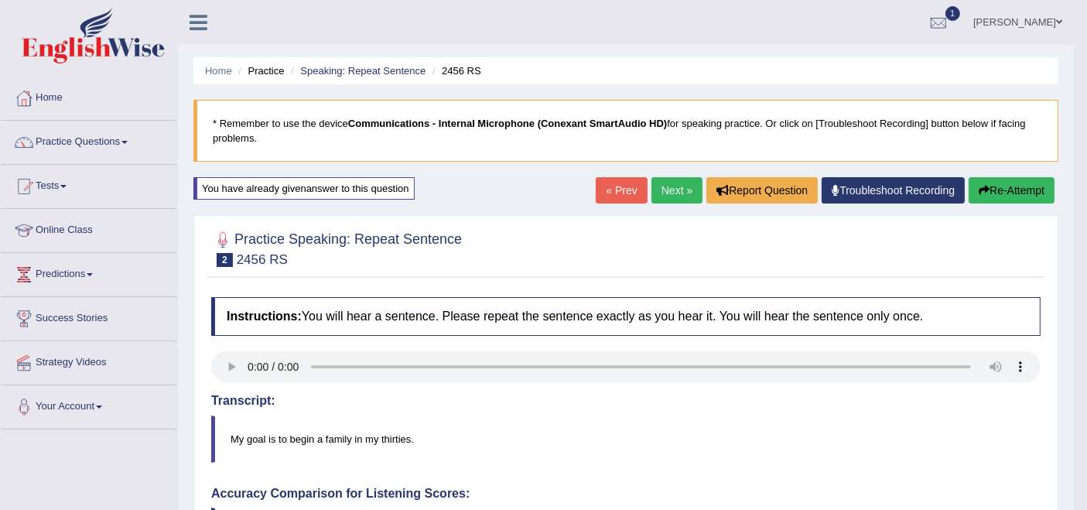
click at [672, 200] on link "Next »" at bounding box center [677, 190] width 51 height 26
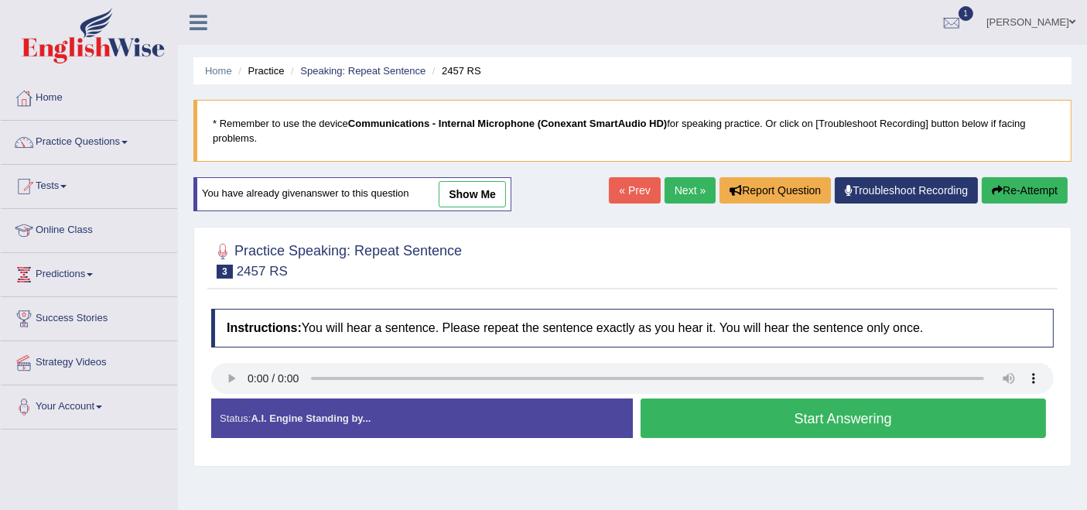
click at [760, 430] on button "Start Answering" at bounding box center [844, 418] width 406 height 39
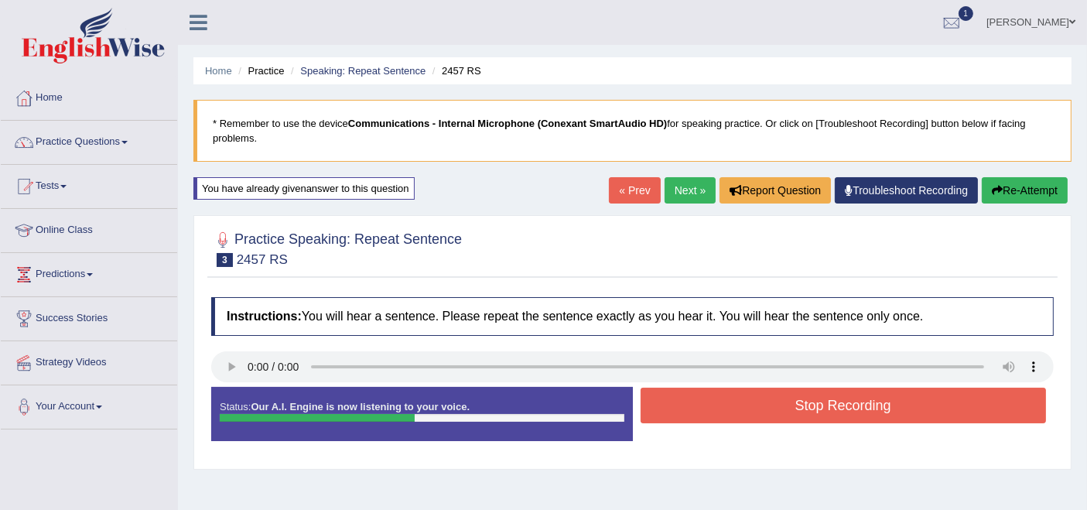
click at [756, 402] on button "Stop Recording" at bounding box center [844, 406] width 406 height 36
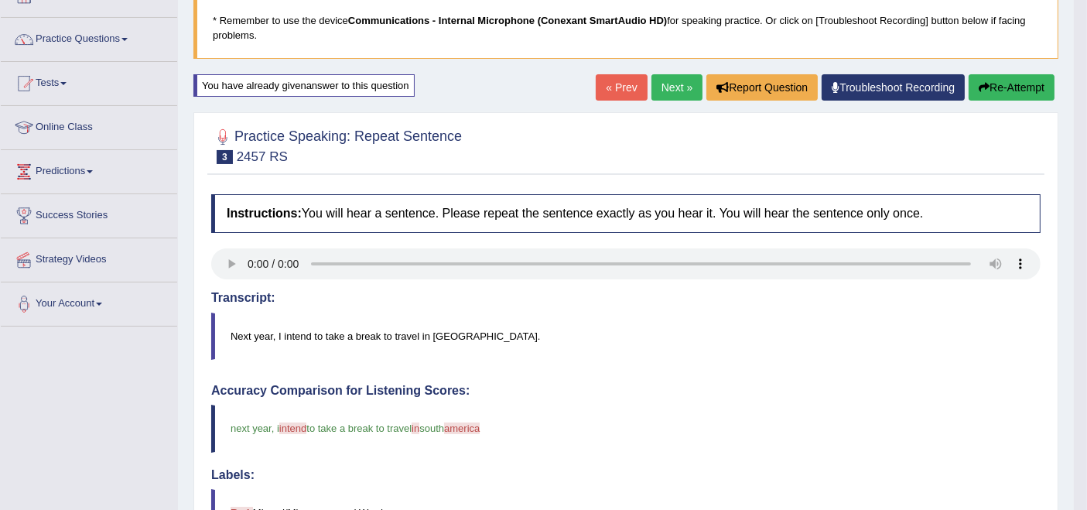
scroll to position [86, 0]
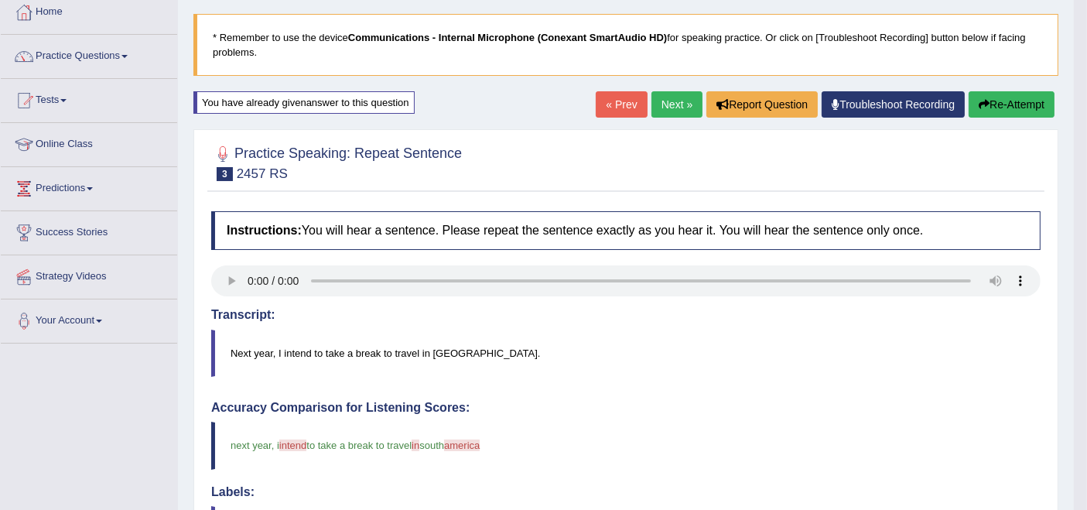
click at [610, 102] on link "« Prev" at bounding box center [621, 104] width 51 height 26
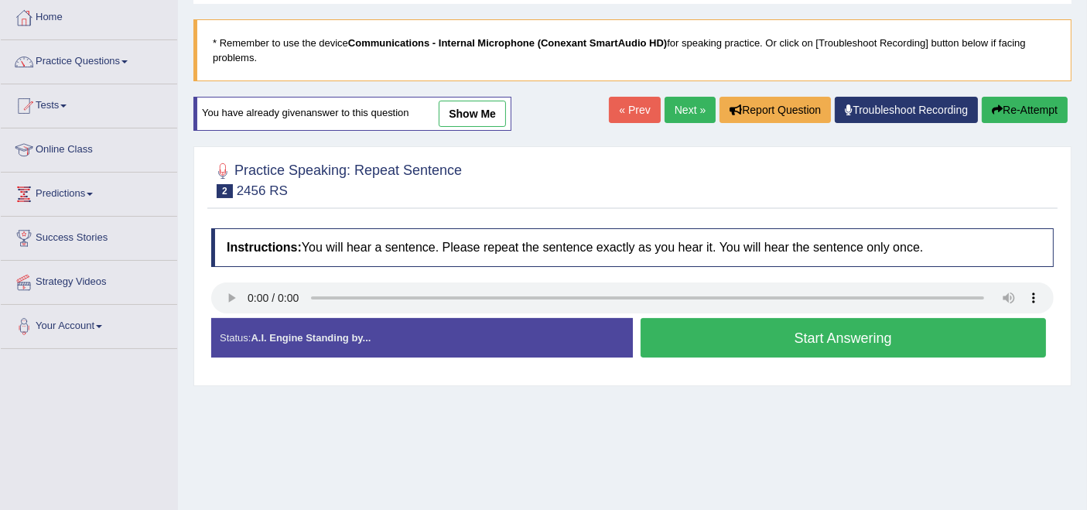
scroll to position [172, 0]
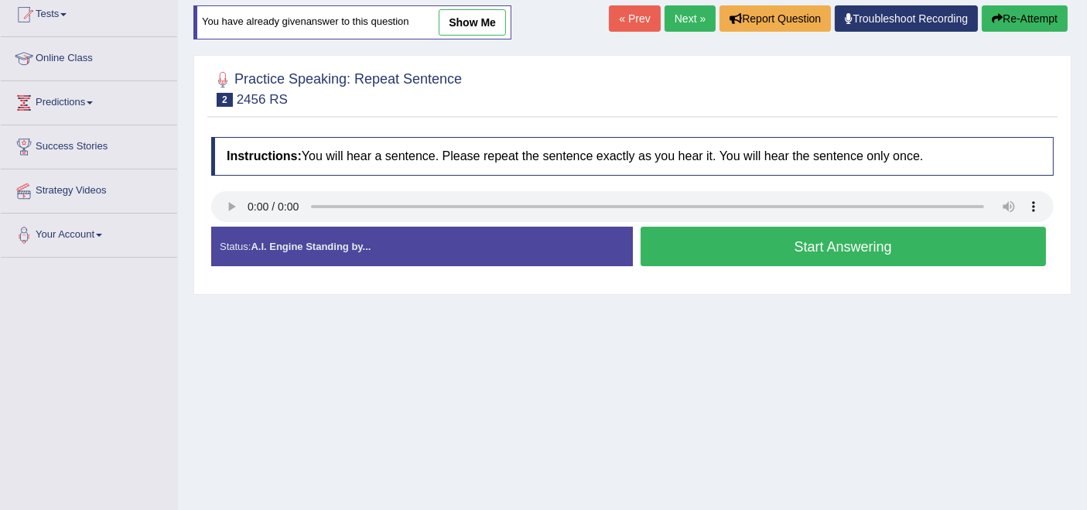
click at [875, 250] on button "Start Answering" at bounding box center [844, 246] width 406 height 39
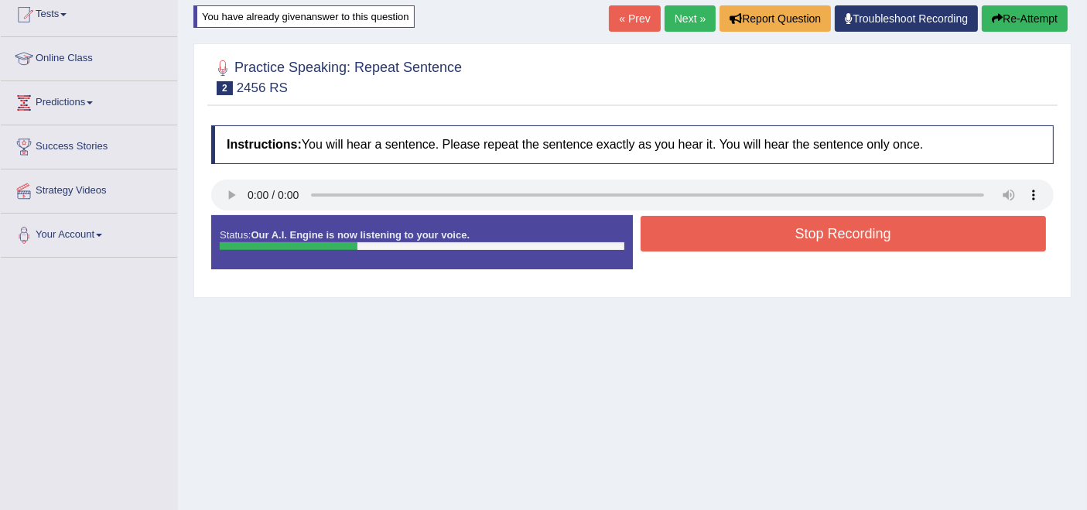
click at [863, 235] on button "Stop Recording" at bounding box center [844, 234] width 406 height 36
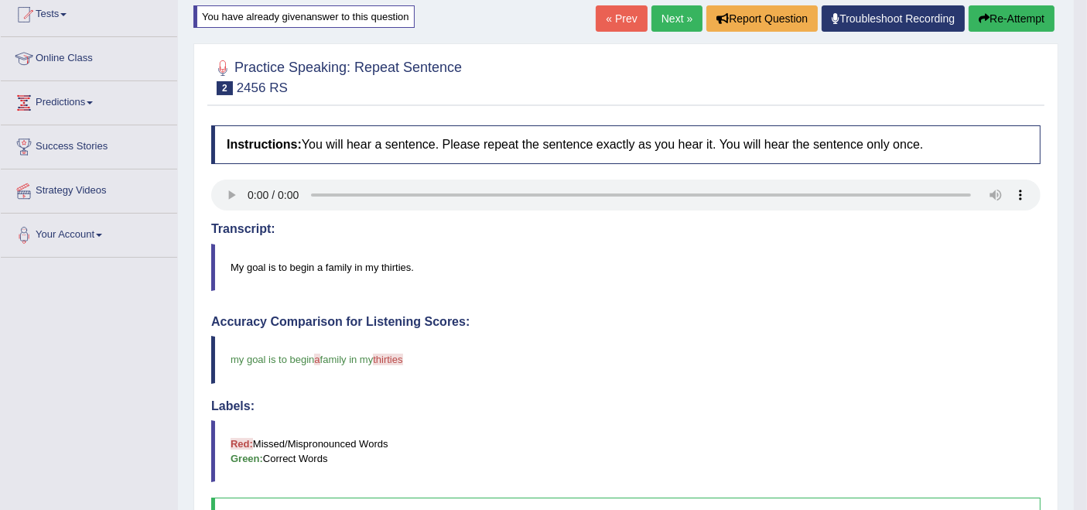
click at [621, 23] on link "« Prev" at bounding box center [621, 18] width 51 height 26
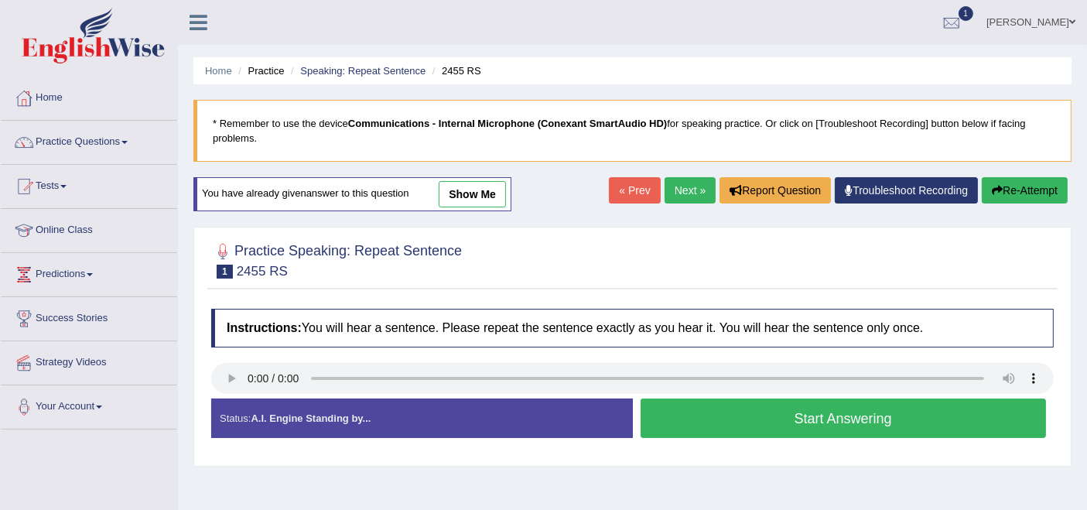
click at [758, 405] on button "Start Answering" at bounding box center [844, 418] width 406 height 39
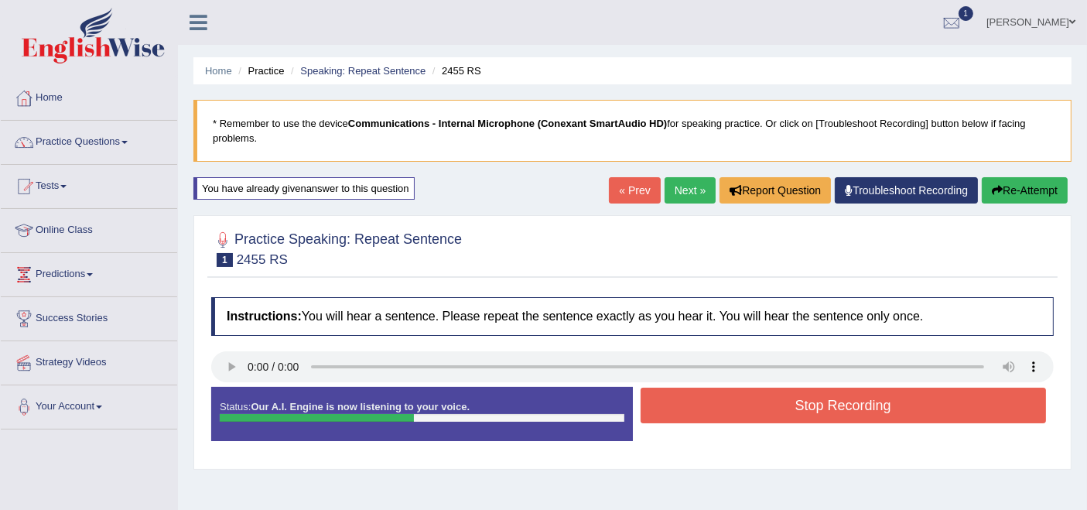
click at [758, 405] on button "Stop Recording" at bounding box center [844, 406] width 406 height 36
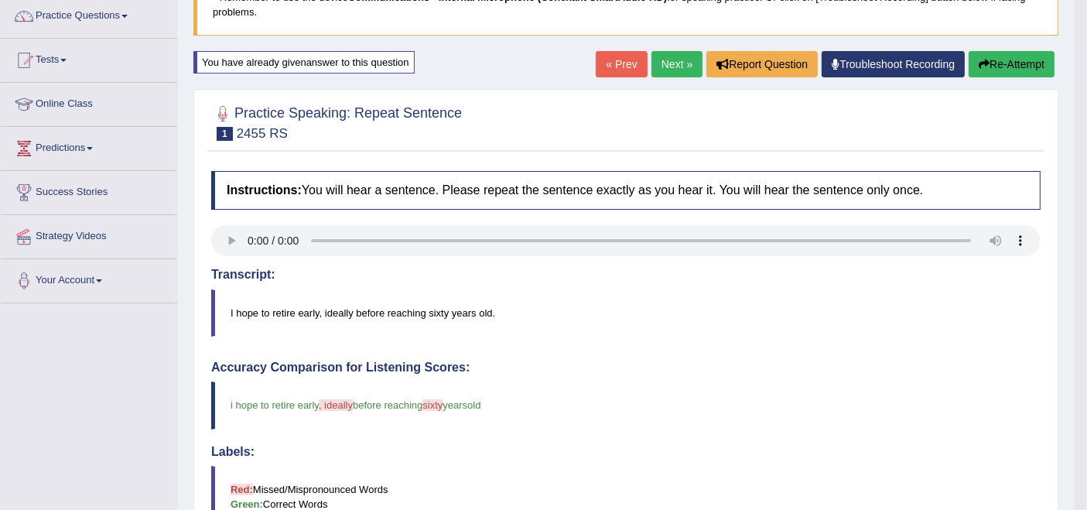
scroll to position [86, 0]
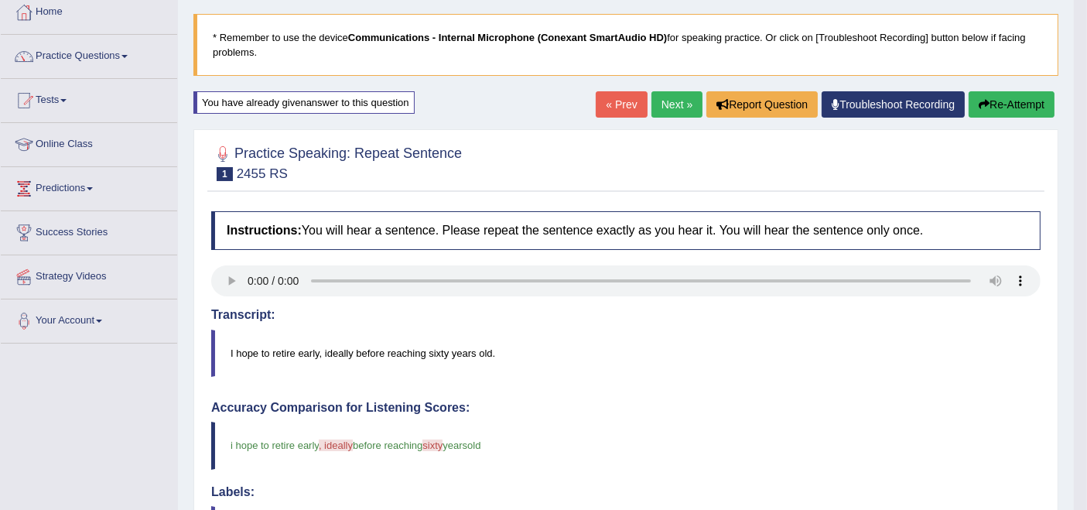
click at [665, 96] on link "Next »" at bounding box center [677, 104] width 51 height 26
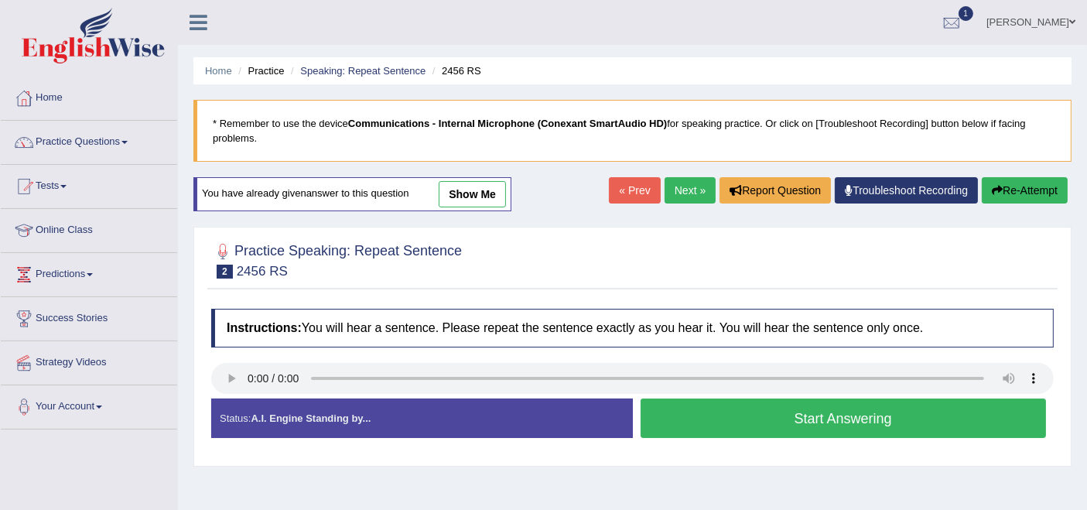
click at [804, 419] on button "Start Answering" at bounding box center [844, 418] width 406 height 39
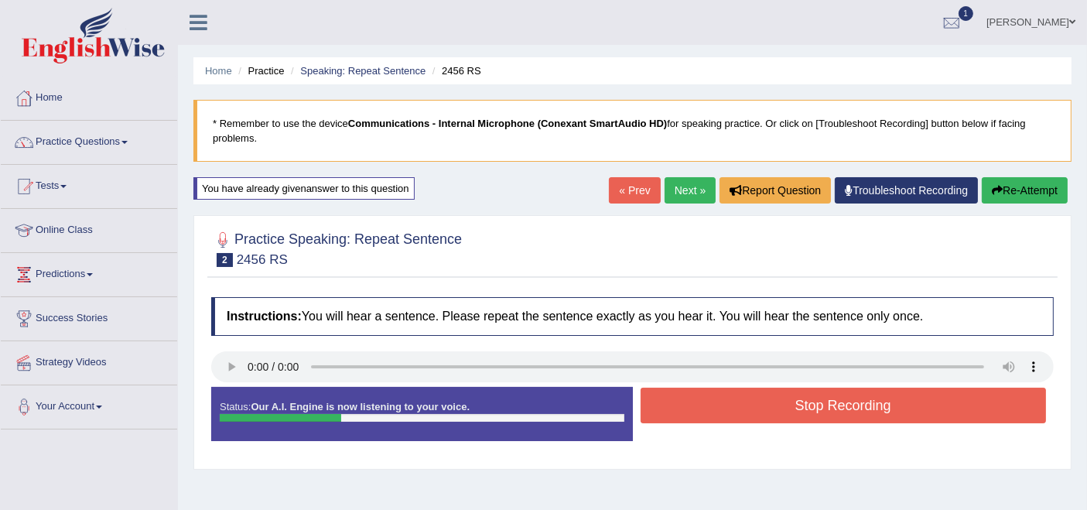
click at [806, 402] on button "Stop Recording" at bounding box center [844, 406] width 406 height 36
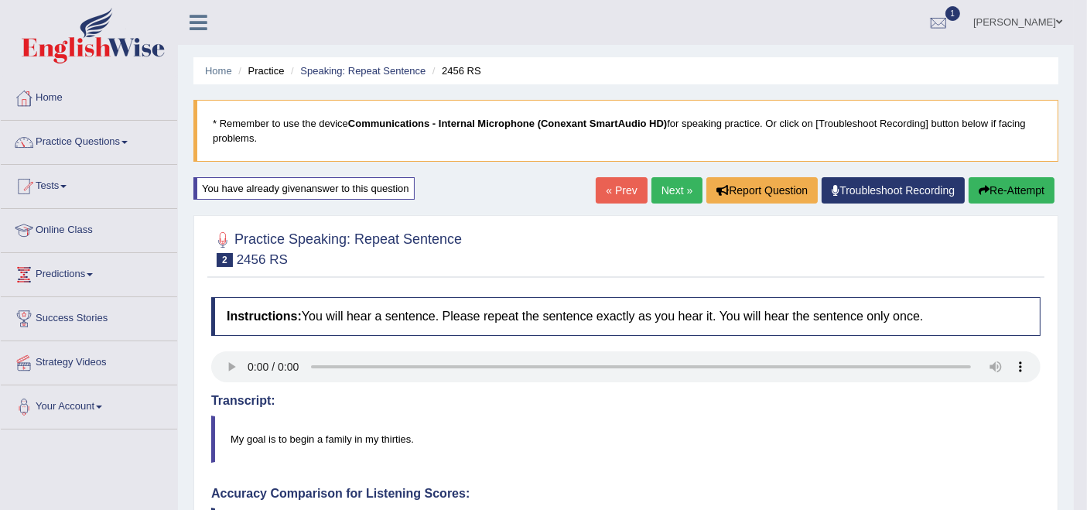
click at [664, 187] on link "Next »" at bounding box center [677, 190] width 51 height 26
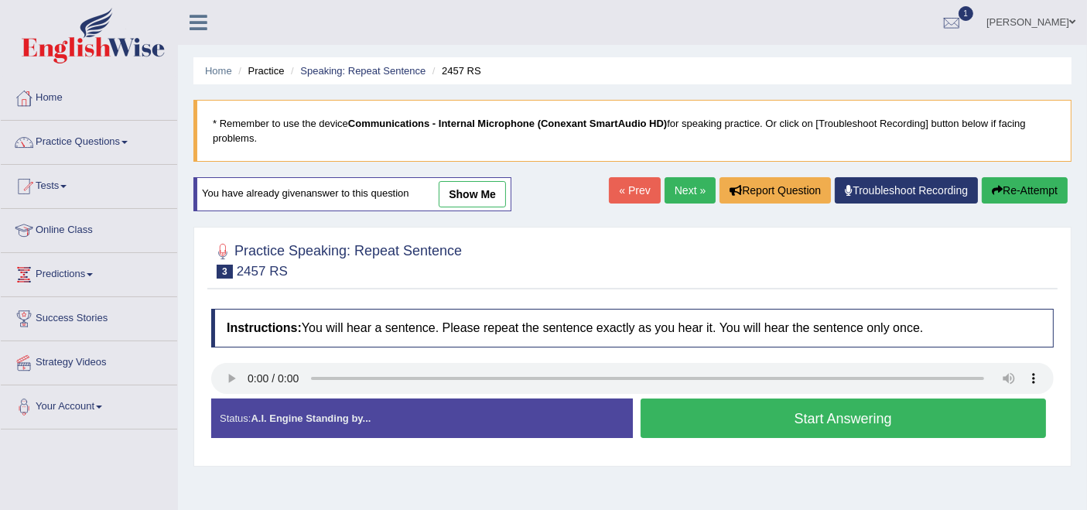
click at [742, 423] on button "Start Answering" at bounding box center [844, 418] width 406 height 39
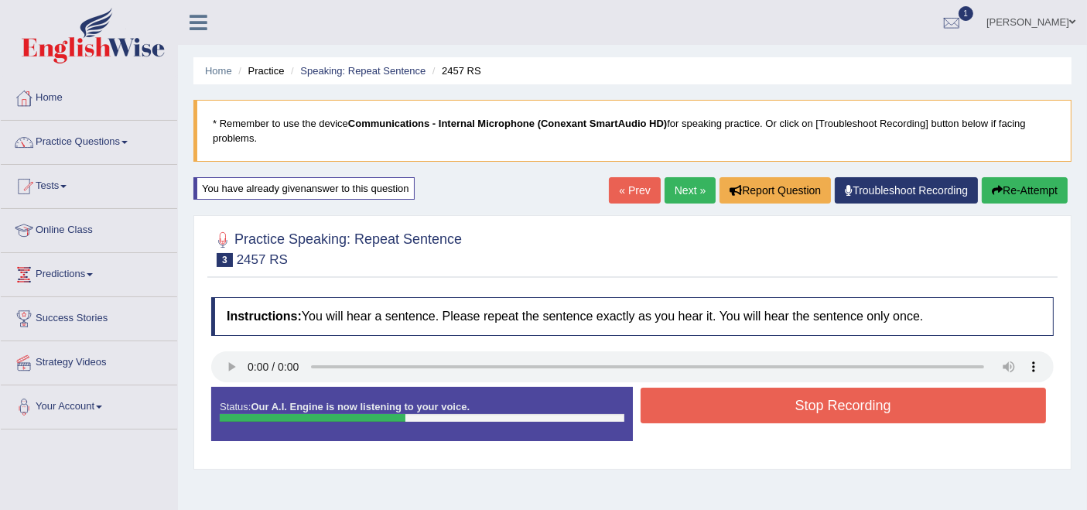
click at [743, 409] on button "Stop Recording" at bounding box center [844, 406] width 406 height 36
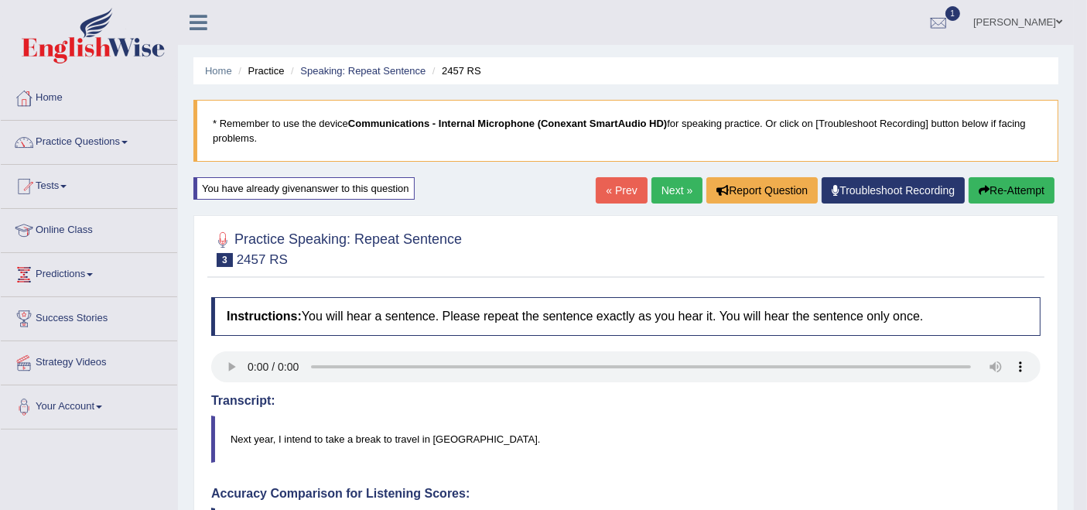
click at [671, 186] on link "Next »" at bounding box center [677, 190] width 51 height 26
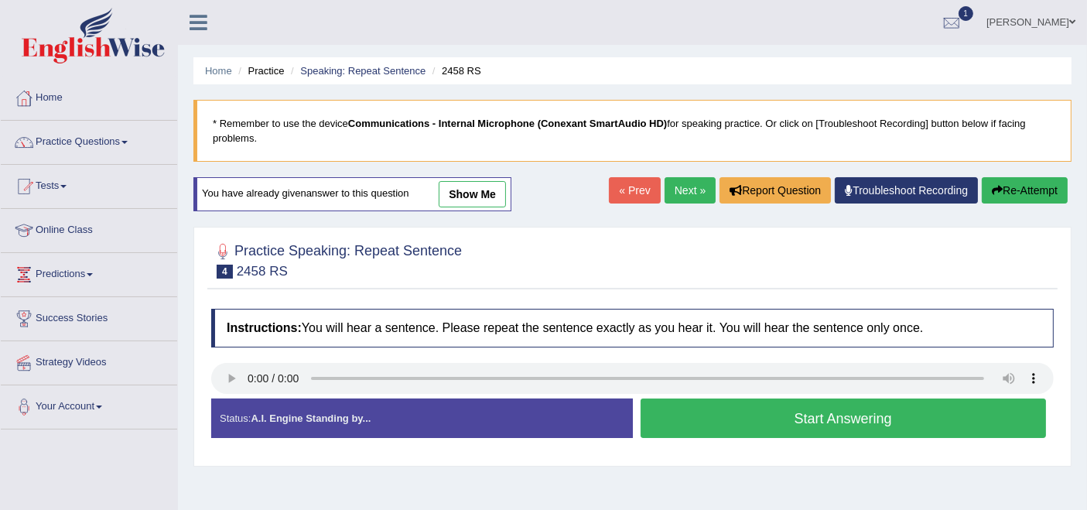
click at [725, 414] on button "Start Answering" at bounding box center [844, 418] width 406 height 39
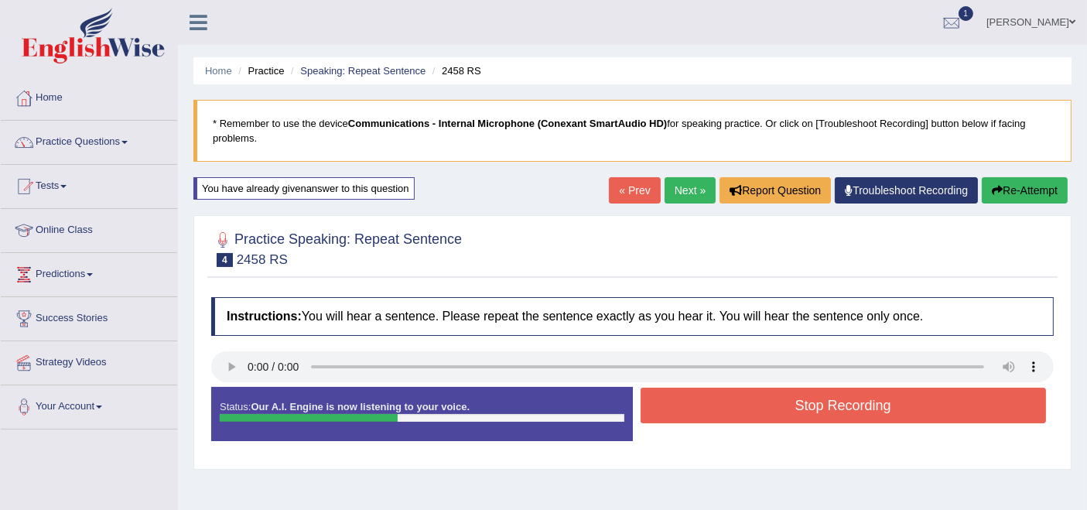
click at [725, 414] on button "Stop Recording" at bounding box center [844, 406] width 406 height 36
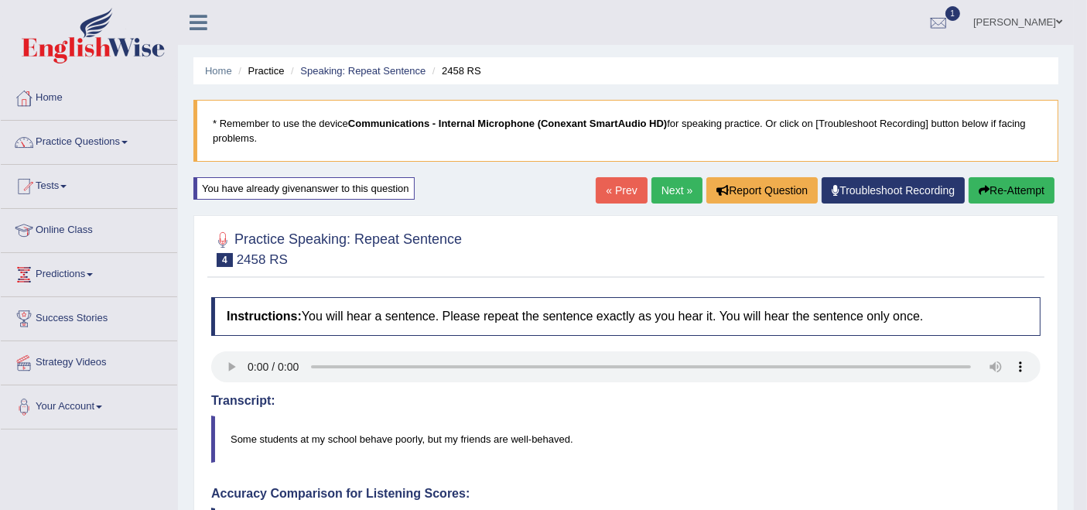
click at [659, 189] on link "Next »" at bounding box center [677, 190] width 51 height 26
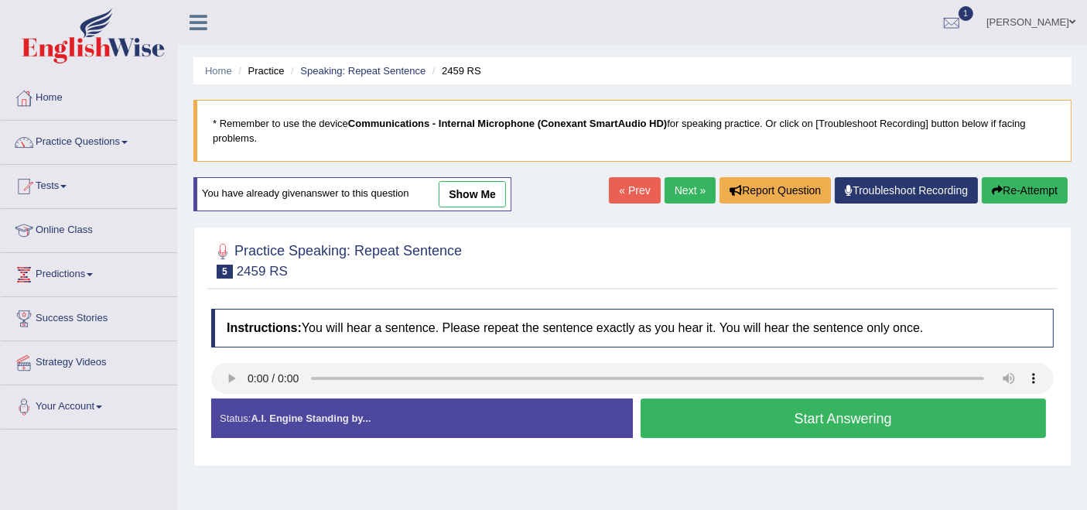
click at [762, 416] on button "Start Answering" at bounding box center [844, 418] width 406 height 39
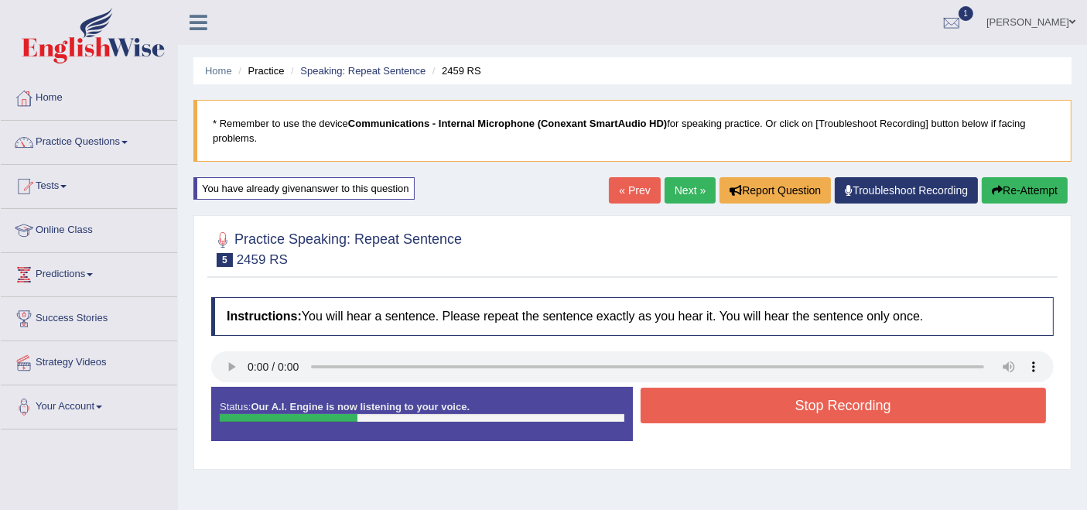
click at [762, 416] on button "Stop Recording" at bounding box center [844, 406] width 406 height 36
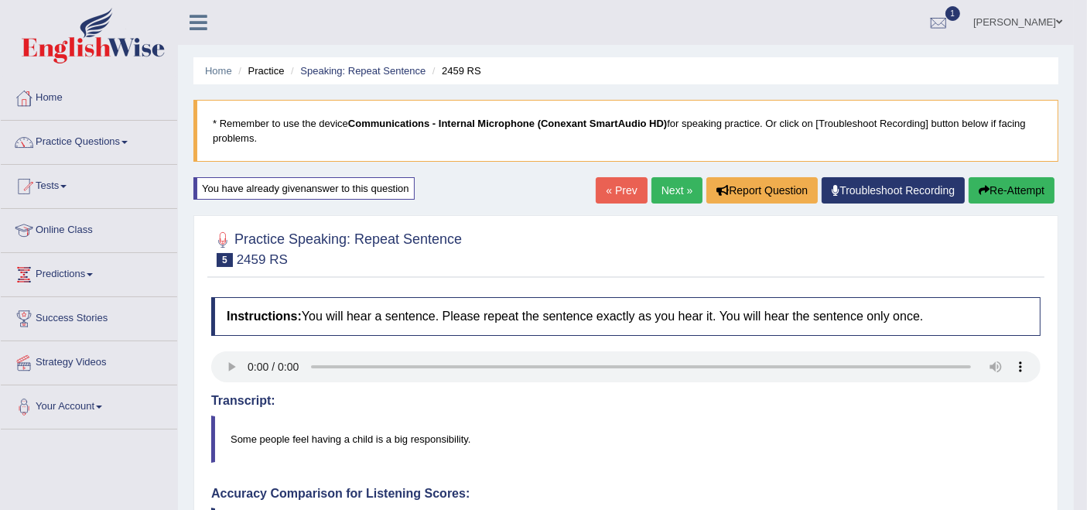
click at [673, 176] on div "Home Practice Speaking: Repeat Sentence 2459 RS * Remember to use the device Co…" at bounding box center [626, 515] width 896 height 1030
click at [659, 190] on link "Next »" at bounding box center [677, 190] width 51 height 26
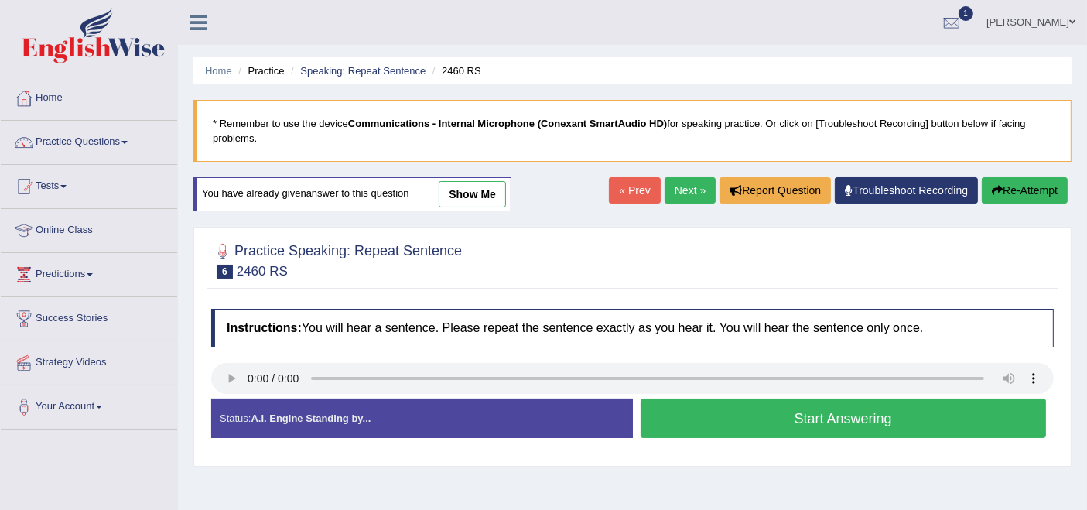
click at [793, 408] on button "Start Answering" at bounding box center [844, 418] width 406 height 39
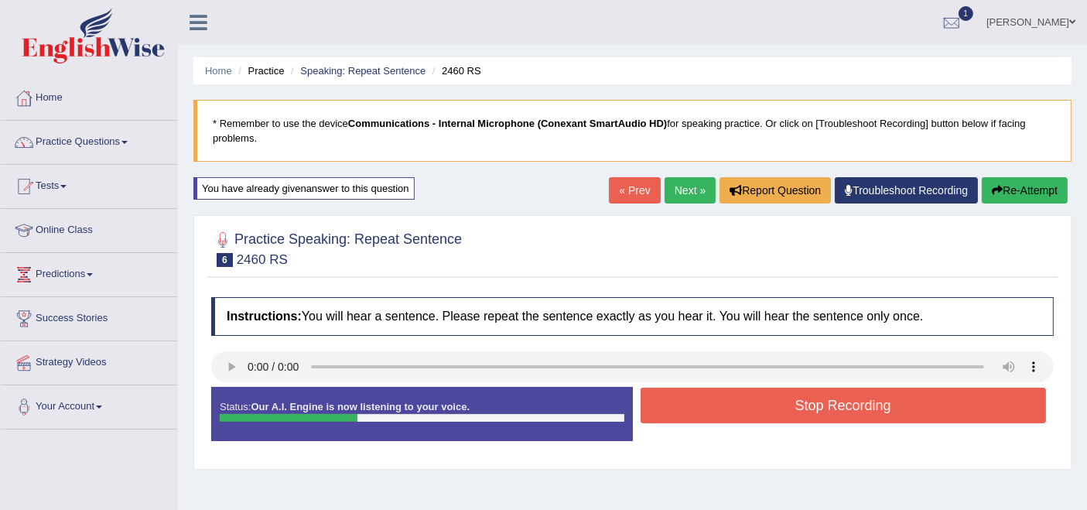
click at [793, 408] on button "Stop Recording" at bounding box center [844, 406] width 406 height 36
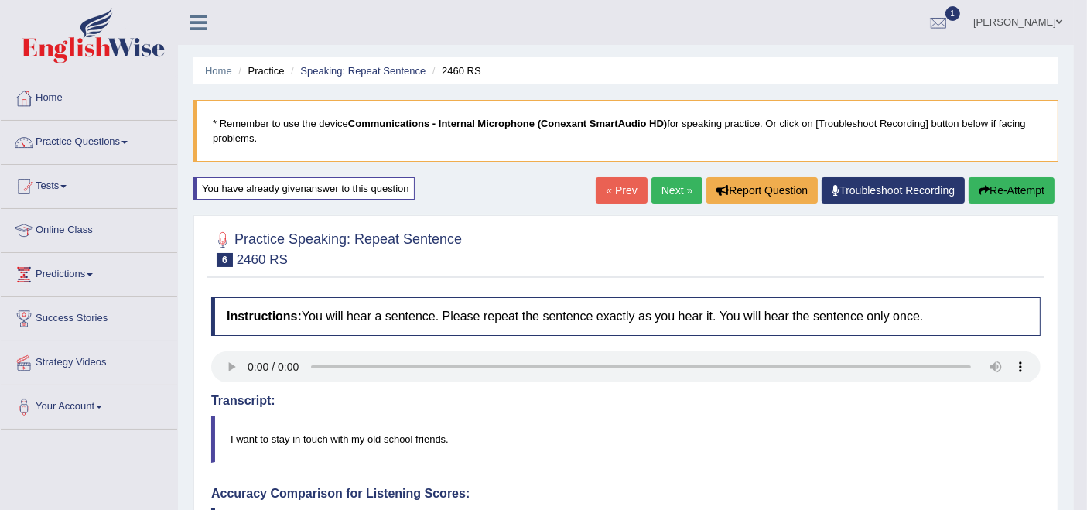
click at [673, 188] on link "Next »" at bounding box center [677, 190] width 51 height 26
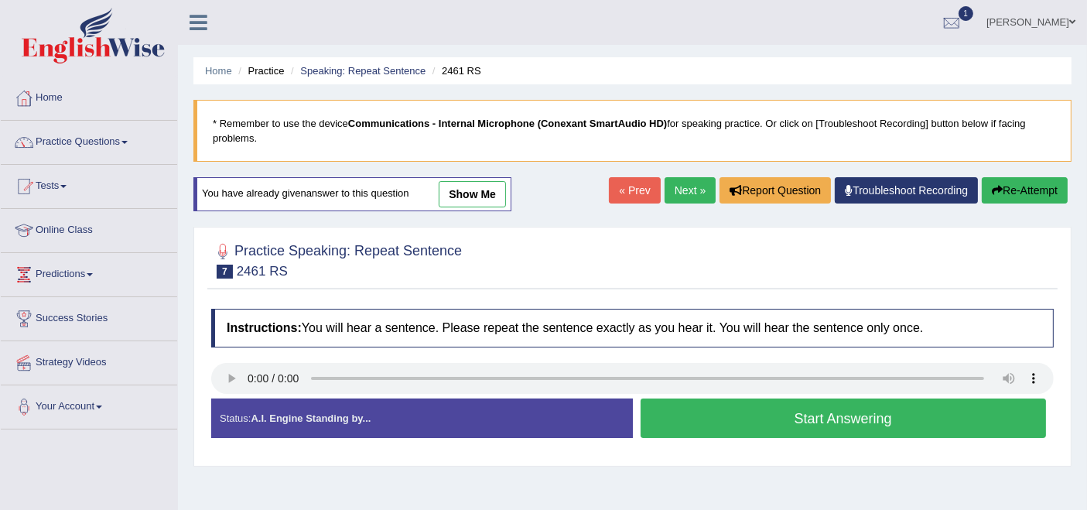
click at [842, 416] on button "Start Answering" at bounding box center [844, 418] width 406 height 39
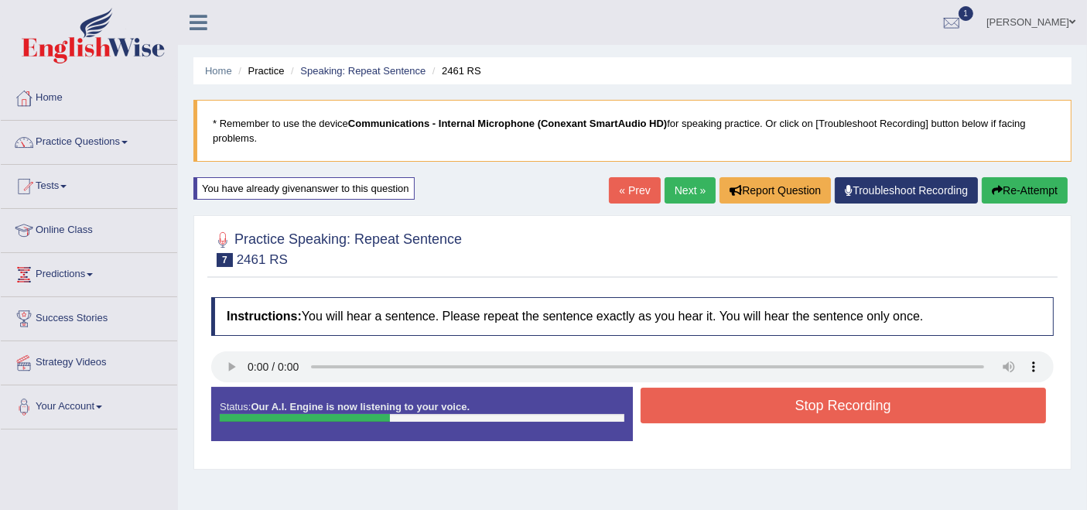
click at [842, 416] on button "Stop Recording" at bounding box center [844, 406] width 406 height 36
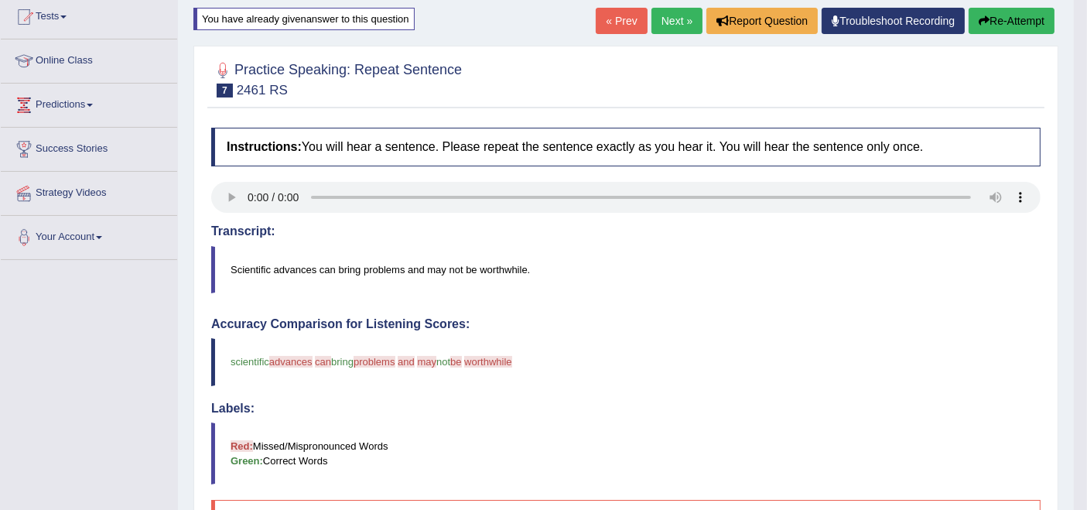
scroll to position [39, 0]
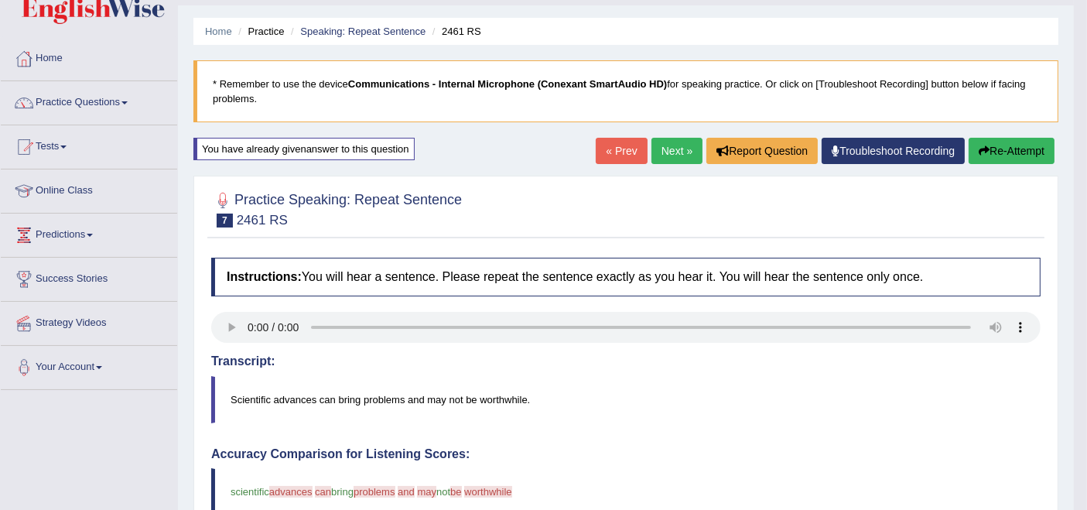
click at [675, 149] on link "Next »" at bounding box center [677, 151] width 51 height 26
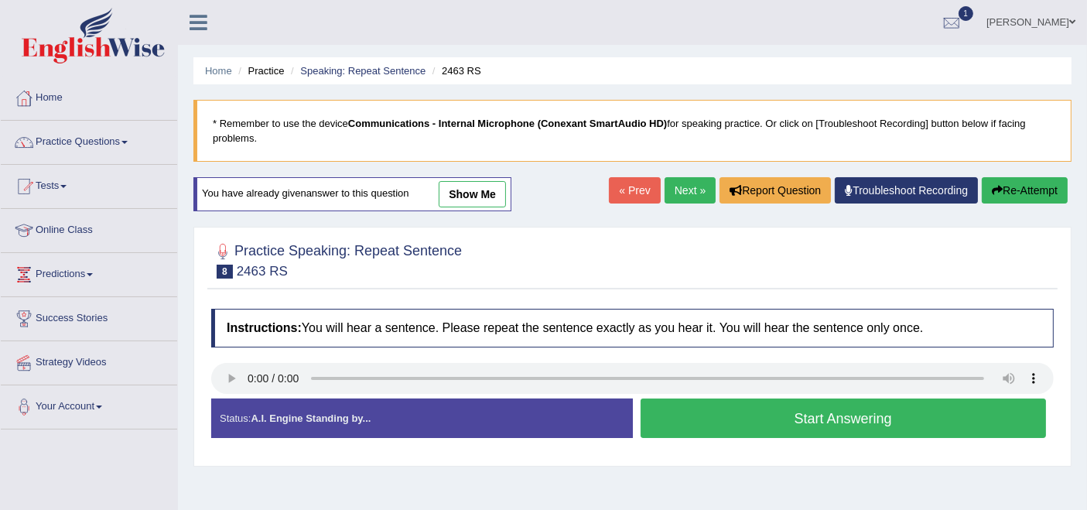
click at [653, 429] on button "Start Answering" at bounding box center [844, 418] width 406 height 39
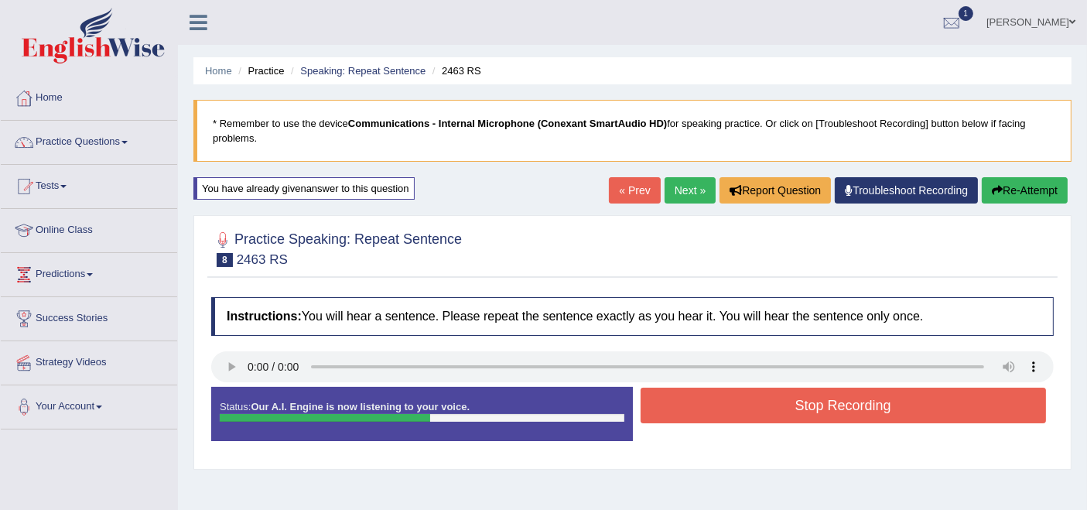
click at [680, 409] on button "Stop Recording" at bounding box center [844, 406] width 406 height 36
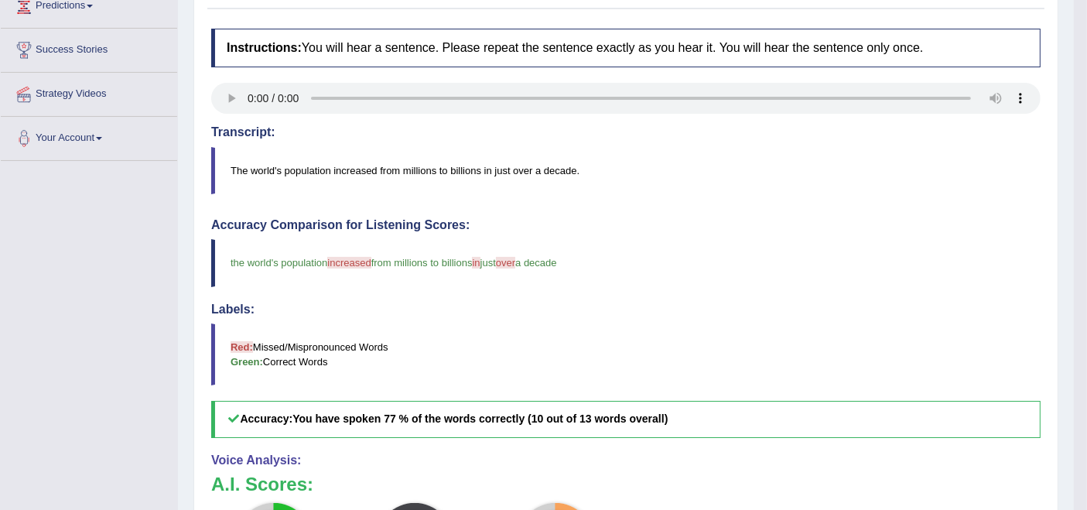
scroll to position [172, 0]
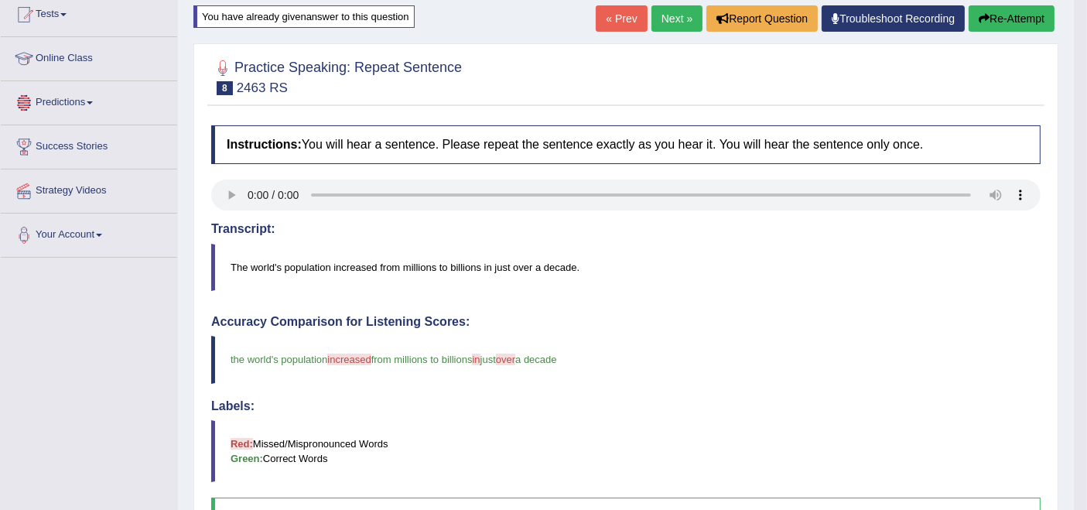
click at [54, 97] on link "Predictions" at bounding box center [89, 100] width 176 height 39
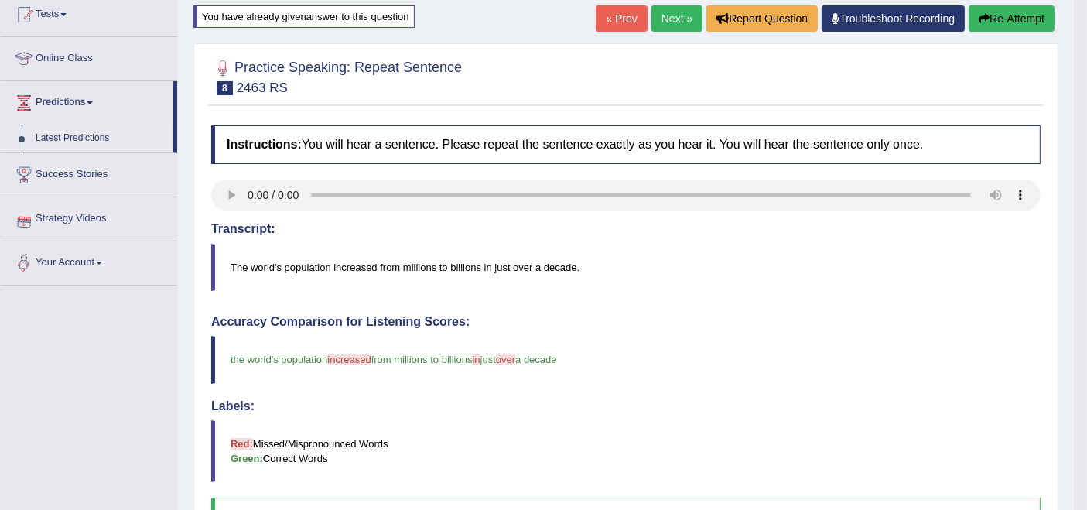
click at [81, 137] on link "Latest Predictions" at bounding box center [101, 139] width 145 height 28
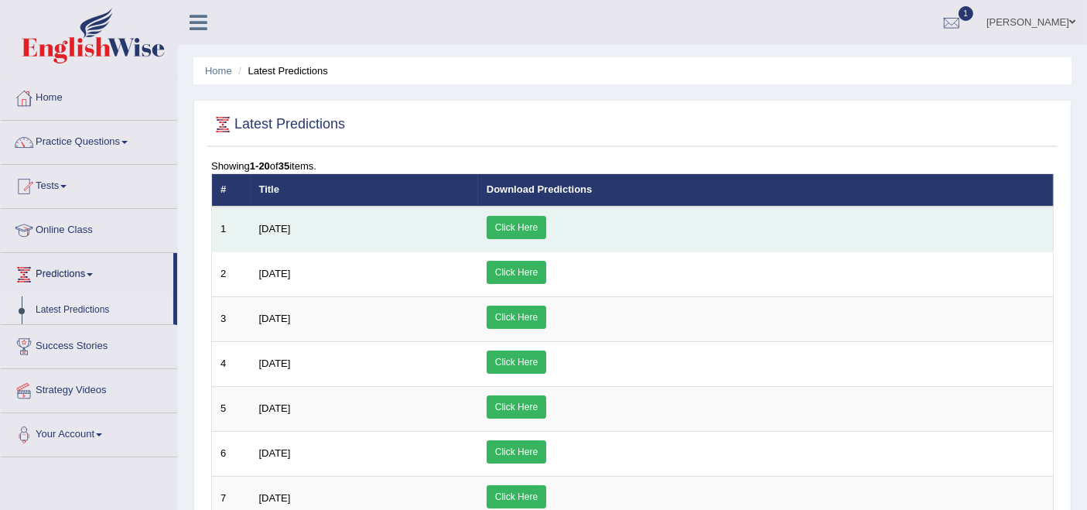
click at [546, 226] on link "Click Here" at bounding box center [517, 227] width 60 height 23
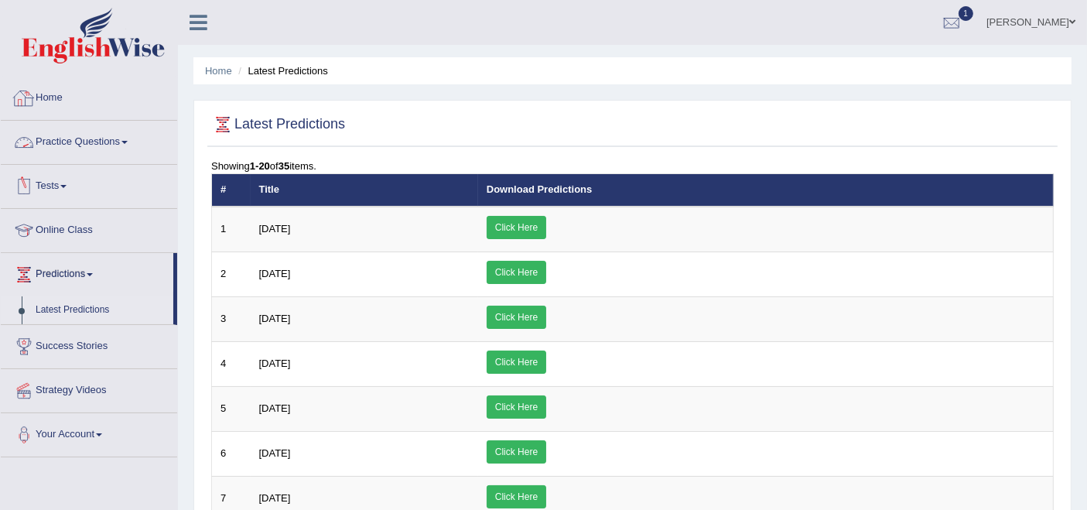
click at [39, 102] on link "Home" at bounding box center [89, 96] width 176 height 39
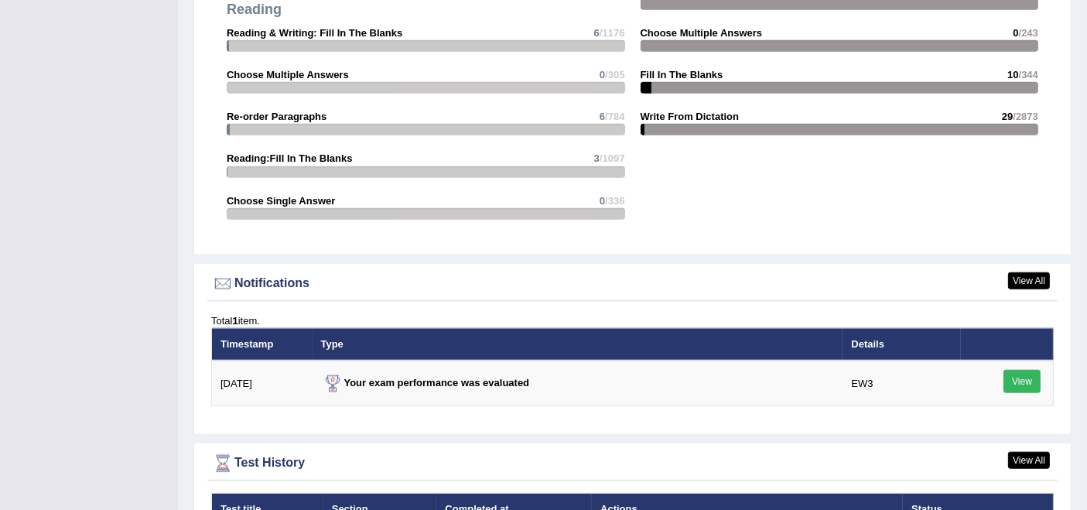
scroll to position [1806, 0]
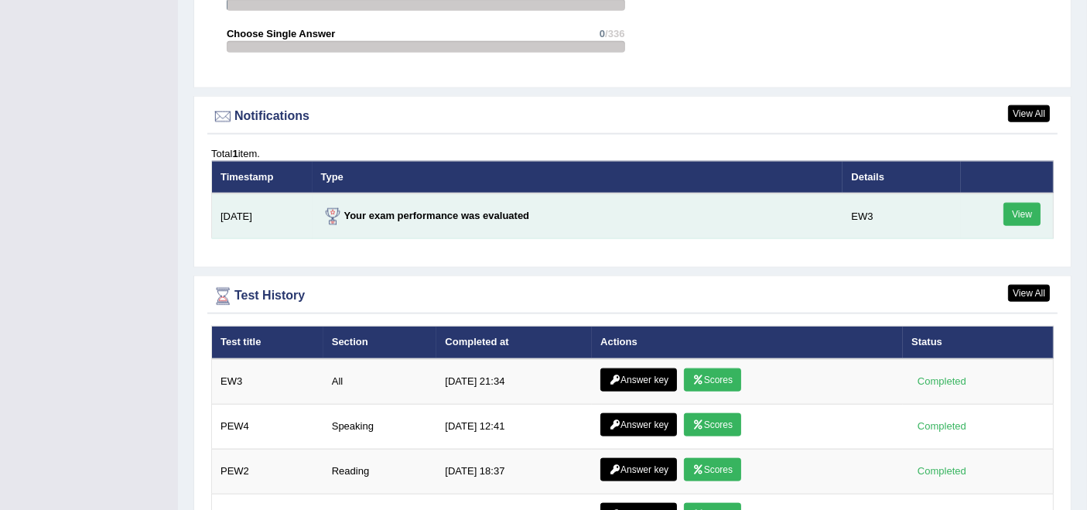
click at [1033, 203] on link "View" at bounding box center [1022, 214] width 37 height 23
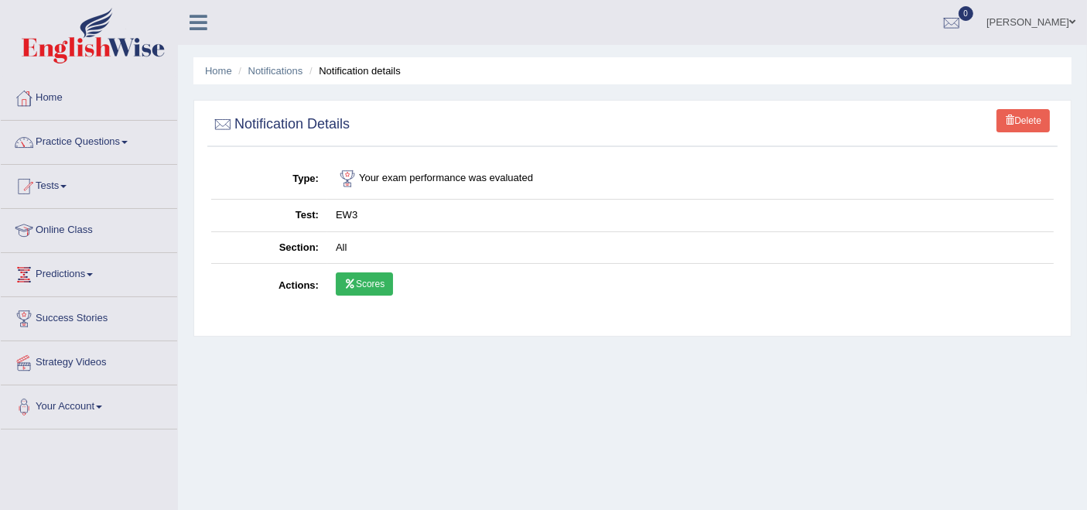
click at [372, 280] on link "Scores" at bounding box center [364, 283] width 57 height 23
click at [70, 88] on link "Home" at bounding box center [89, 96] width 176 height 39
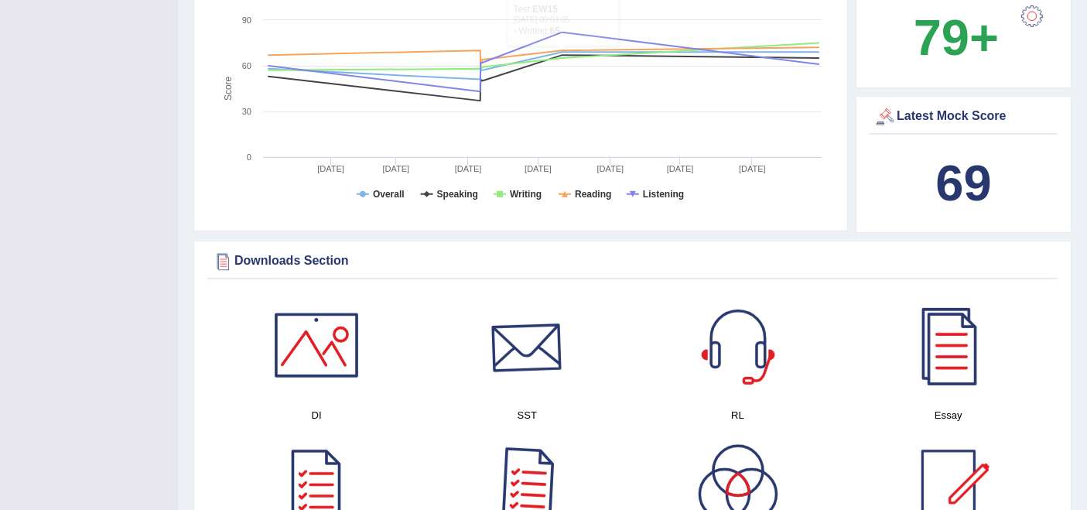
scroll to position [687, 0]
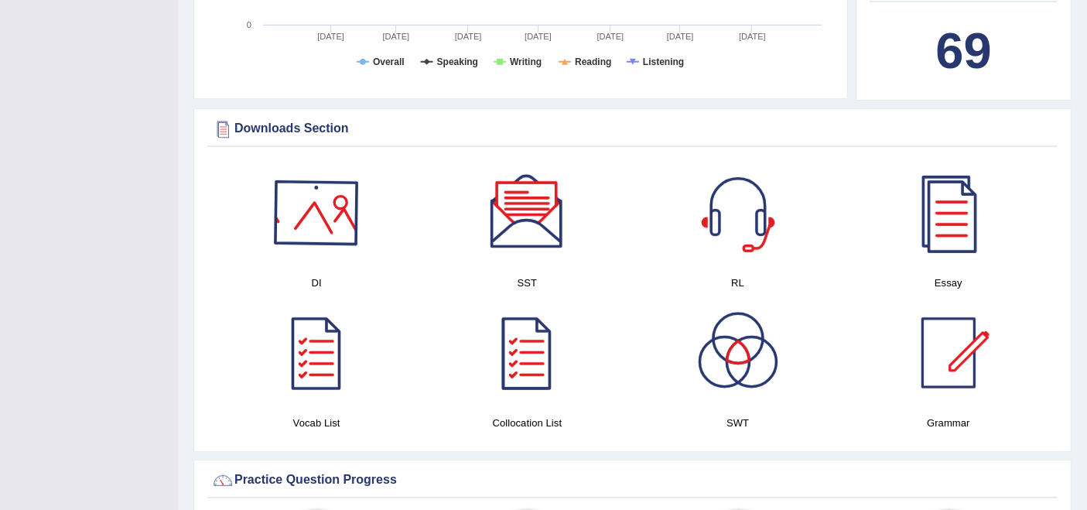
click at [311, 197] on div at bounding box center [316, 213] width 108 height 108
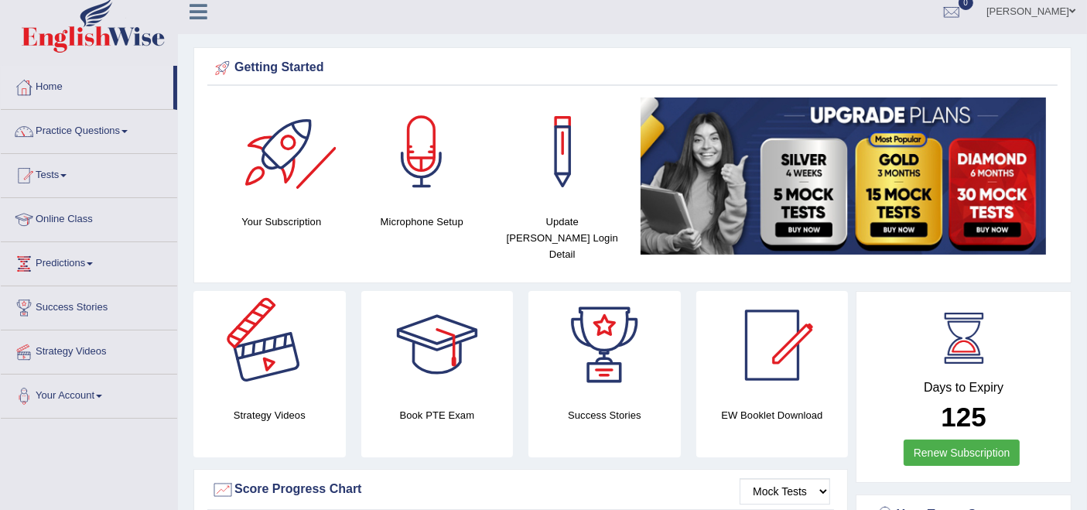
scroll to position [0, 0]
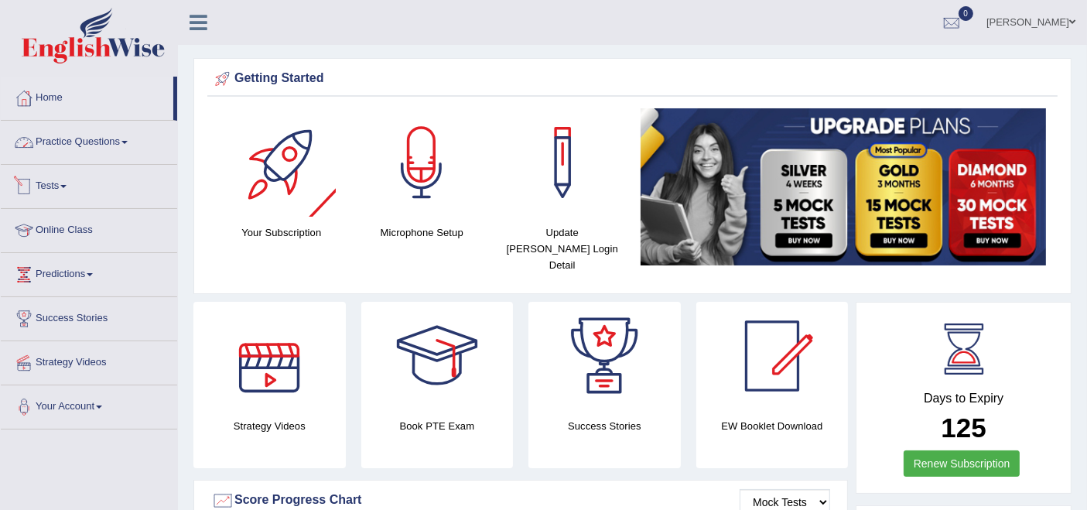
click at [79, 123] on link "Practice Questions" at bounding box center [89, 140] width 176 height 39
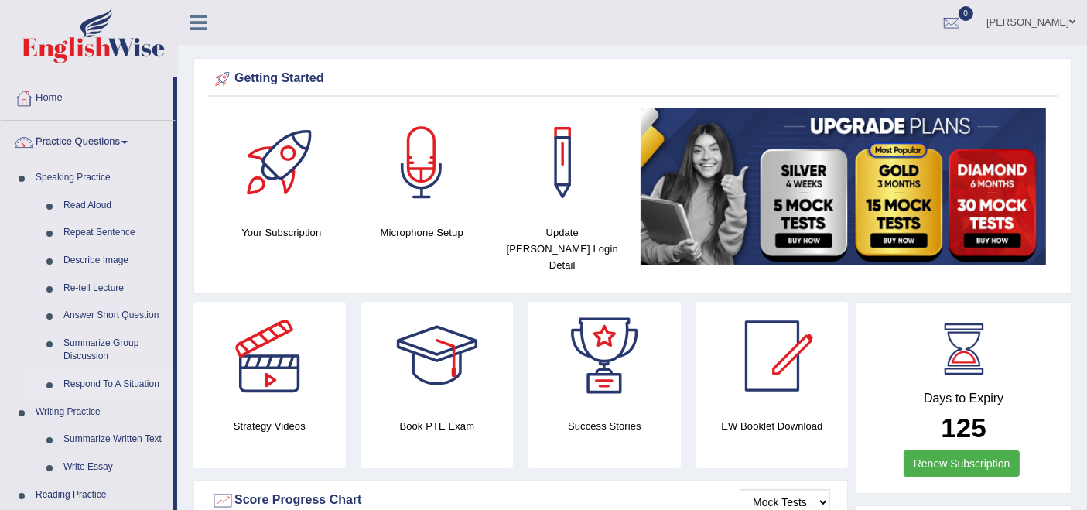
click at [97, 388] on link "Respond To A Situation" at bounding box center [114, 385] width 117 height 28
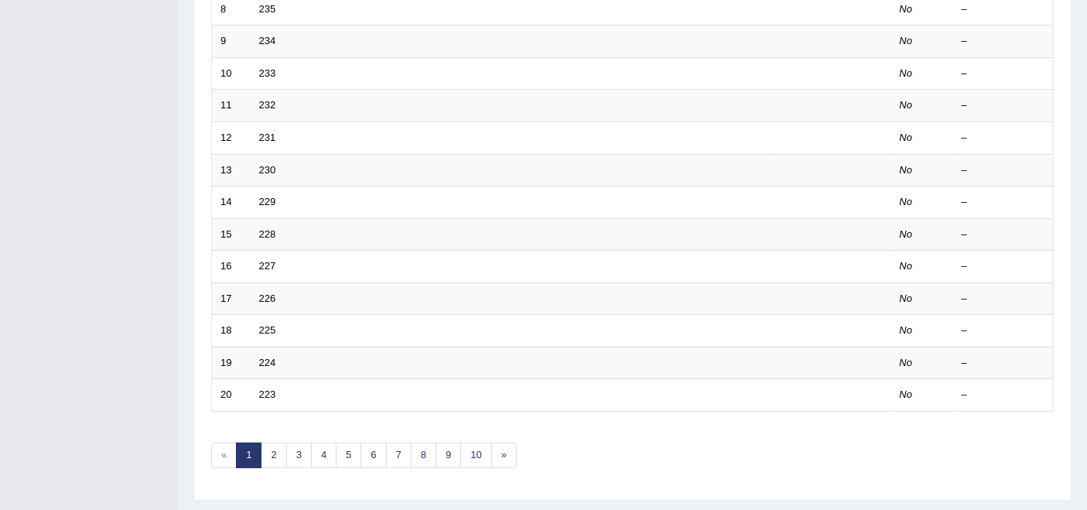
scroll to position [508, 0]
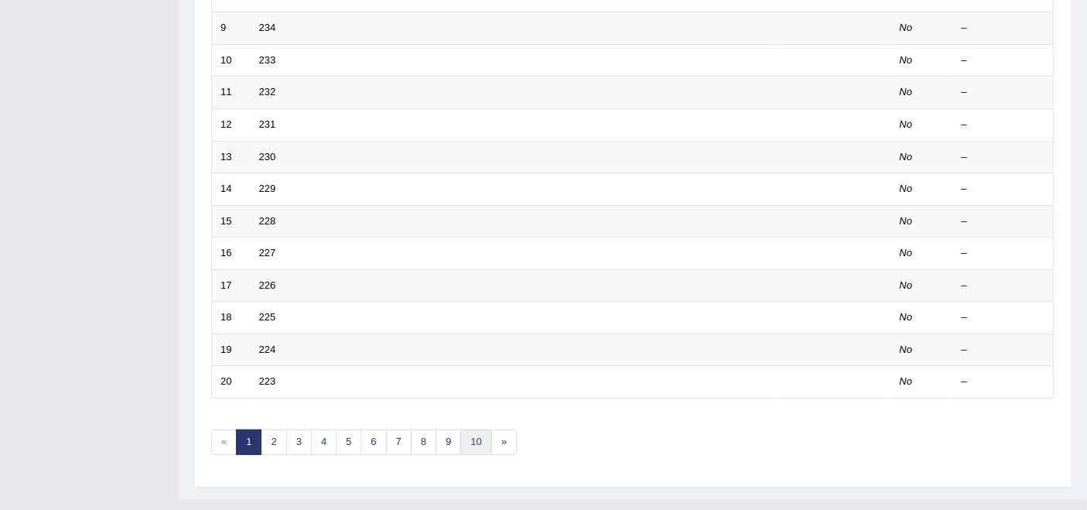
click at [464, 430] on link "10" at bounding box center [475, 443] width 31 height 26
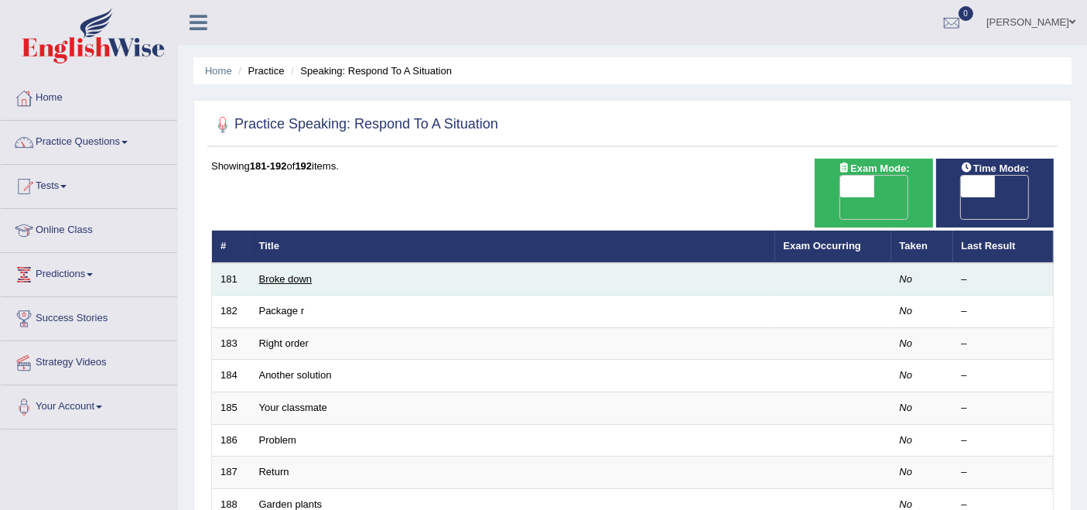
click at [272, 273] on link "Broke down" at bounding box center [285, 279] width 53 height 12
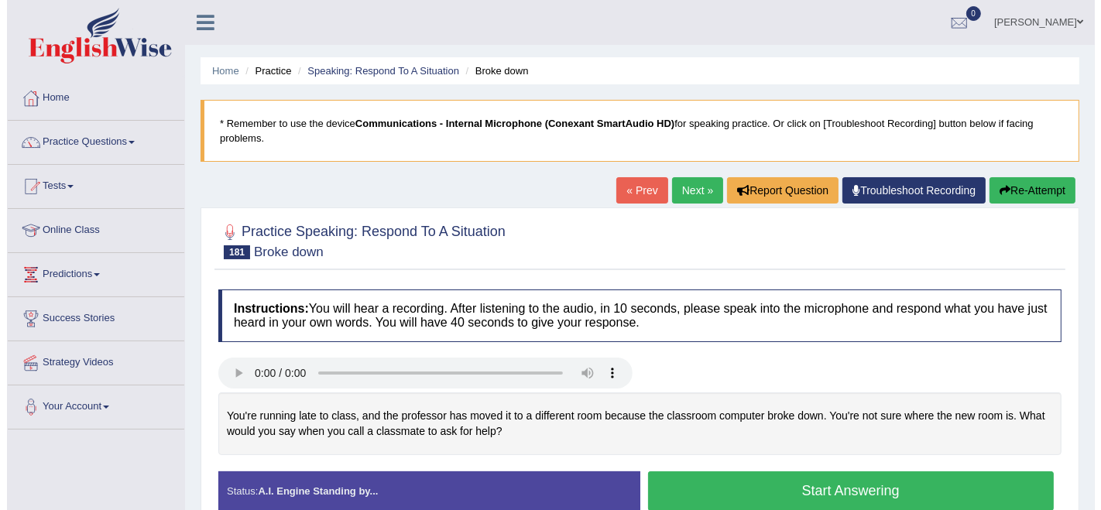
scroll to position [86, 0]
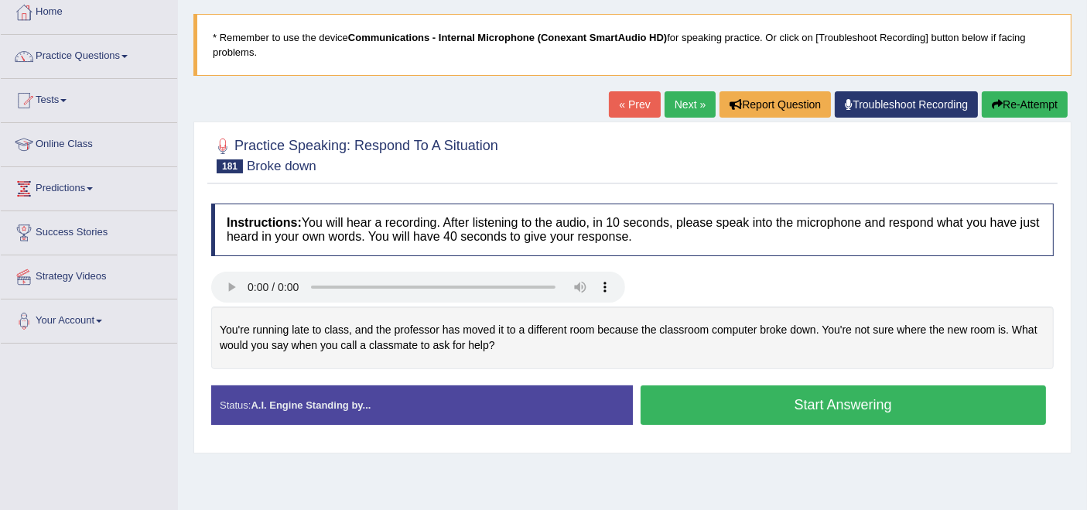
click at [684, 409] on button "Start Answering" at bounding box center [844, 404] width 406 height 39
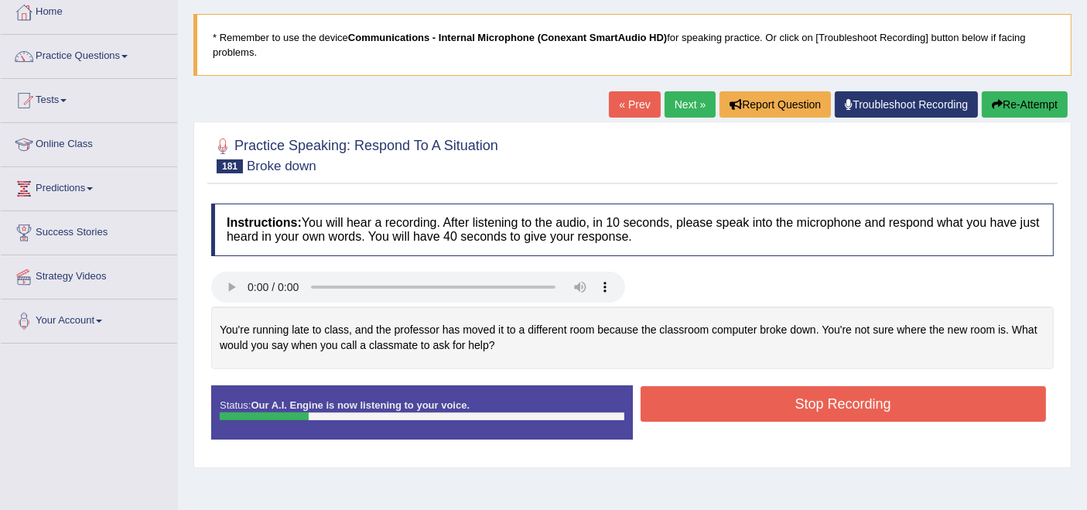
click at [684, 409] on button "Stop Recording" at bounding box center [844, 404] width 406 height 36
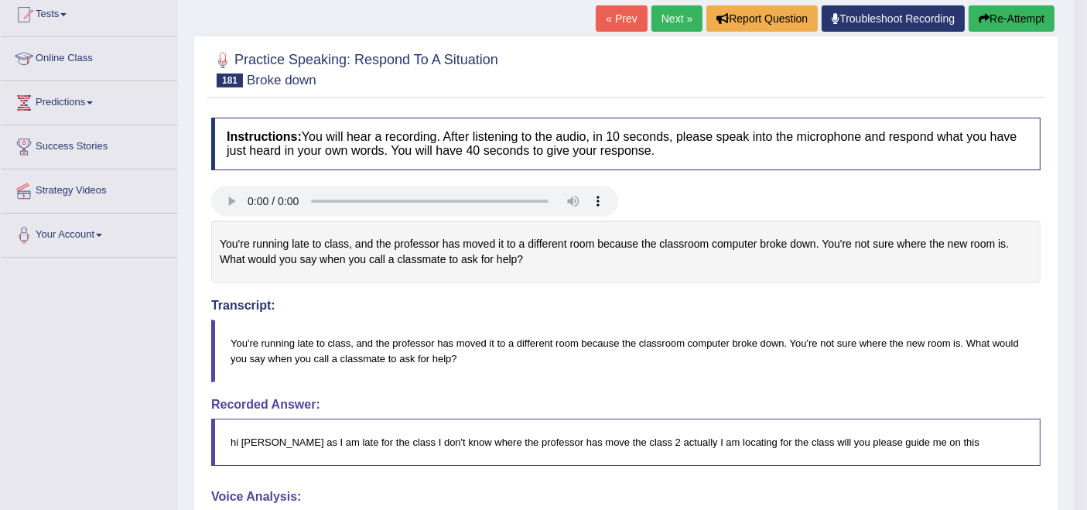
scroll to position [172, 0]
click at [1019, 5] on button "Re-Attempt" at bounding box center [1012, 18] width 86 height 26
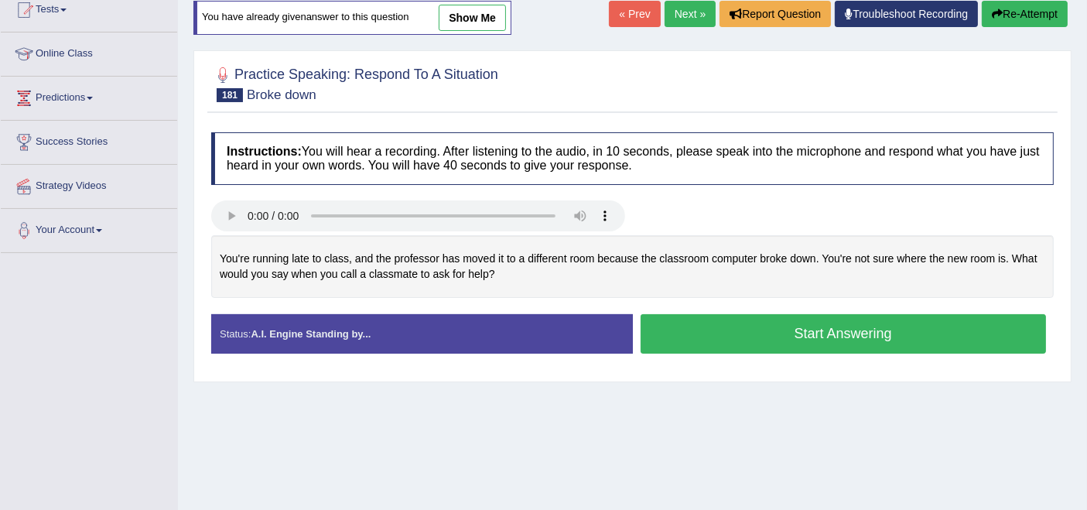
click at [712, 332] on button "Start Answering" at bounding box center [844, 333] width 406 height 39
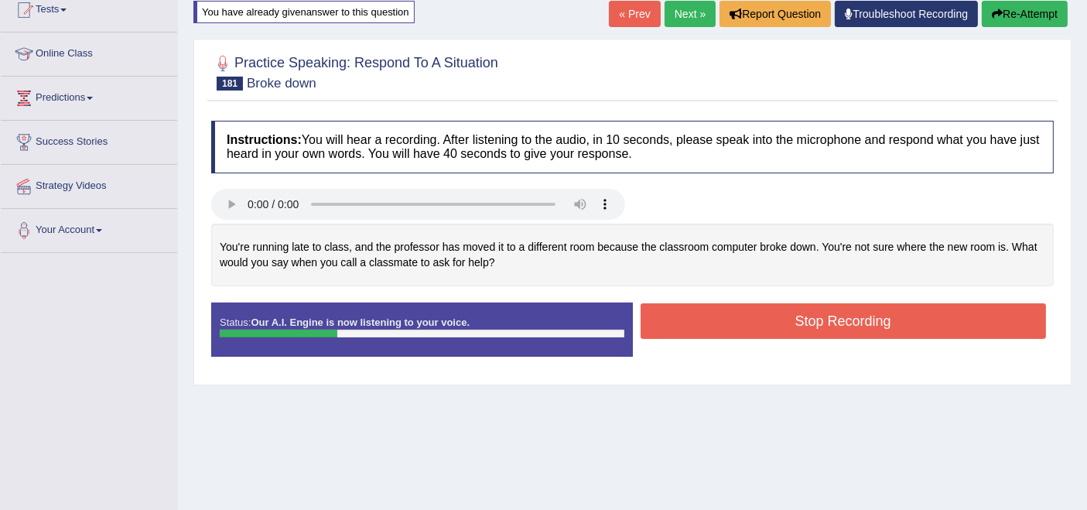
click at [712, 332] on button "Stop Recording" at bounding box center [844, 321] width 406 height 36
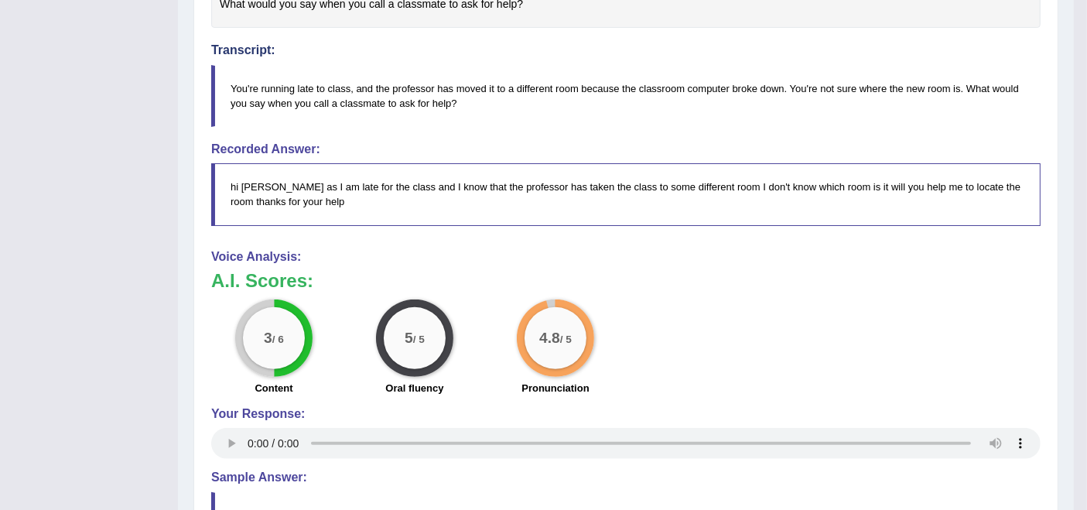
scroll to position [607, 0]
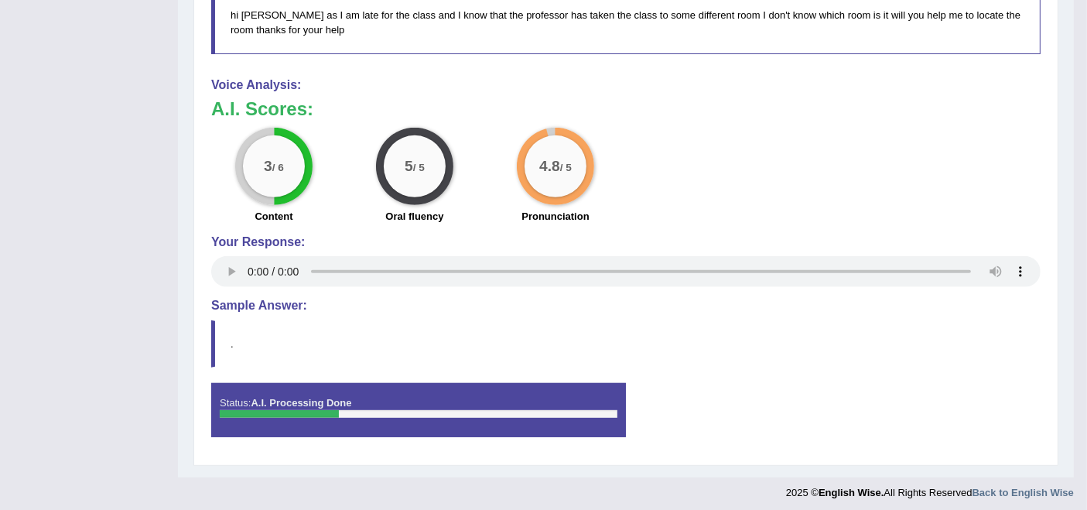
click at [243, 352] on blockquote "." at bounding box center [626, 343] width 830 height 47
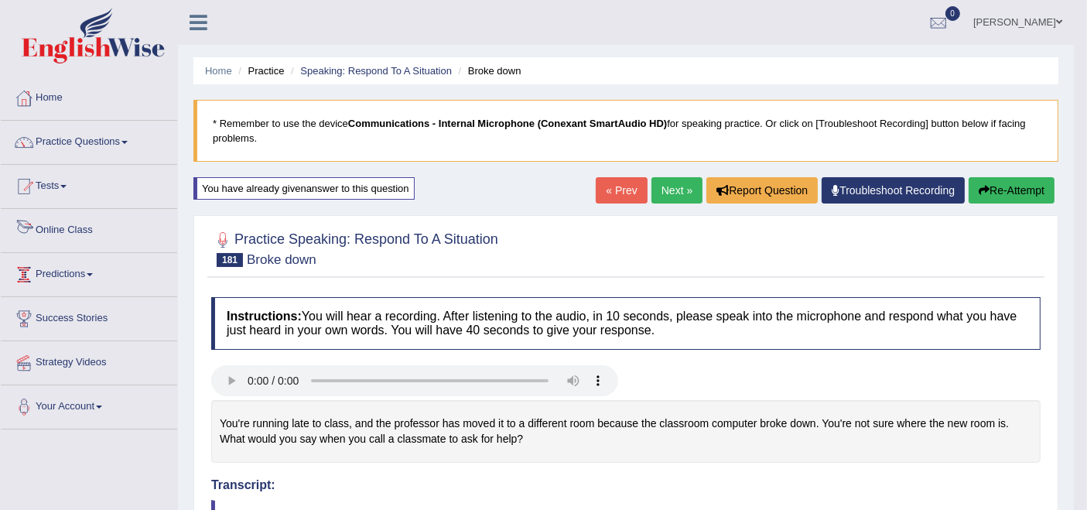
scroll to position [172, 0]
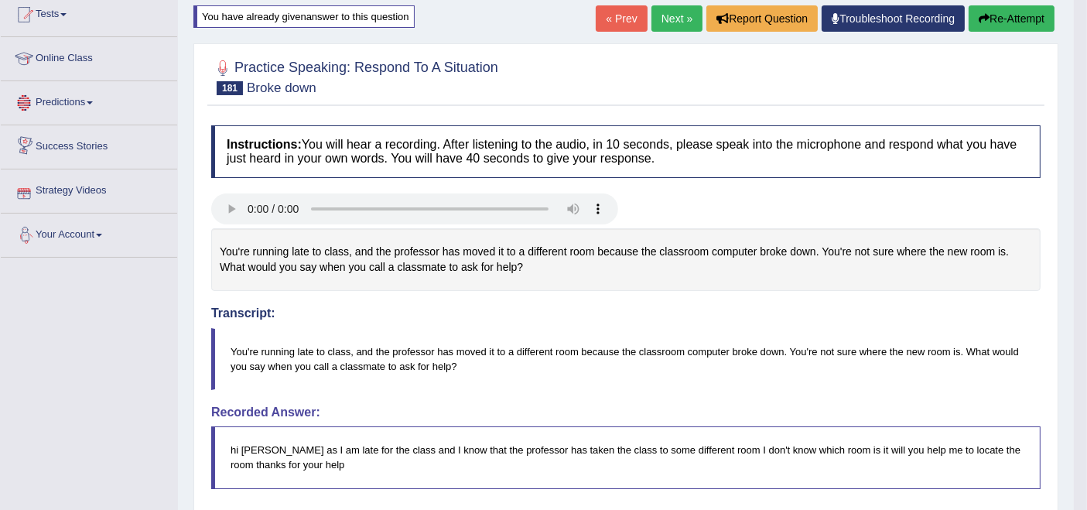
click at [655, 15] on link "Next »" at bounding box center [677, 18] width 51 height 26
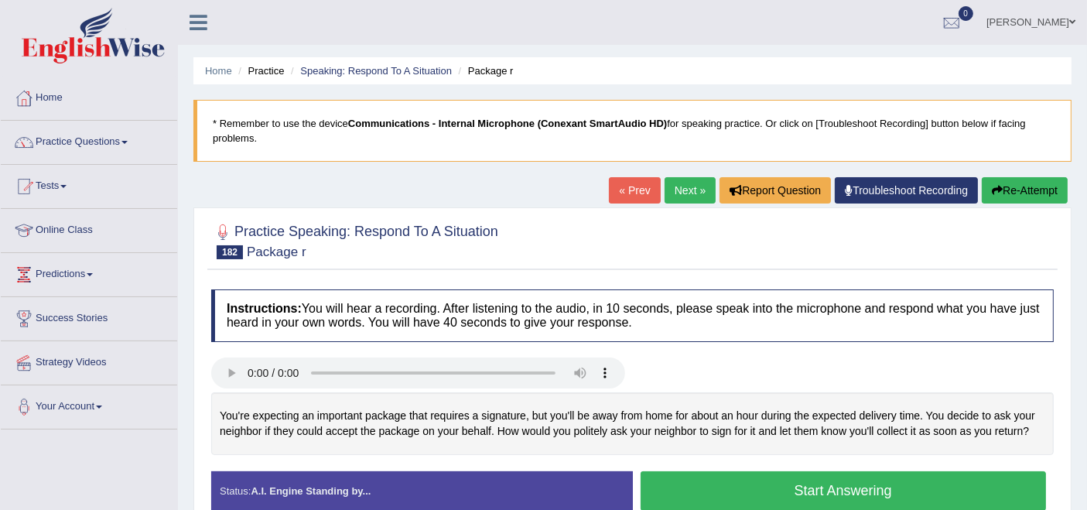
scroll to position [172, 0]
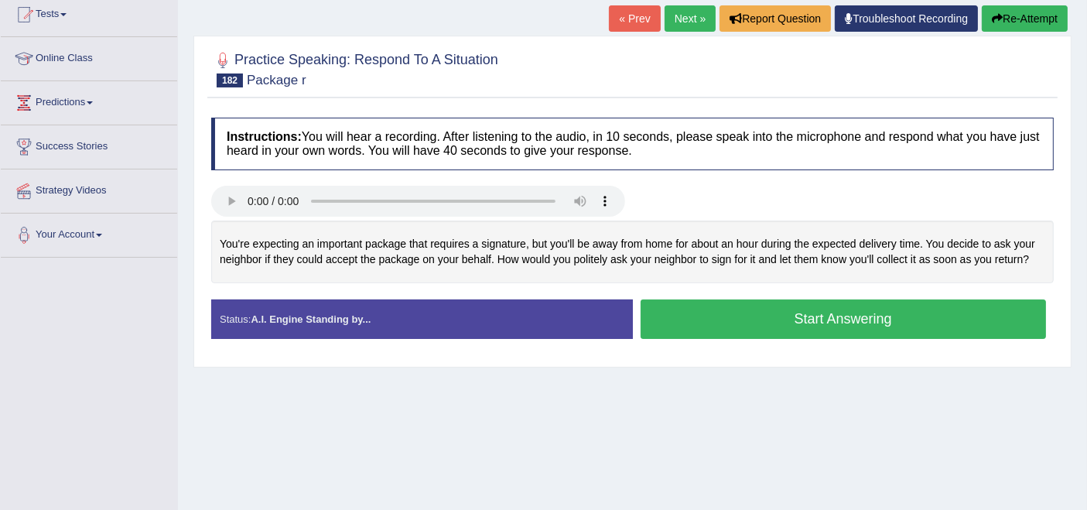
click at [731, 319] on button "Start Answering" at bounding box center [844, 319] width 406 height 39
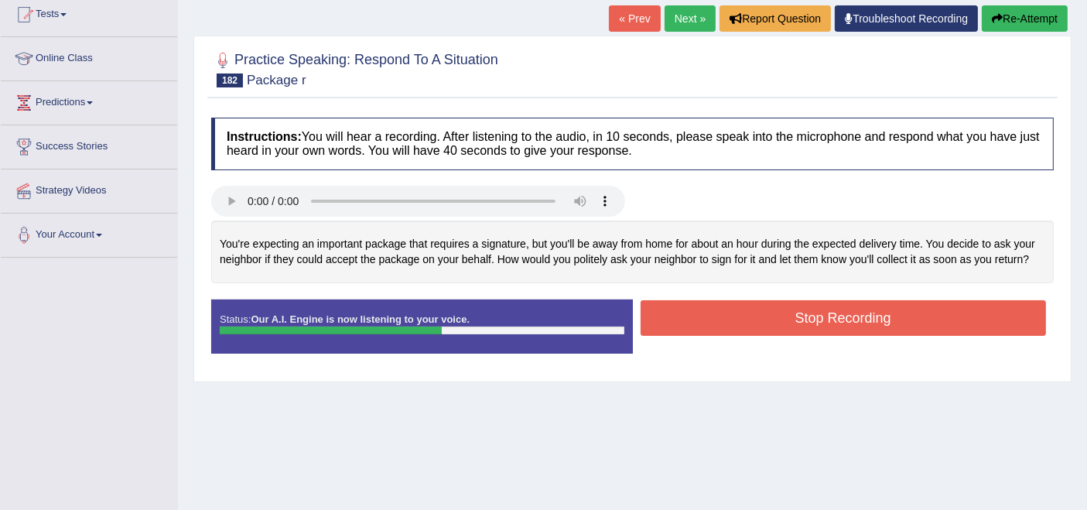
click at [731, 319] on button "Stop Recording" at bounding box center [844, 318] width 406 height 36
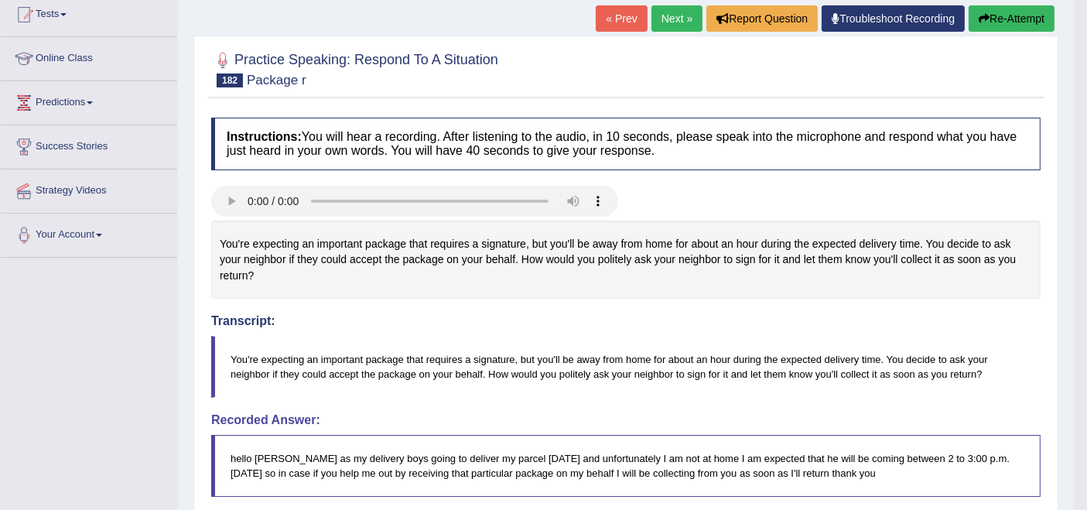
click at [659, 26] on link "Next »" at bounding box center [677, 18] width 51 height 26
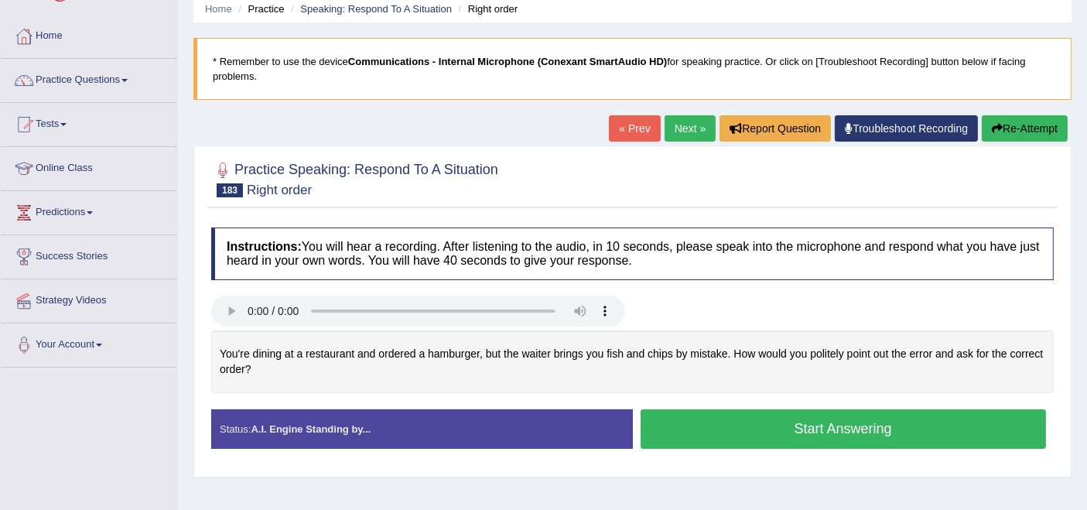
scroll to position [86, 0]
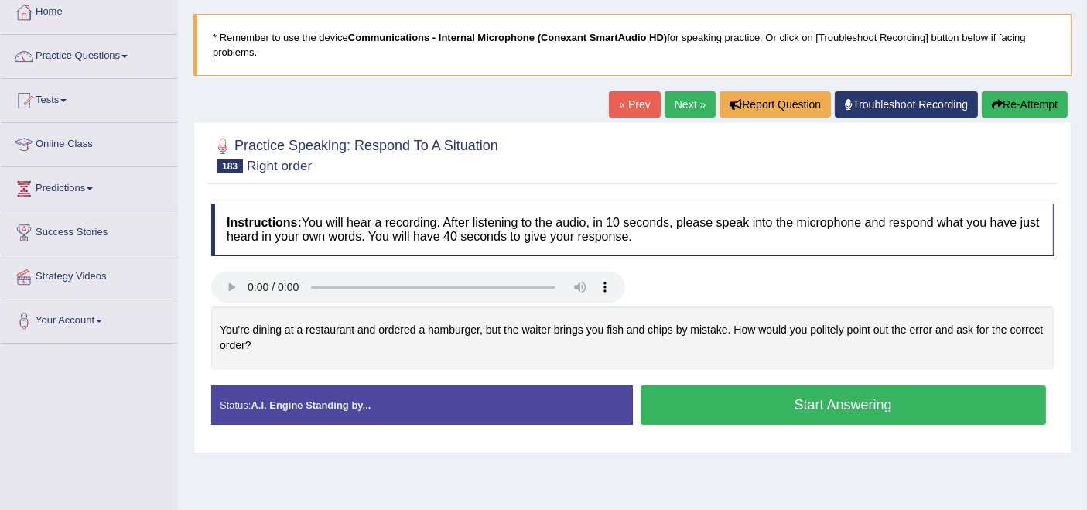
click at [664, 389] on button "Start Answering" at bounding box center [844, 404] width 406 height 39
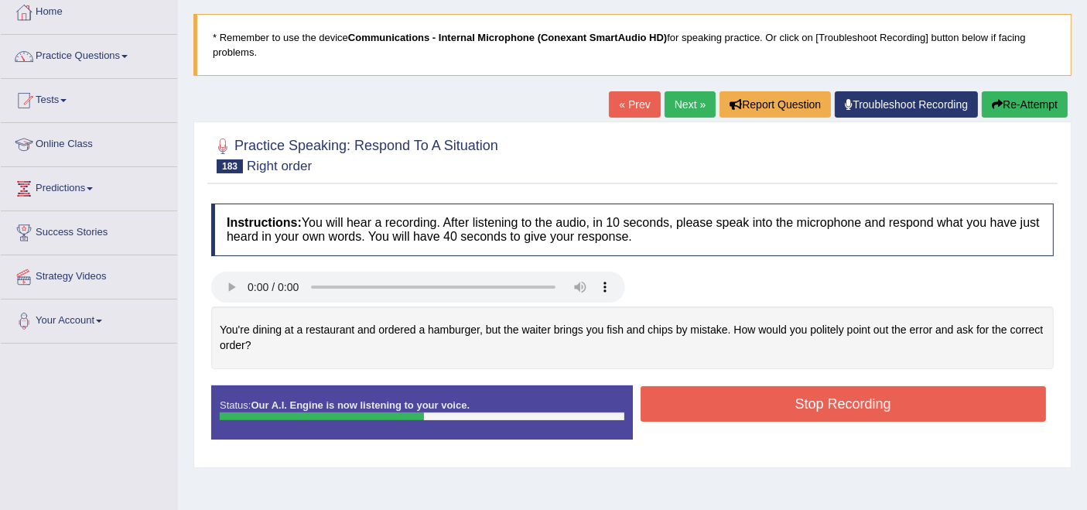
click at [664, 389] on button "Stop Recording" at bounding box center [844, 404] width 406 height 36
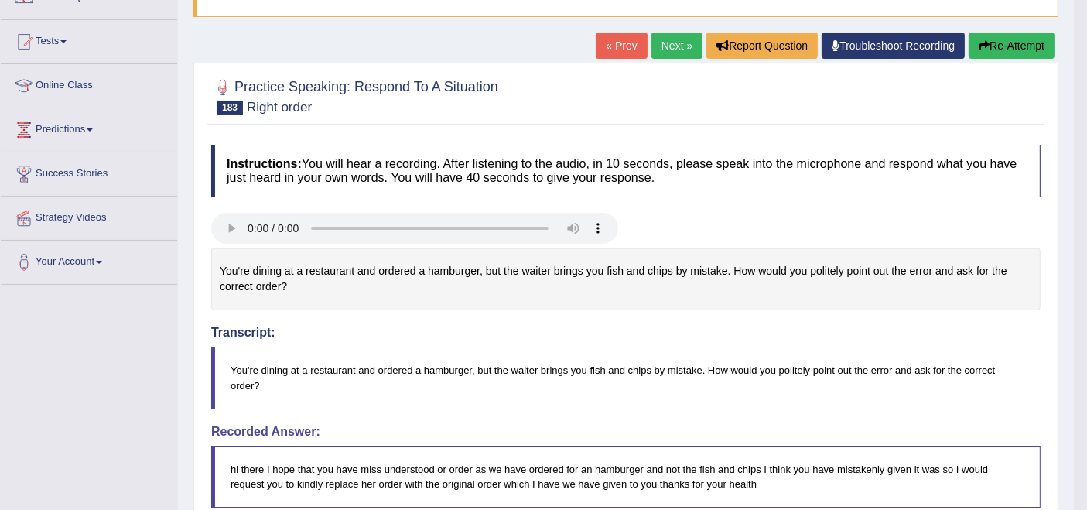
scroll to position [36, 0]
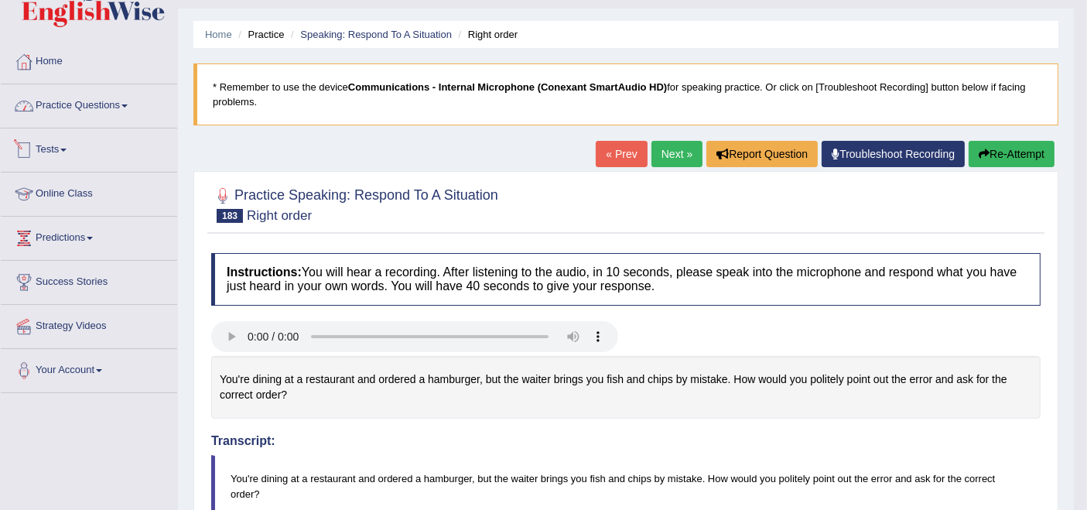
click at [87, 111] on link "Practice Questions" at bounding box center [89, 103] width 176 height 39
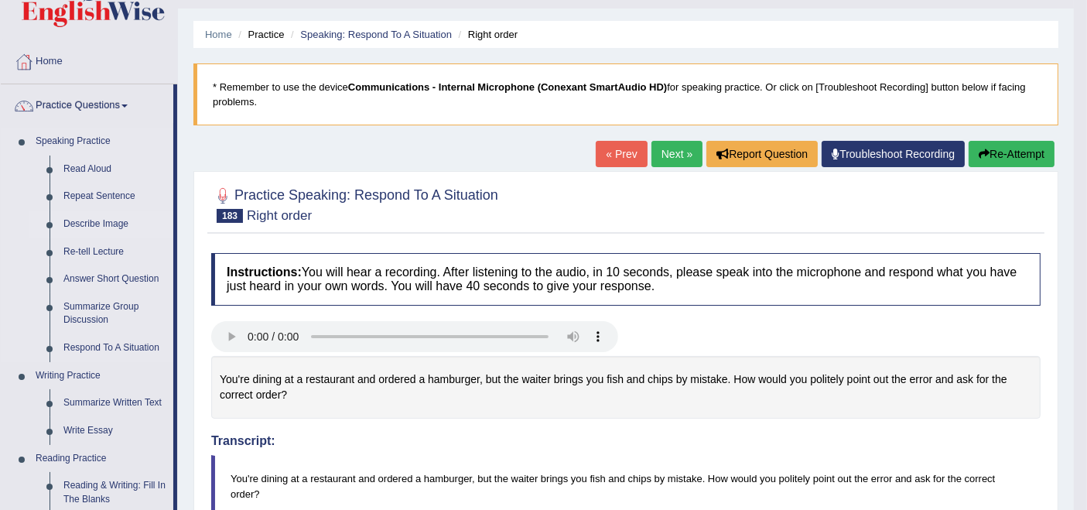
click at [104, 226] on link "Describe Image" at bounding box center [114, 225] width 117 height 28
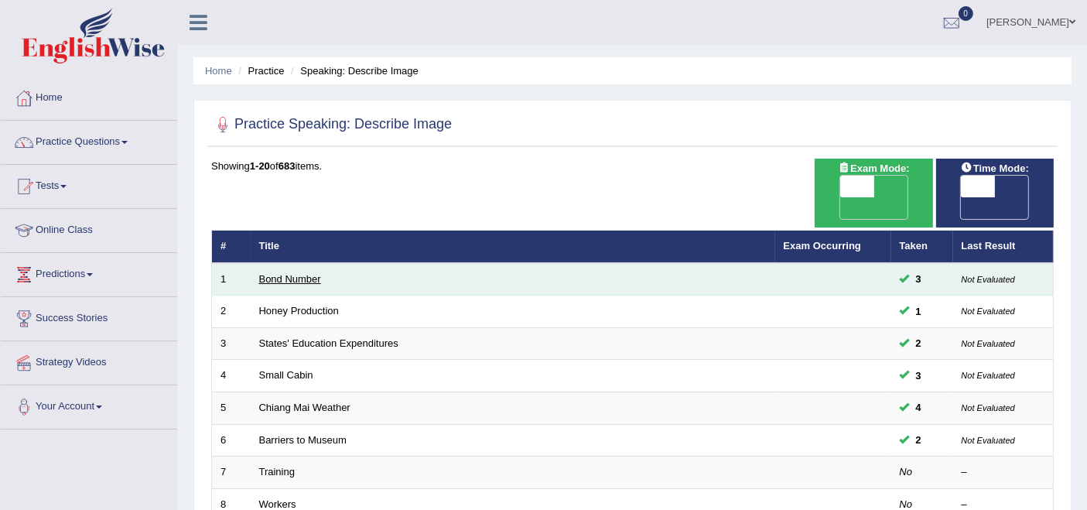
click at [282, 273] on link "Bond Number" at bounding box center [290, 279] width 62 height 12
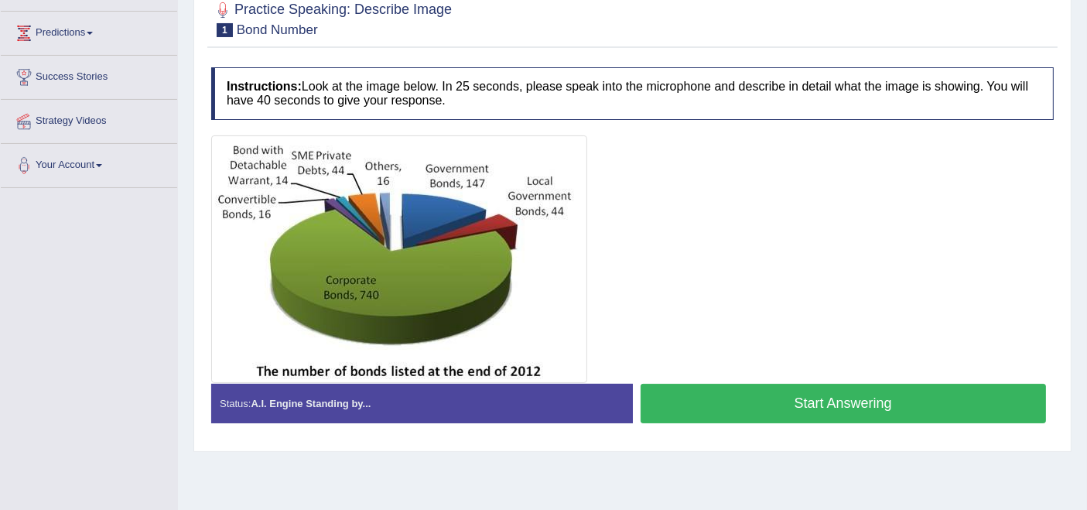
scroll to position [258, 0]
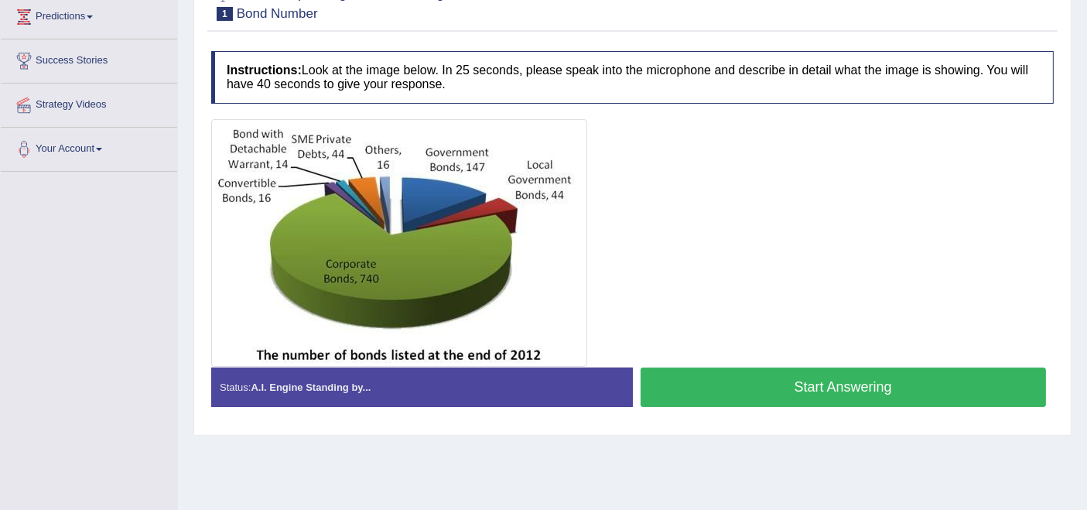
click at [748, 377] on button "Start Answering" at bounding box center [844, 387] width 406 height 39
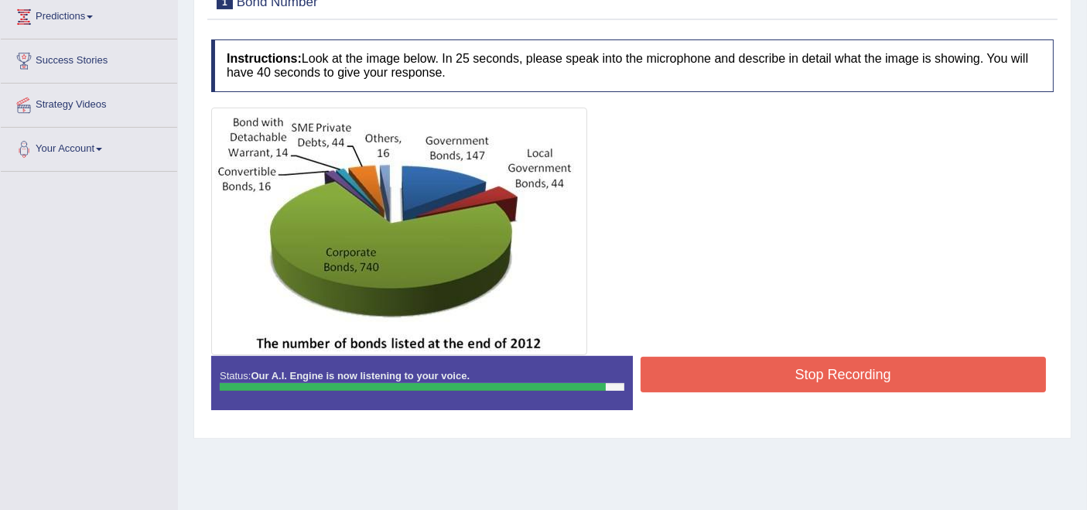
click at [748, 377] on button "Stop Recording" at bounding box center [844, 375] width 406 height 36
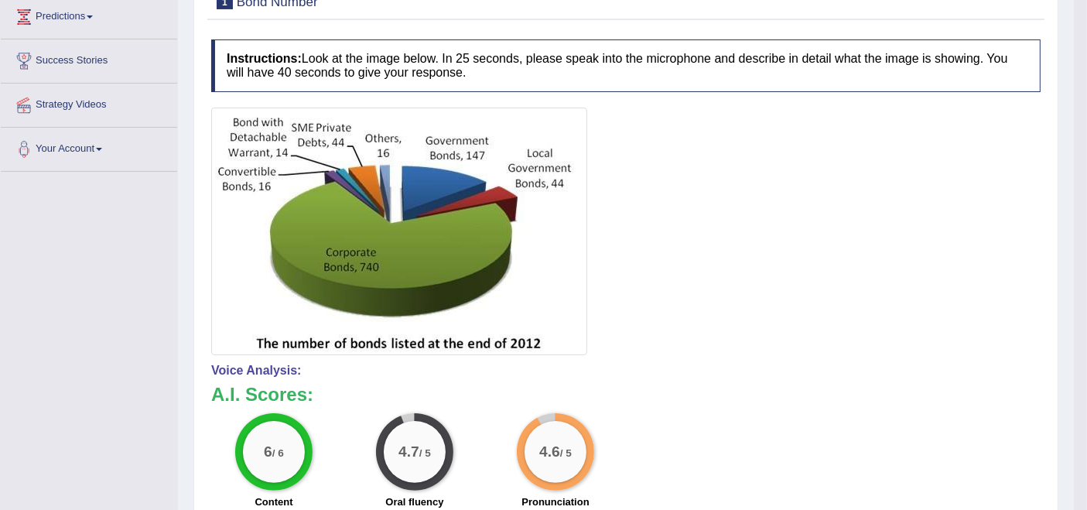
scroll to position [86, 0]
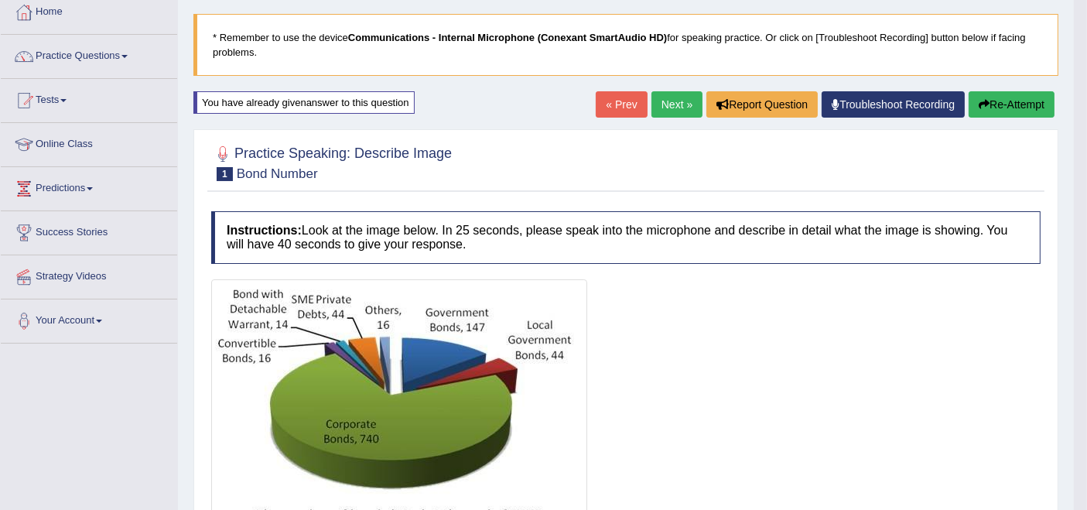
click at [663, 107] on link "Next »" at bounding box center [677, 104] width 51 height 26
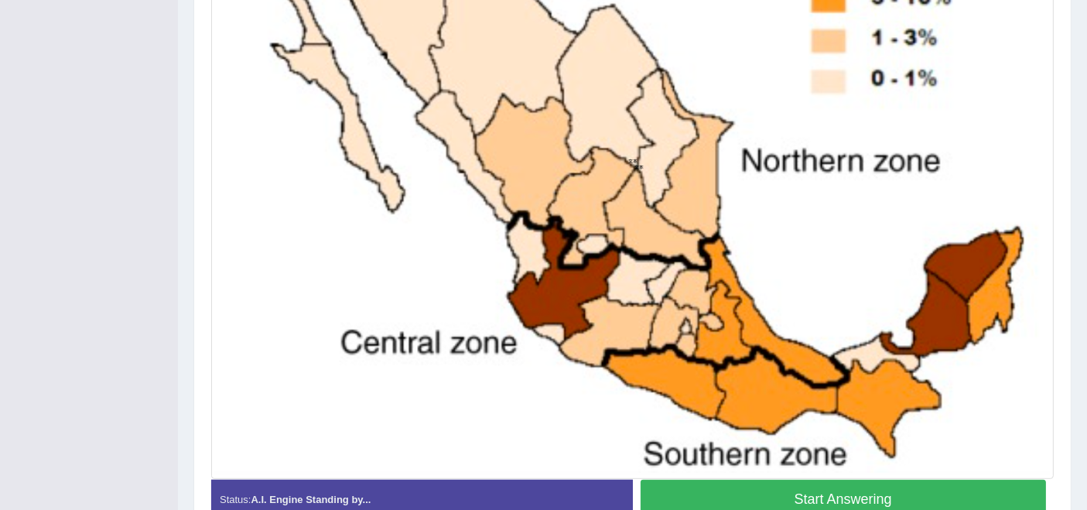
scroll to position [620, 0]
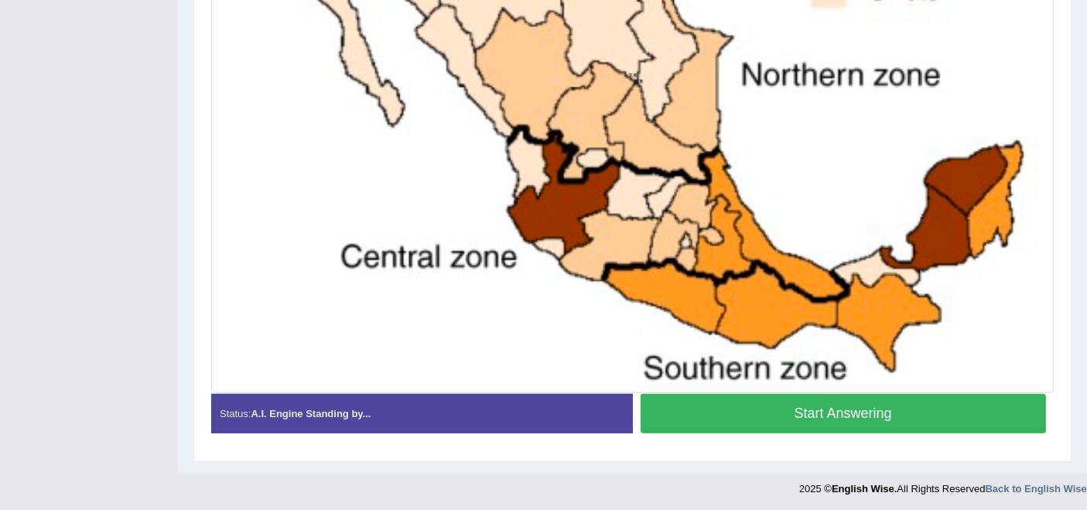
click at [711, 400] on button "Start Answering" at bounding box center [844, 413] width 406 height 39
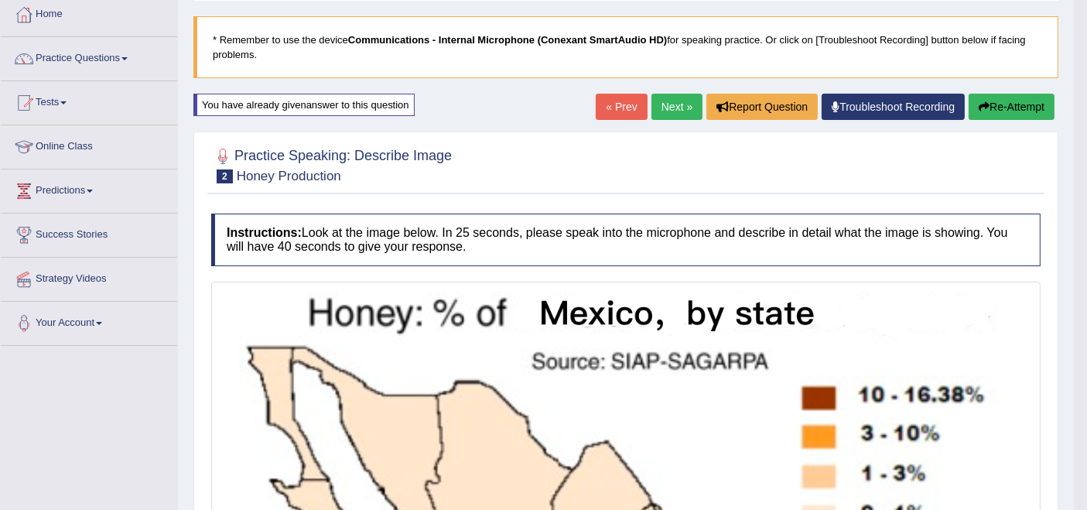
scroll to position [0, 0]
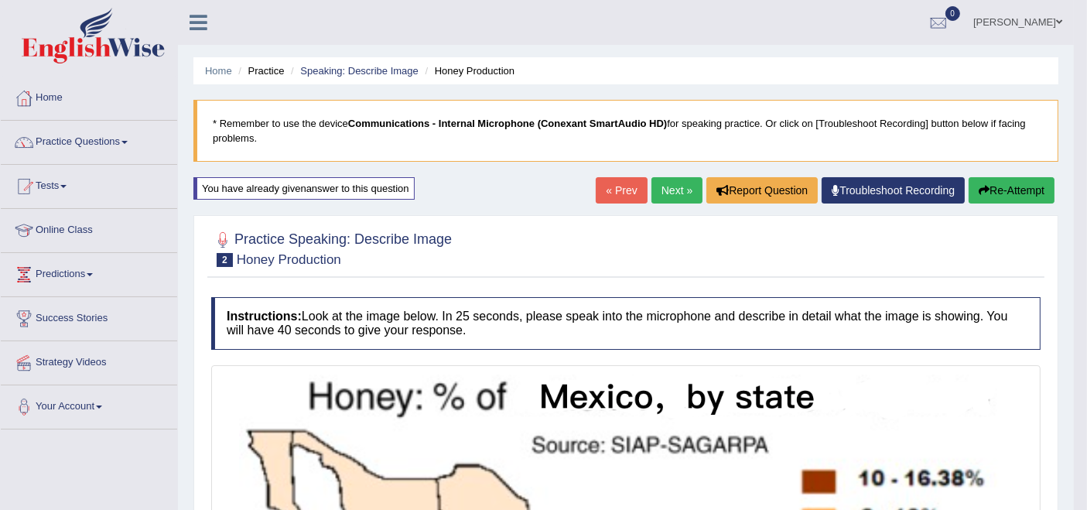
click at [681, 189] on link "Next »" at bounding box center [677, 190] width 51 height 26
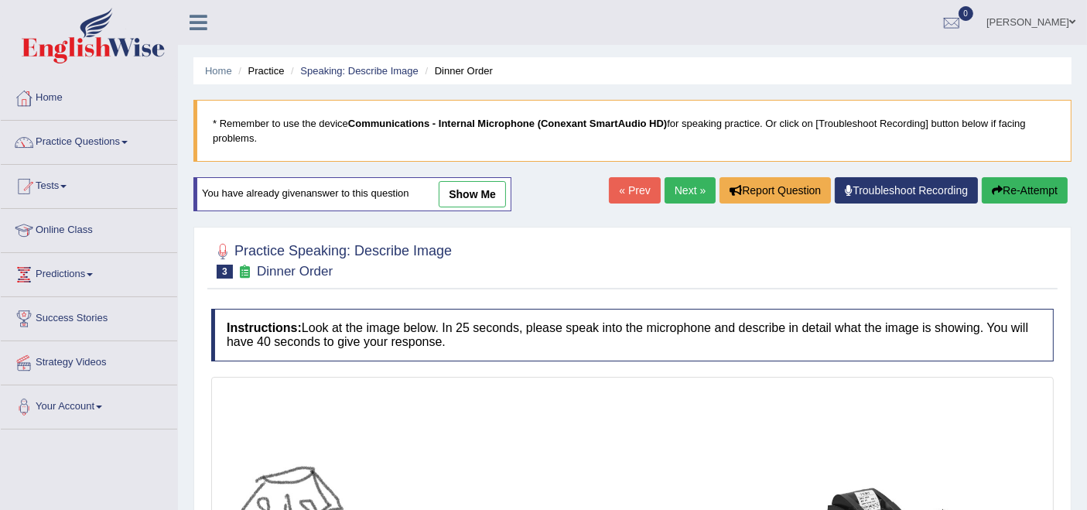
click at [680, 184] on link "Next »" at bounding box center [690, 190] width 51 height 26
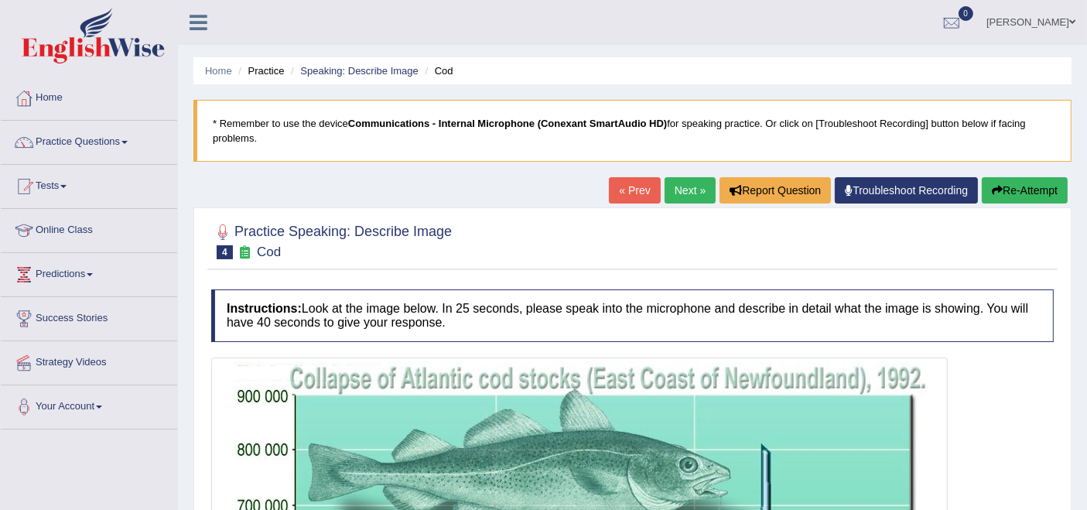
click at [677, 190] on link "Next »" at bounding box center [690, 190] width 51 height 26
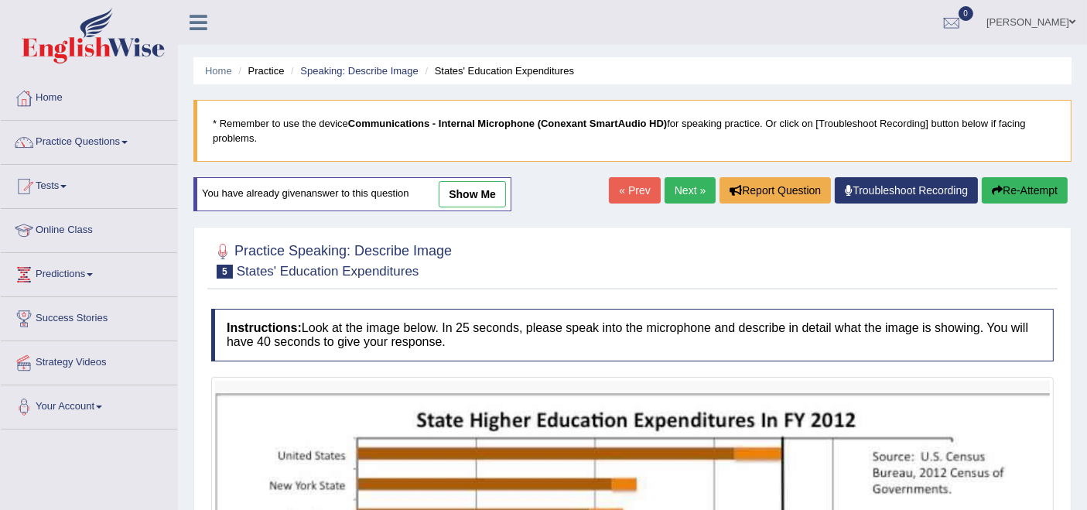
click at [677, 190] on link "Next »" at bounding box center [690, 190] width 51 height 26
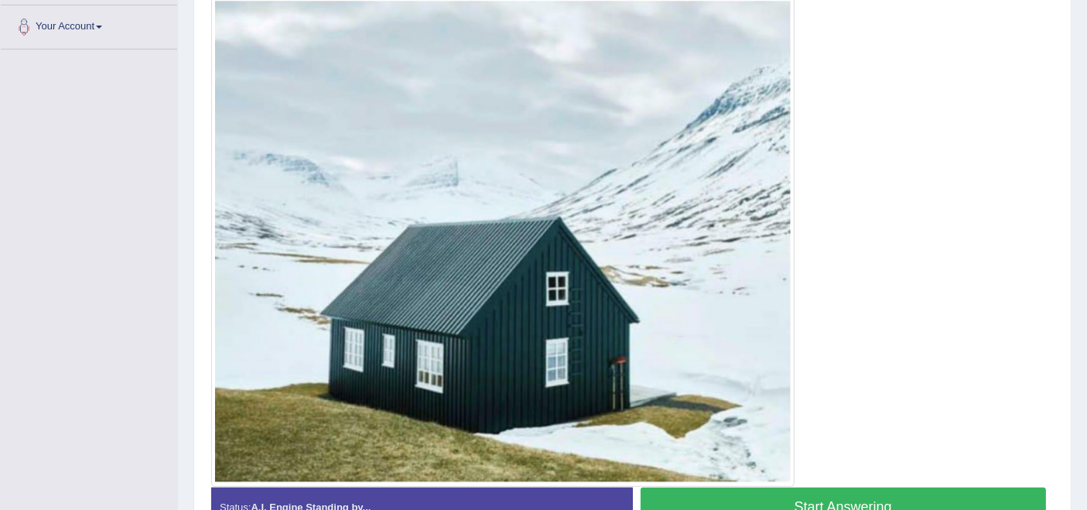
scroll to position [389, 0]
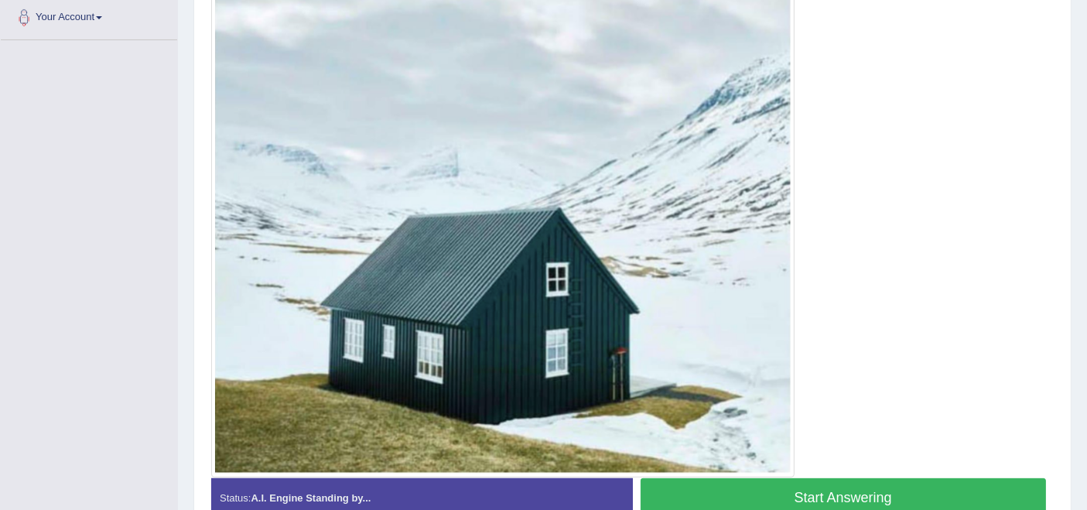
click at [808, 491] on button "Start Answering" at bounding box center [844, 497] width 406 height 39
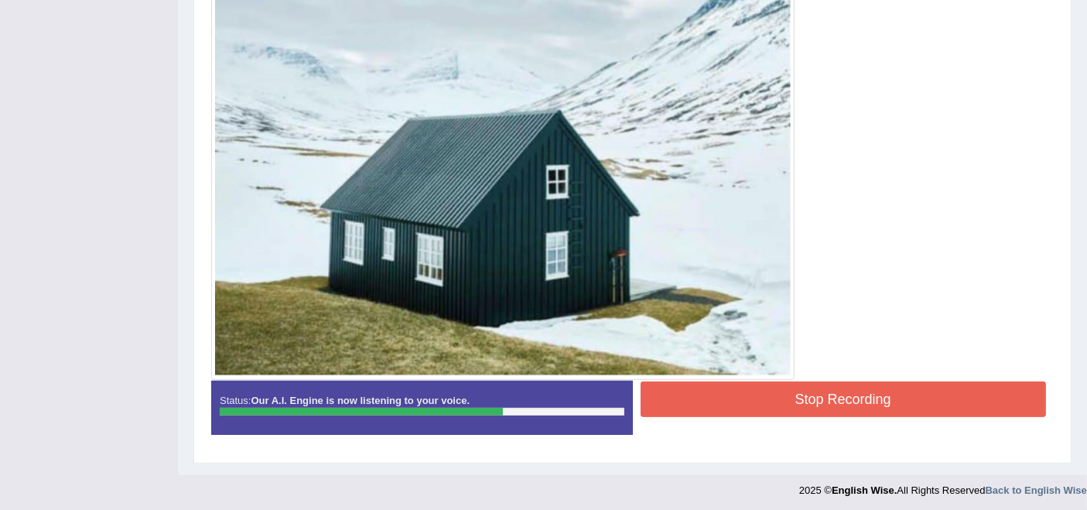
scroll to position [475, 0]
click at [769, 399] on button "Stop Recording" at bounding box center [844, 400] width 406 height 36
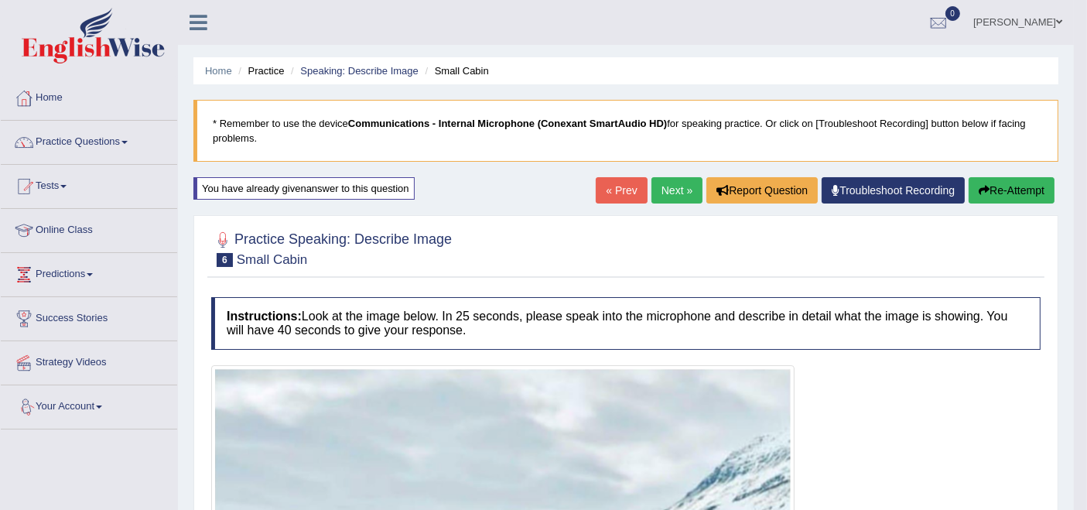
scroll to position [0, 0]
click at [62, 146] on link "Practice Questions" at bounding box center [89, 140] width 176 height 39
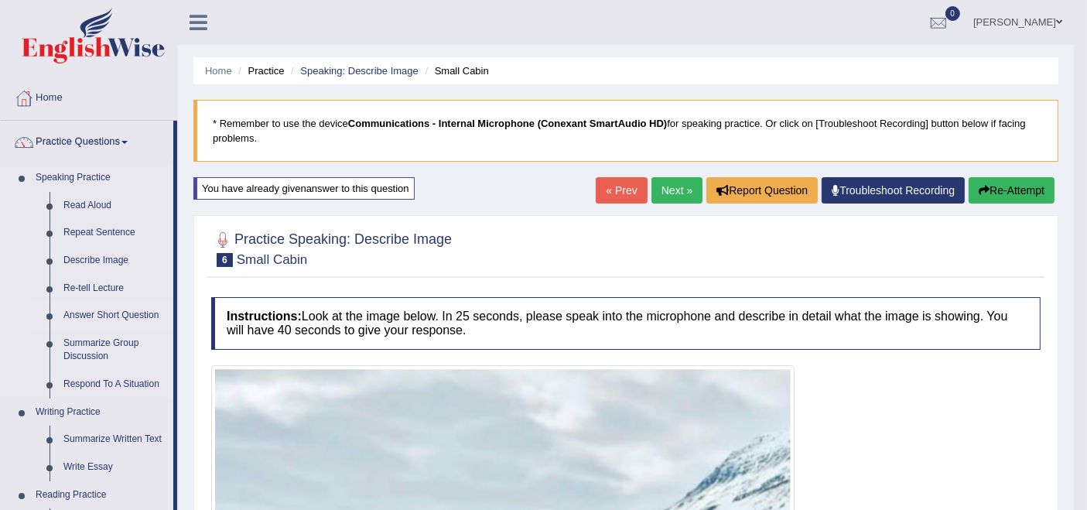
click at [91, 308] on link "Answer Short Question" at bounding box center [114, 316] width 117 height 28
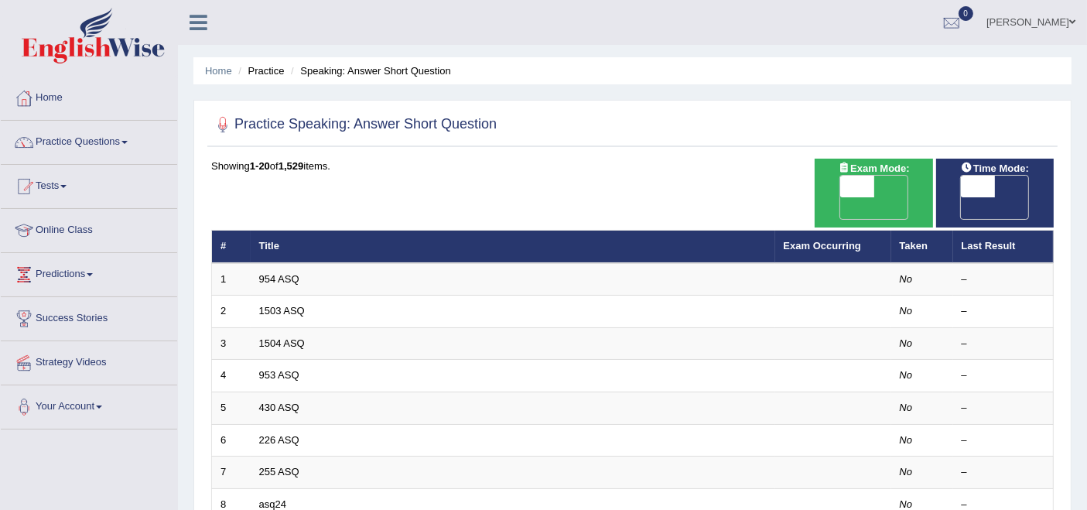
click at [287, 273] on link "954 ASQ" at bounding box center [279, 279] width 40 height 12
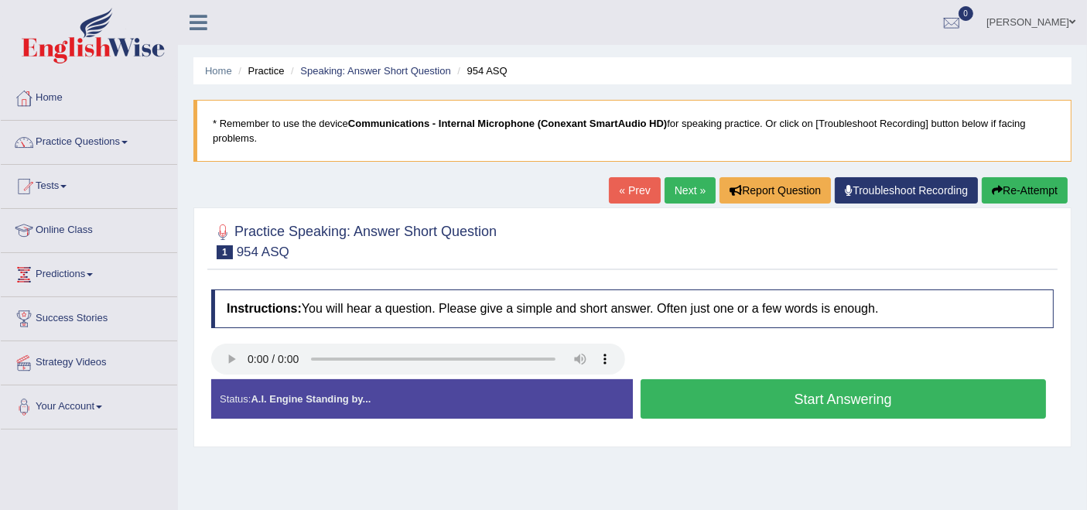
click at [710, 400] on button "Start Answering" at bounding box center [844, 398] width 406 height 39
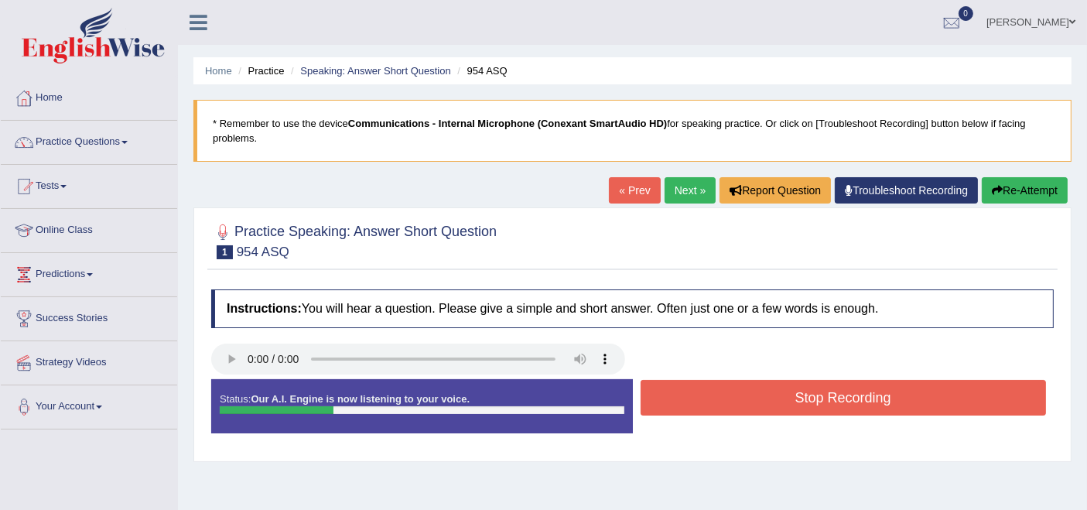
click at [710, 400] on button "Stop Recording" at bounding box center [844, 398] width 406 height 36
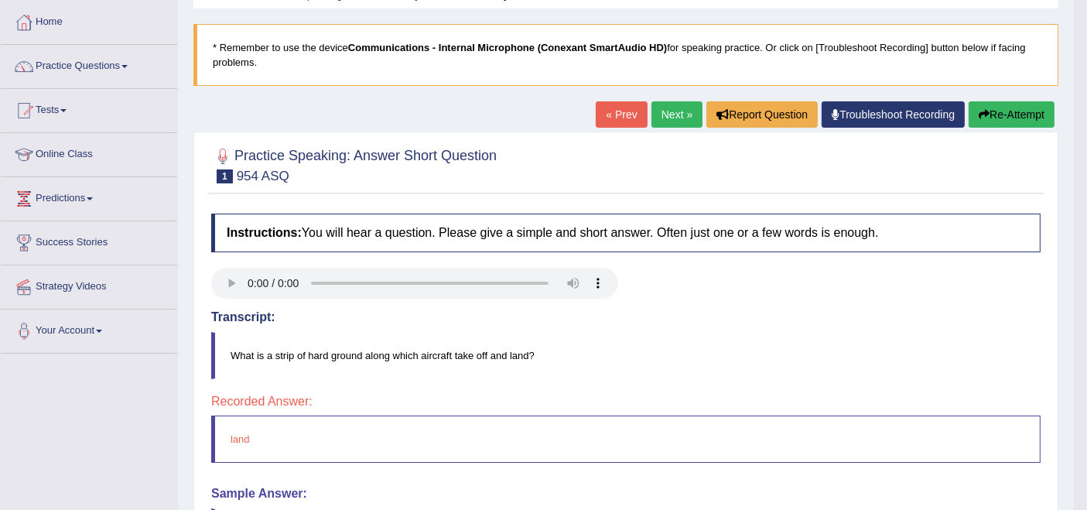
scroll to position [172, 0]
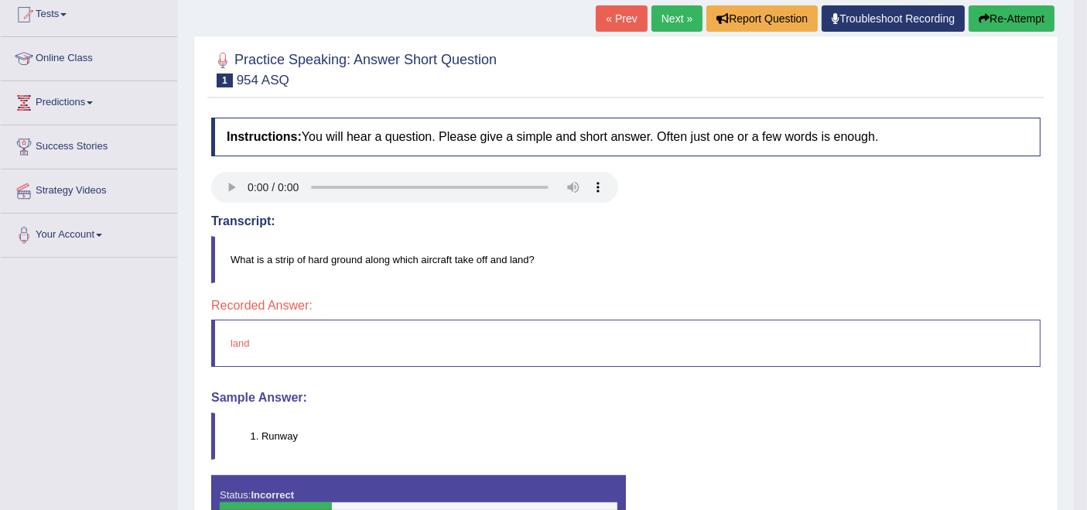
click at [661, 21] on link "Next »" at bounding box center [677, 18] width 51 height 26
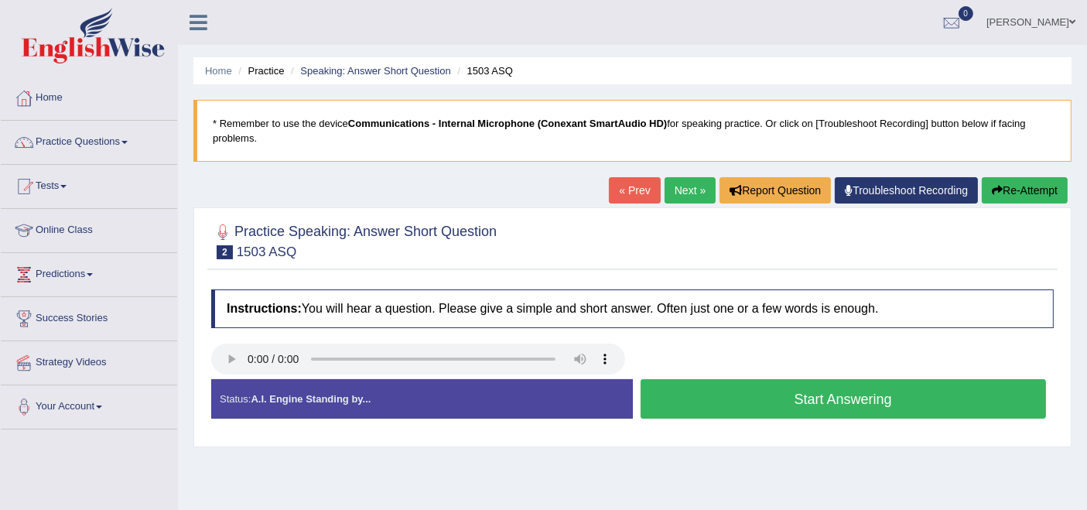
click at [711, 407] on button "Start Answering" at bounding box center [844, 398] width 406 height 39
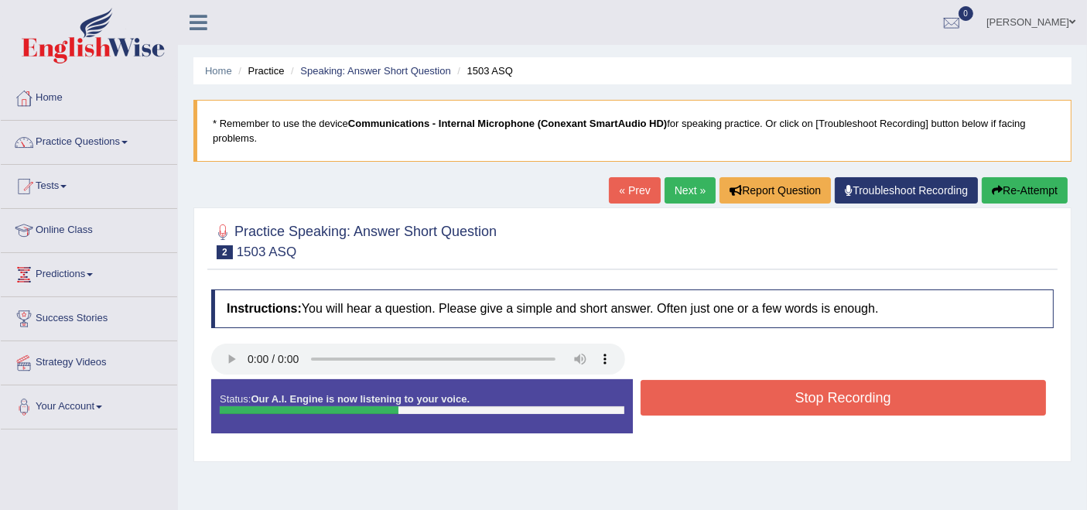
click at [712, 408] on button "Stop Recording" at bounding box center [844, 398] width 406 height 36
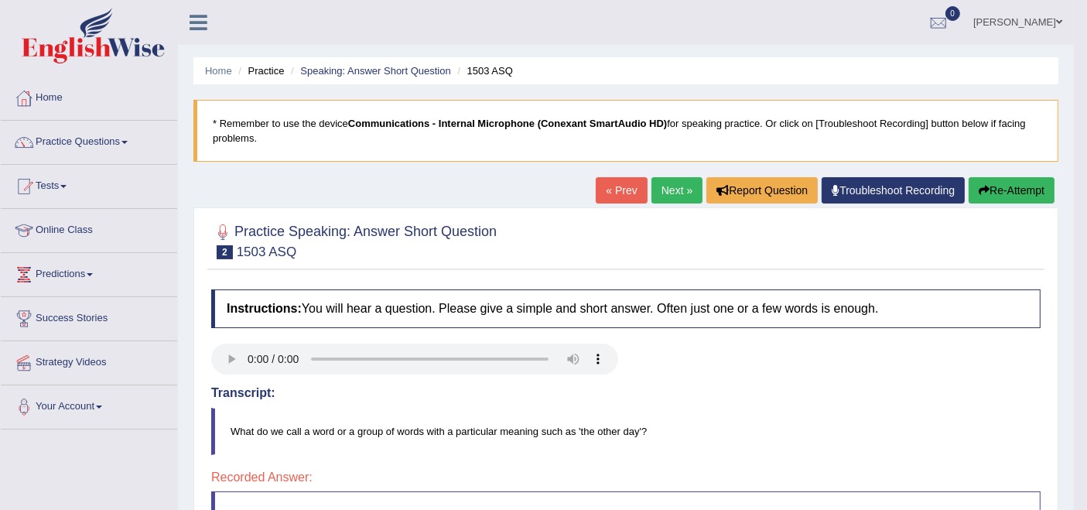
click at [652, 195] on link "Next »" at bounding box center [677, 190] width 51 height 26
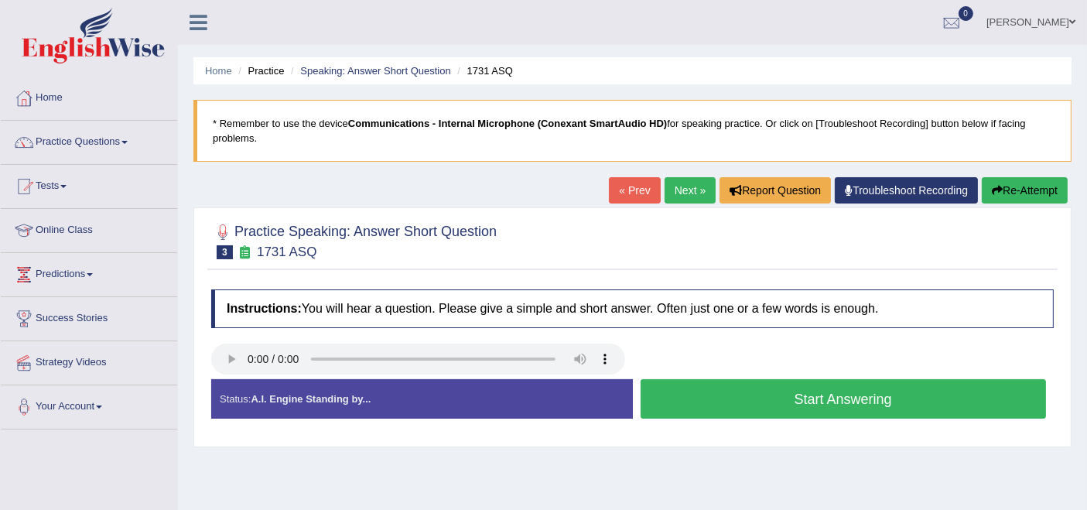
click at [734, 404] on button "Start Answering" at bounding box center [844, 398] width 406 height 39
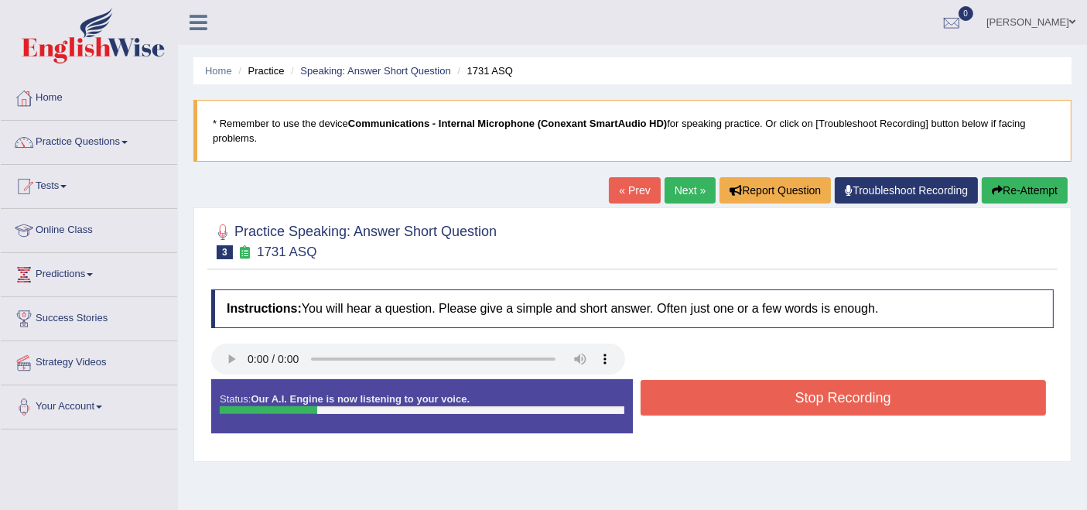
click at [734, 404] on button "Stop Recording" at bounding box center [844, 398] width 406 height 36
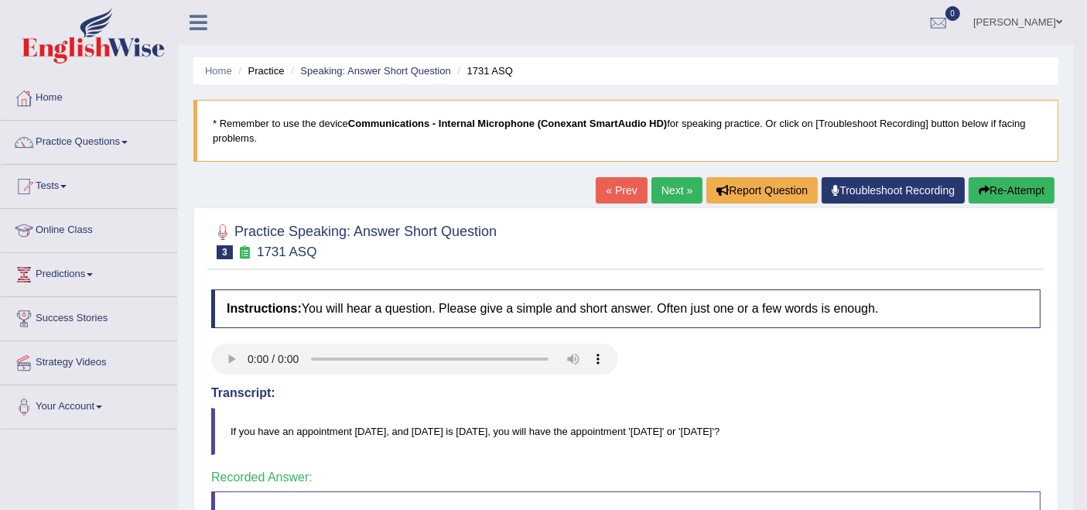
click at [664, 186] on link "Next »" at bounding box center [677, 190] width 51 height 26
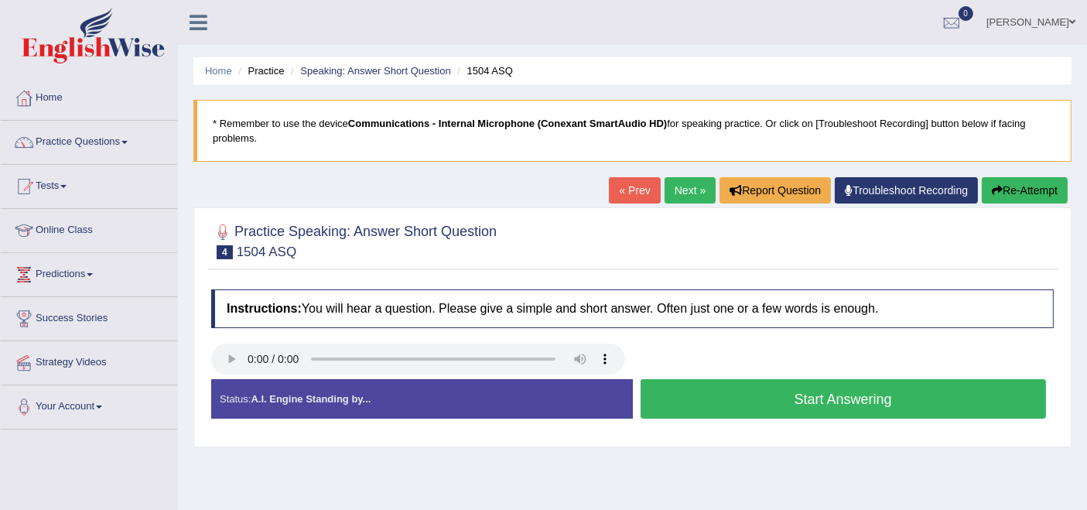
click at [731, 392] on button "Start Answering" at bounding box center [844, 398] width 406 height 39
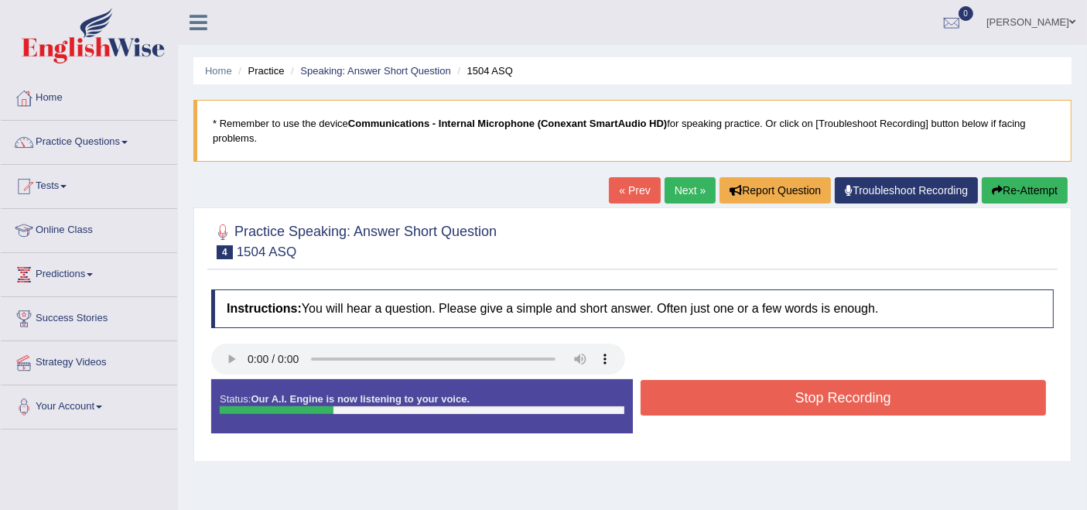
click at [731, 392] on button "Stop Recording" at bounding box center [844, 398] width 406 height 36
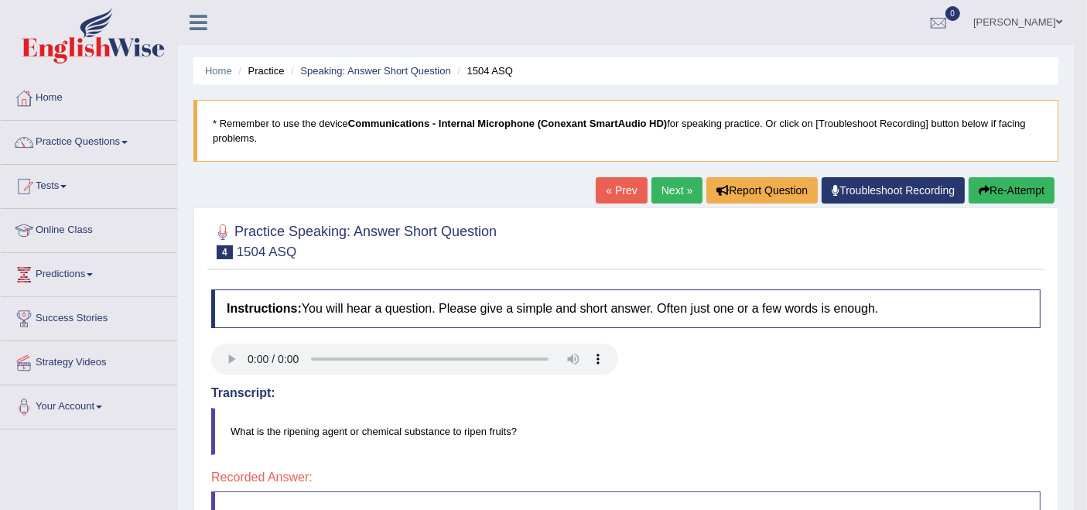
click at [666, 197] on link "Next »" at bounding box center [677, 190] width 51 height 26
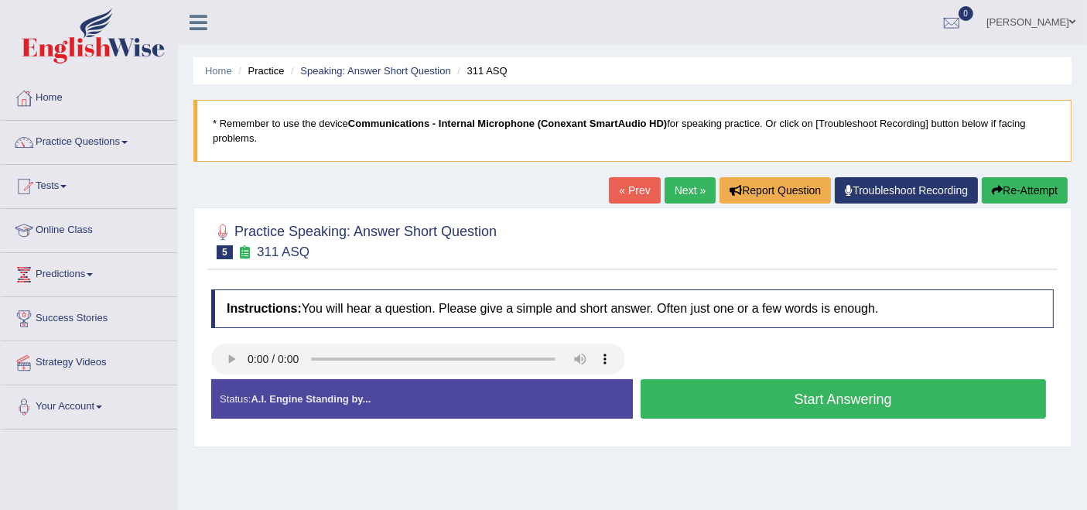
click at [698, 392] on button "Start Answering" at bounding box center [844, 398] width 406 height 39
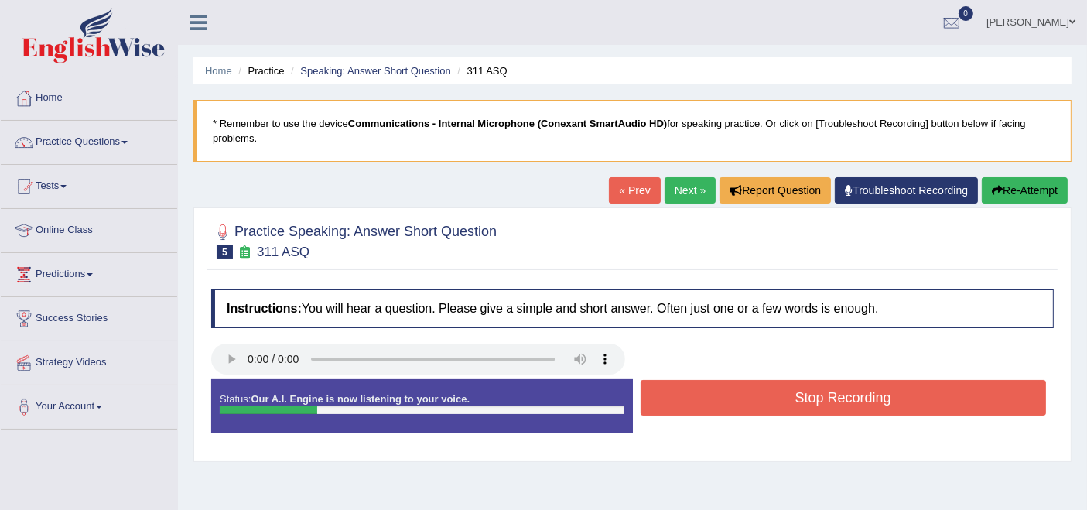
click at [698, 392] on button "Stop Recording" at bounding box center [844, 398] width 406 height 36
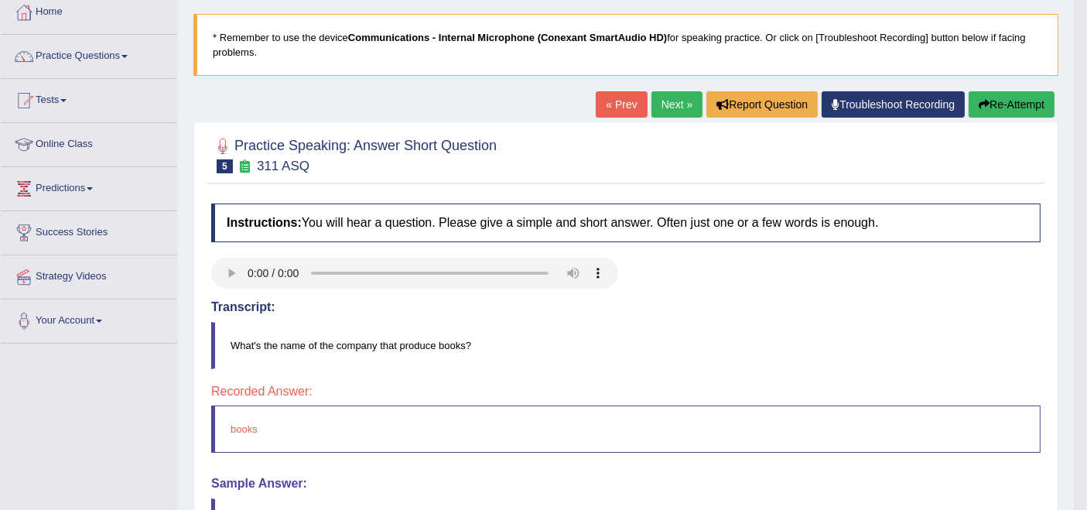
scroll to position [172, 0]
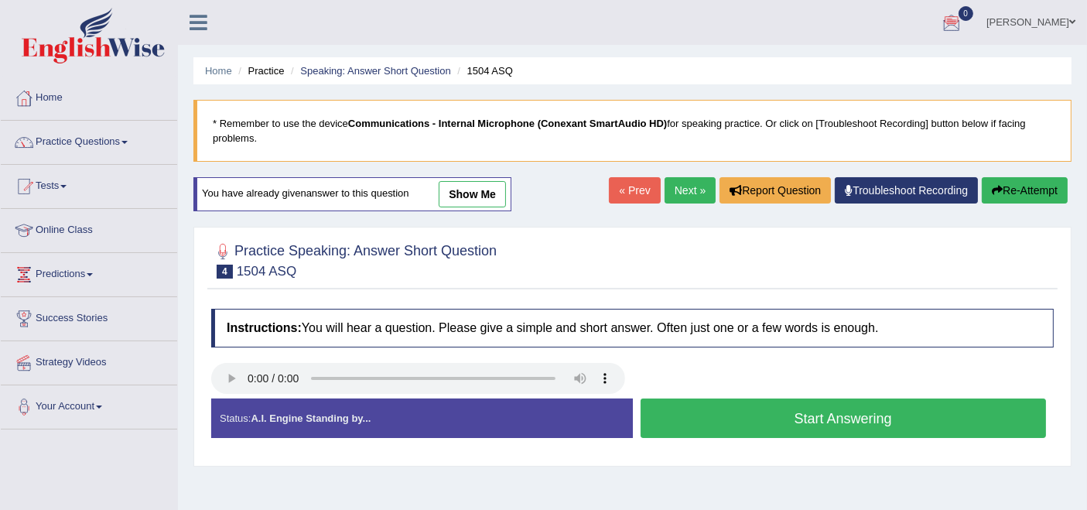
click at [1073, 22] on span at bounding box center [1073, 22] width 6 height 10
